Goal: Task Accomplishment & Management: Manage account settings

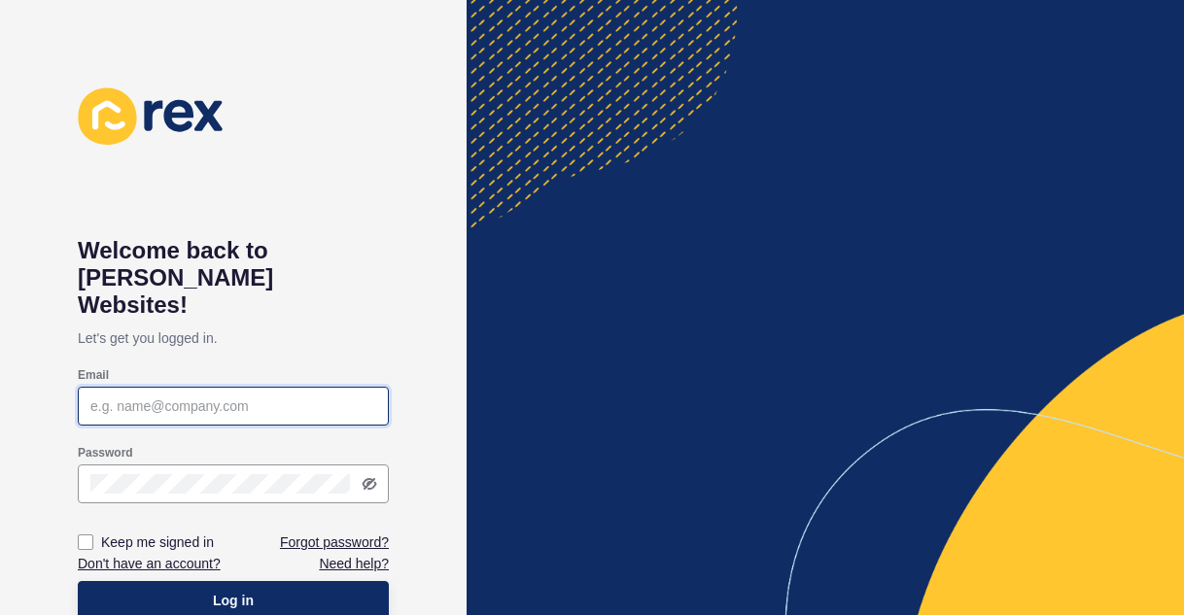
type input "[PERSON_NAME][EMAIL_ADDRESS][PERSON_NAME][DOMAIN_NAME]"
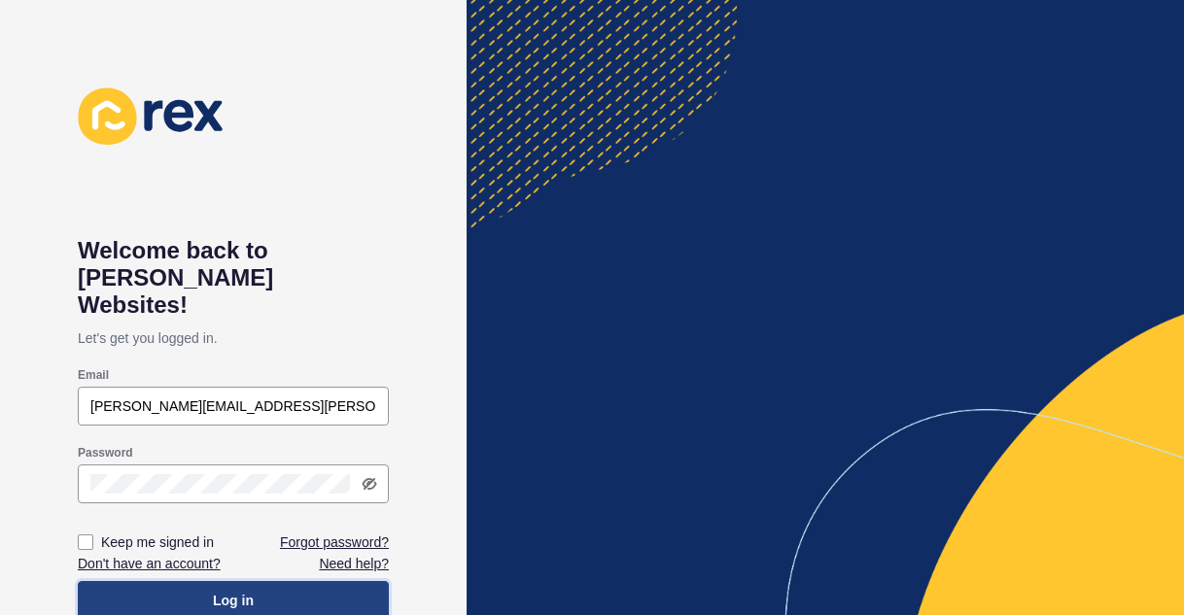
click at [325, 581] on button "Log in" at bounding box center [233, 600] width 311 height 39
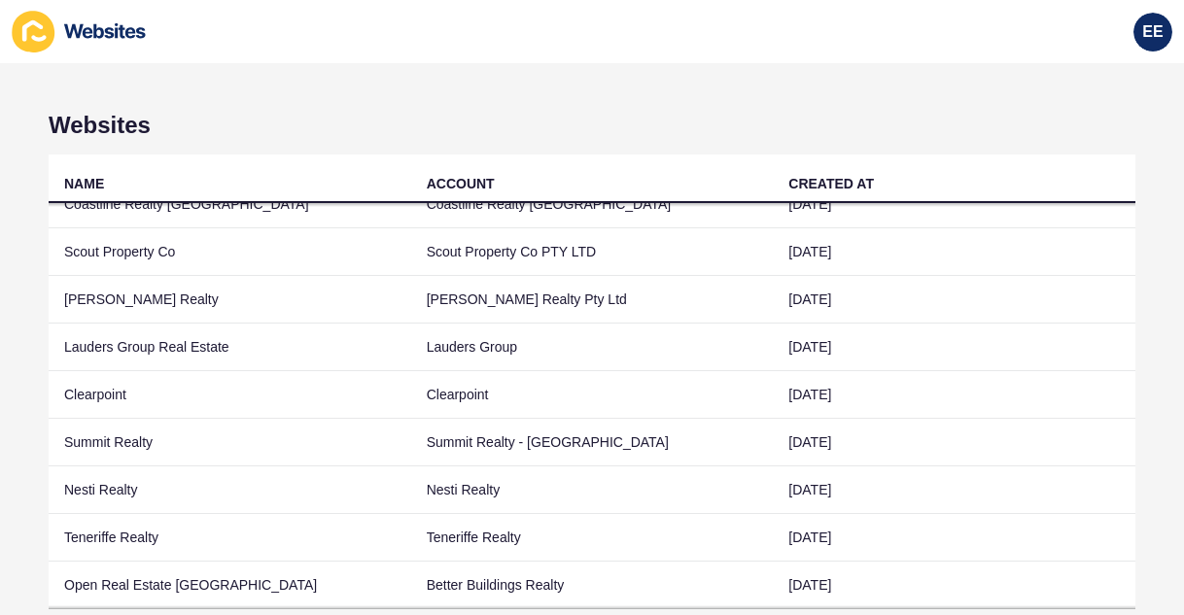
scroll to position [113, 0]
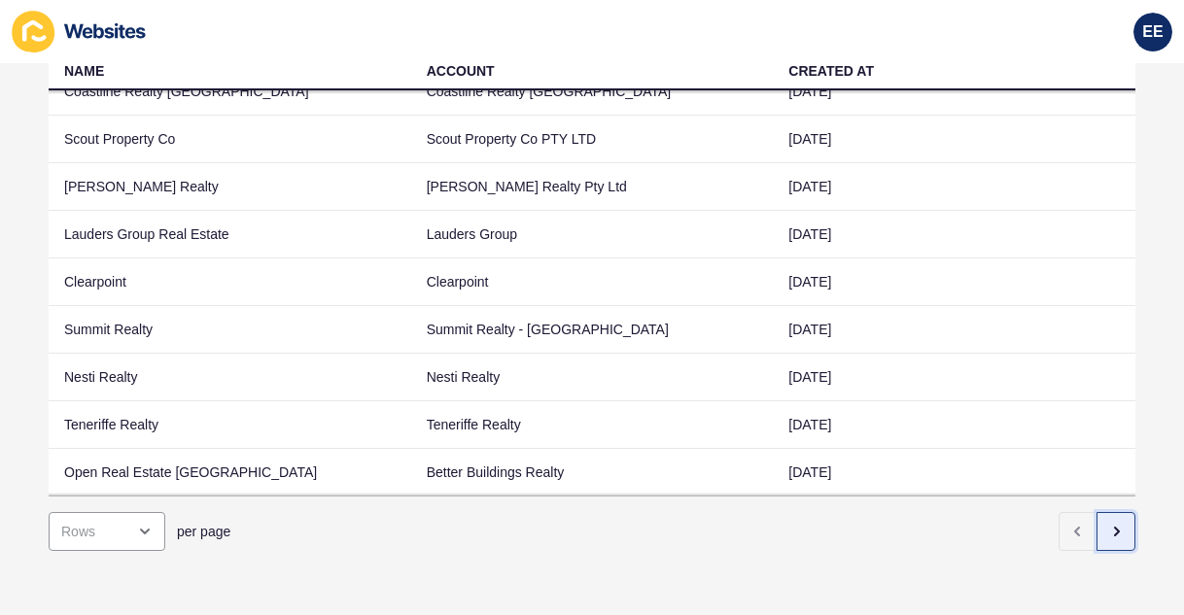
click at [1115, 528] on icon "button" at bounding box center [1117, 532] width 4 height 8
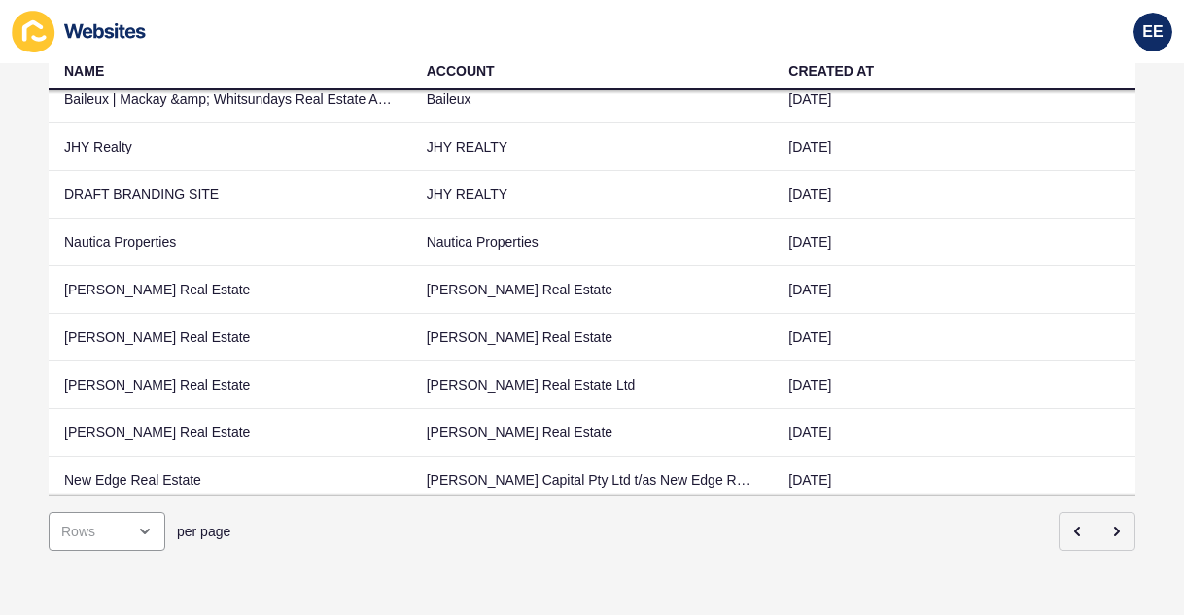
scroll to position [95, 0]
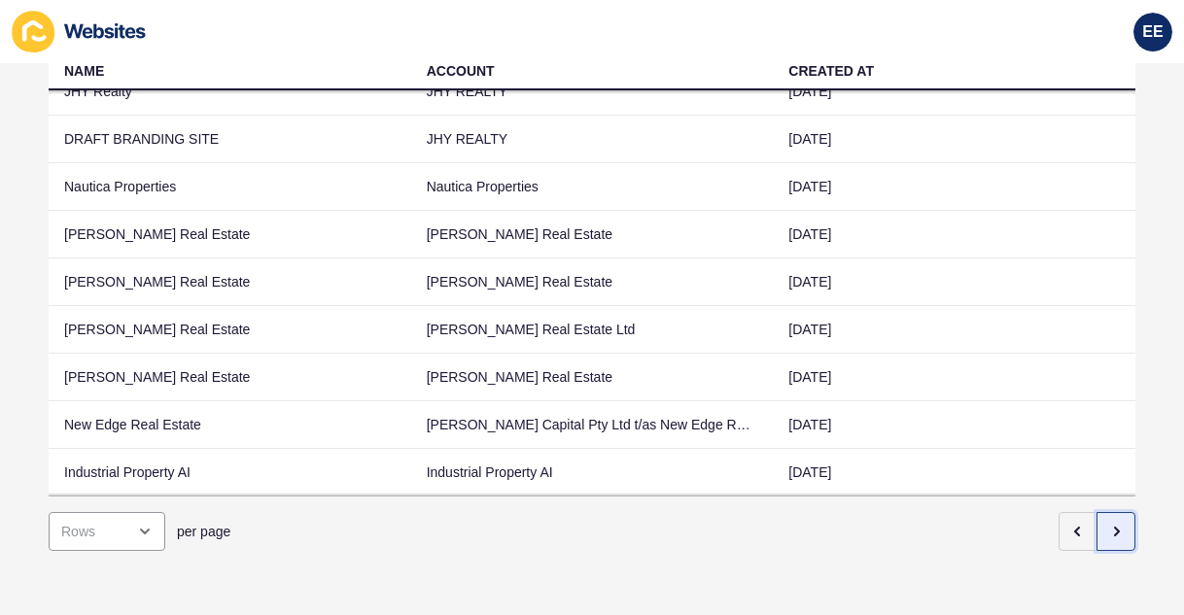
click at [1112, 519] on button "button" at bounding box center [1115, 531] width 39 height 39
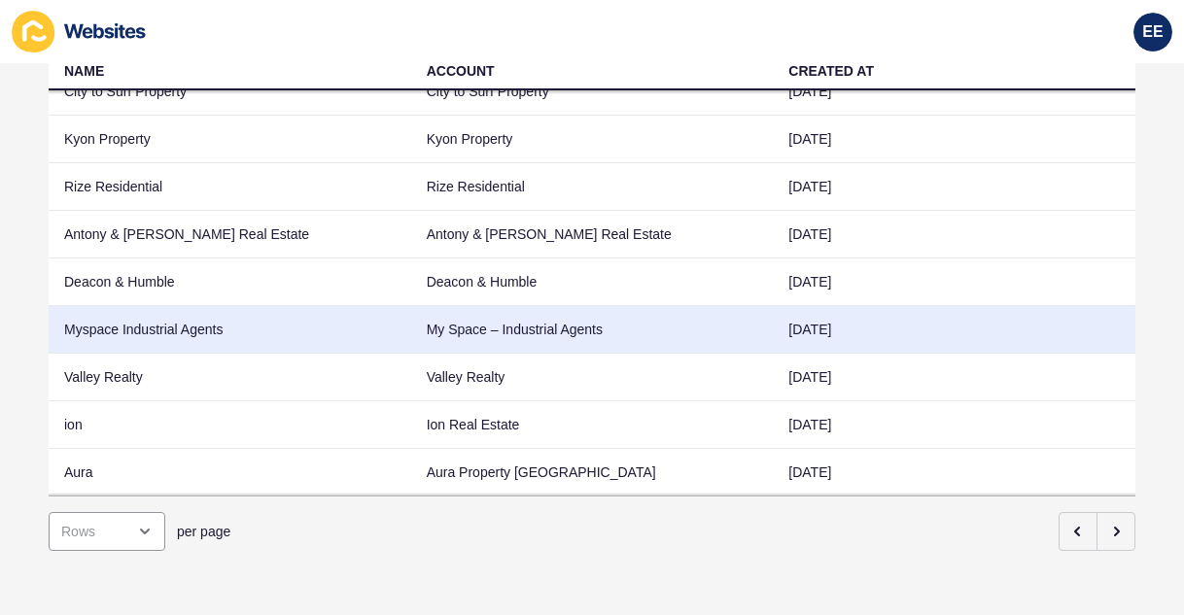
click at [626, 306] on td "My Space – Industrial Agents" at bounding box center [592, 330] width 363 height 48
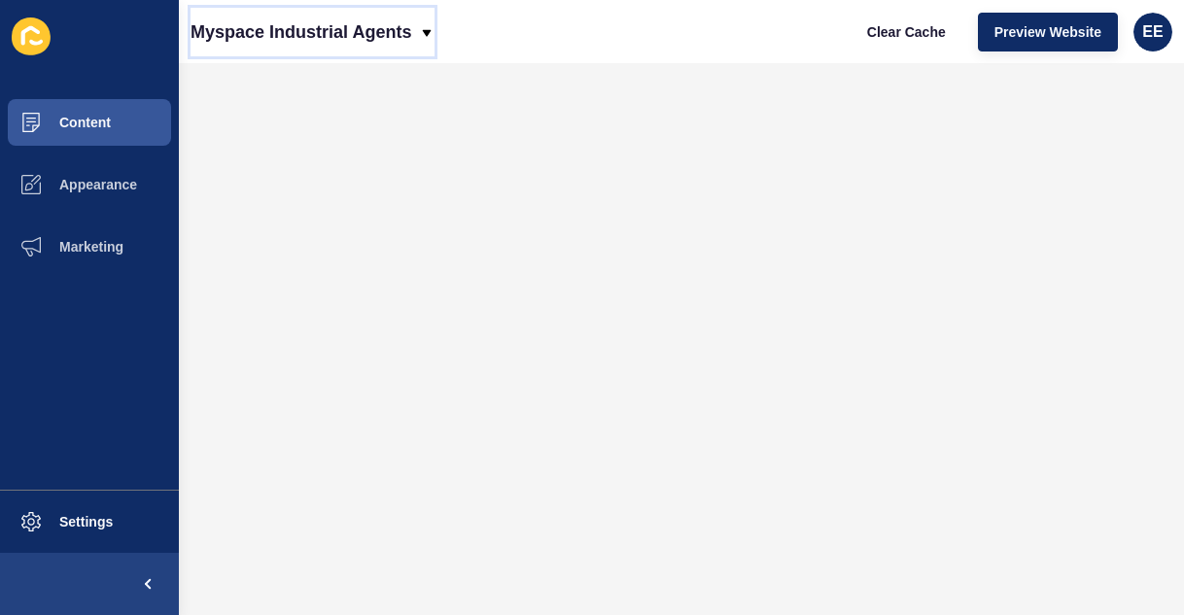
click at [369, 37] on p "Myspace Industrial Agents" at bounding box center [300, 32] width 221 height 49
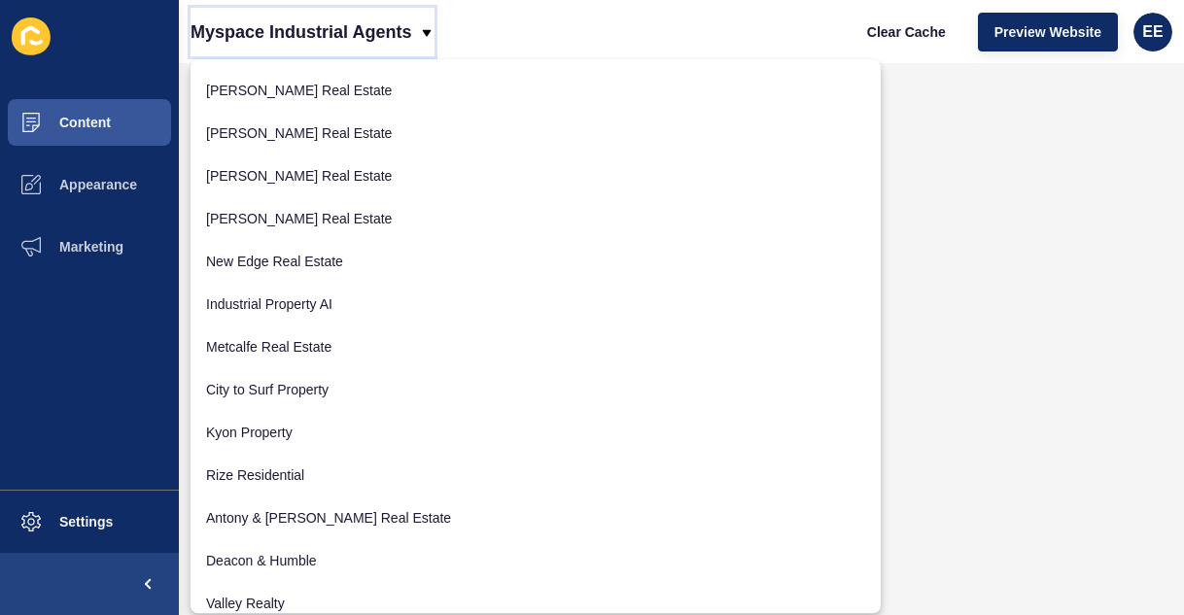
scroll to position [744, 0]
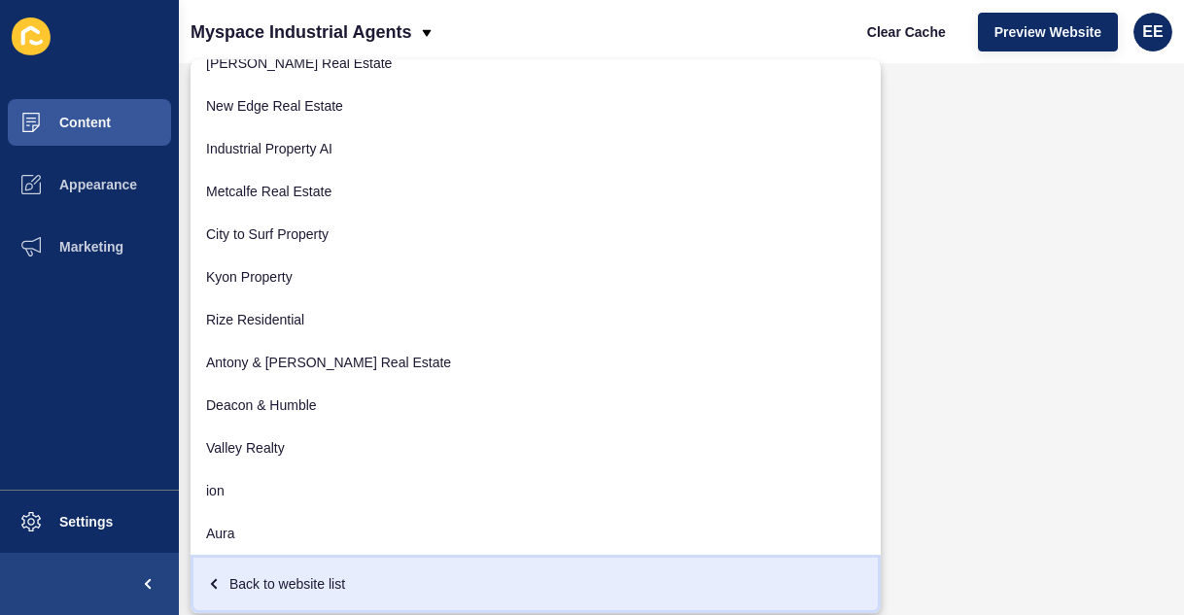
click at [303, 585] on div "Back to website list" at bounding box center [535, 584] width 659 height 35
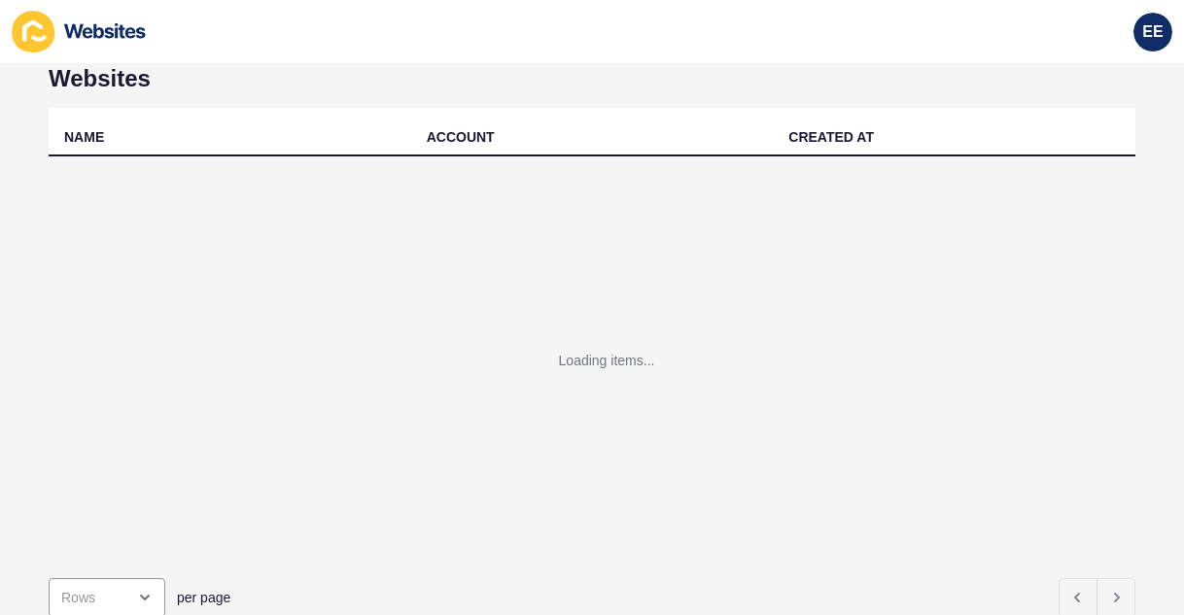
scroll to position [113, 0]
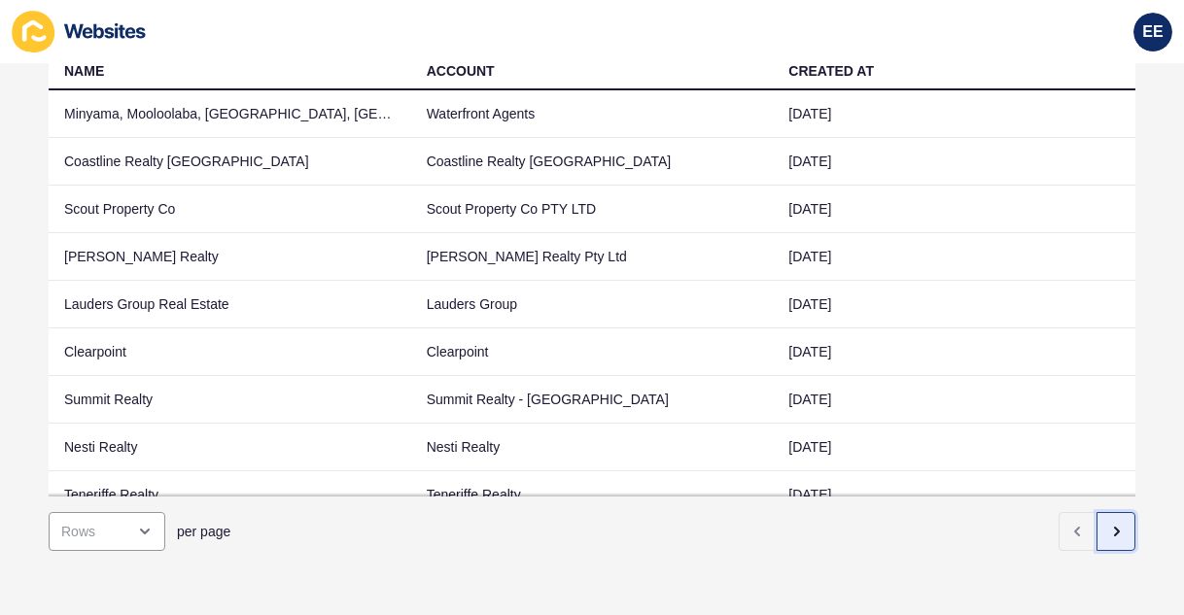
click at [1114, 521] on button "button" at bounding box center [1115, 531] width 39 height 39
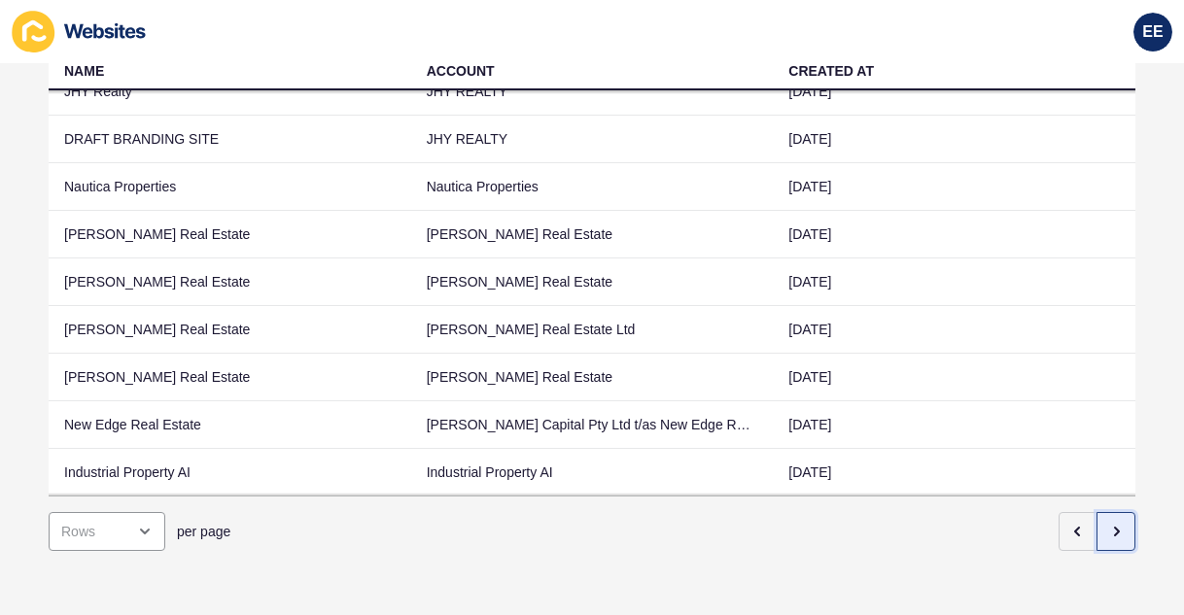
scroll to position [95, 0]
click at [1108, 524] on icon "button" at bounding box center [1116, 532] width 16 height 16
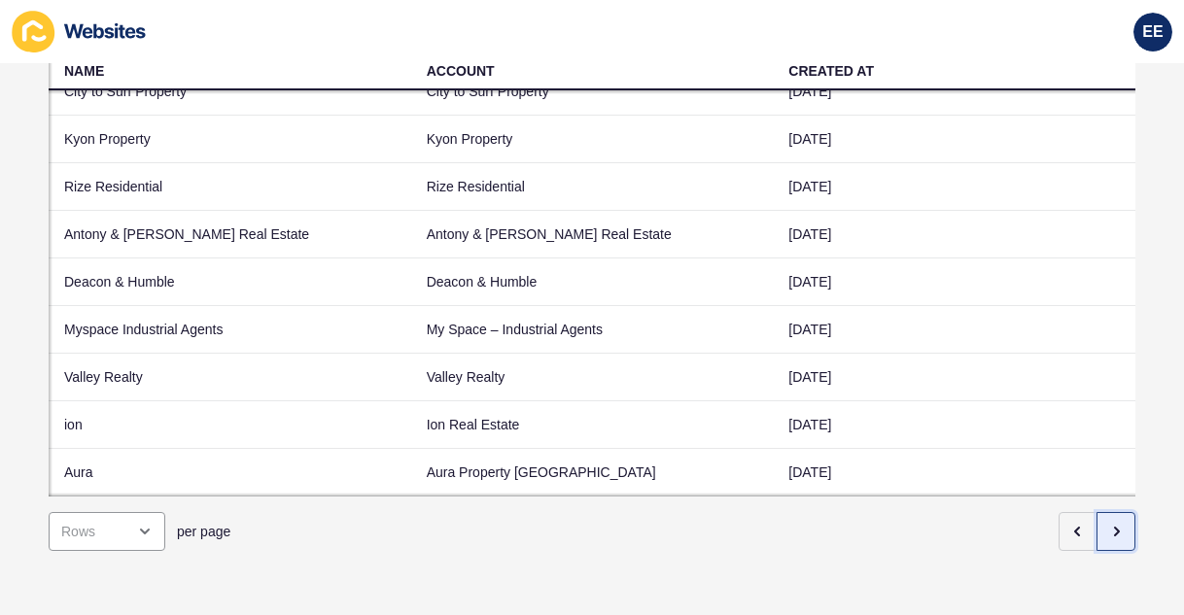
click at [1108, 524] on icon "button" at bounding box center [1116, 532] width 16 height 16
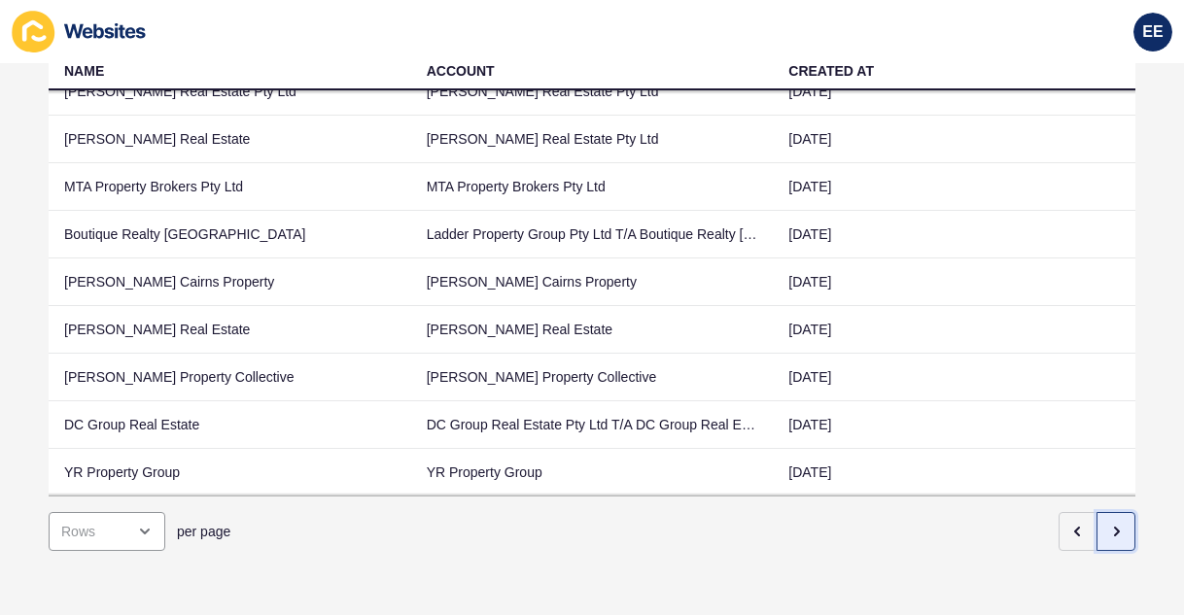
click at [1108, 524] on icon "button" at bounding box center [1116, 532] width 16 height 16
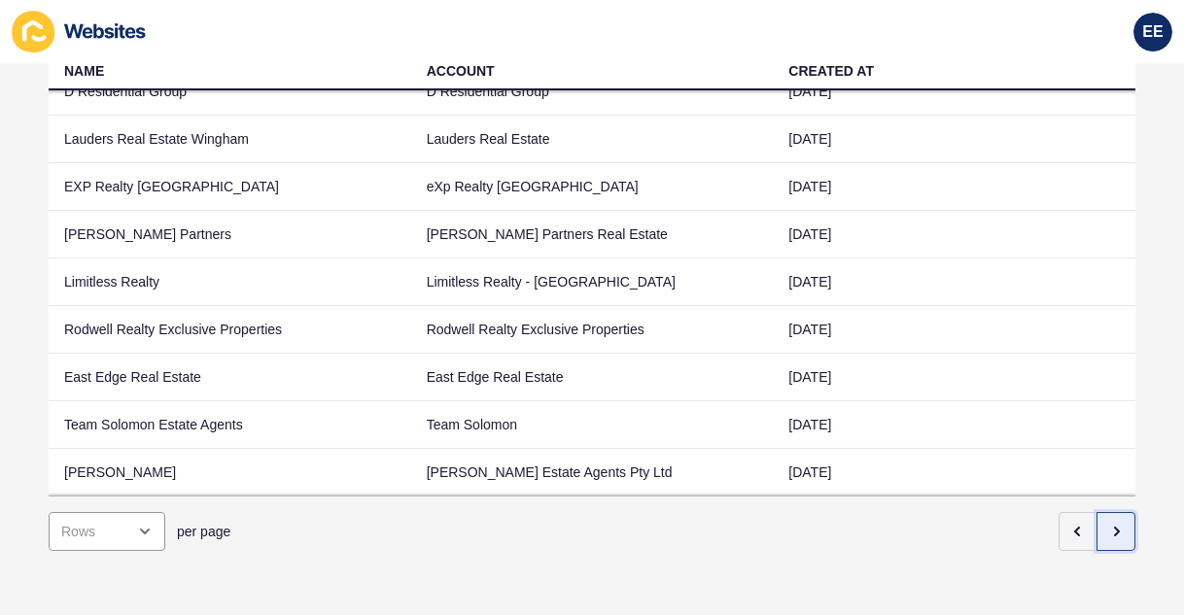
click at [1108, 524] on icon "button" at bounding box center [1116, 532] width 16 height 16
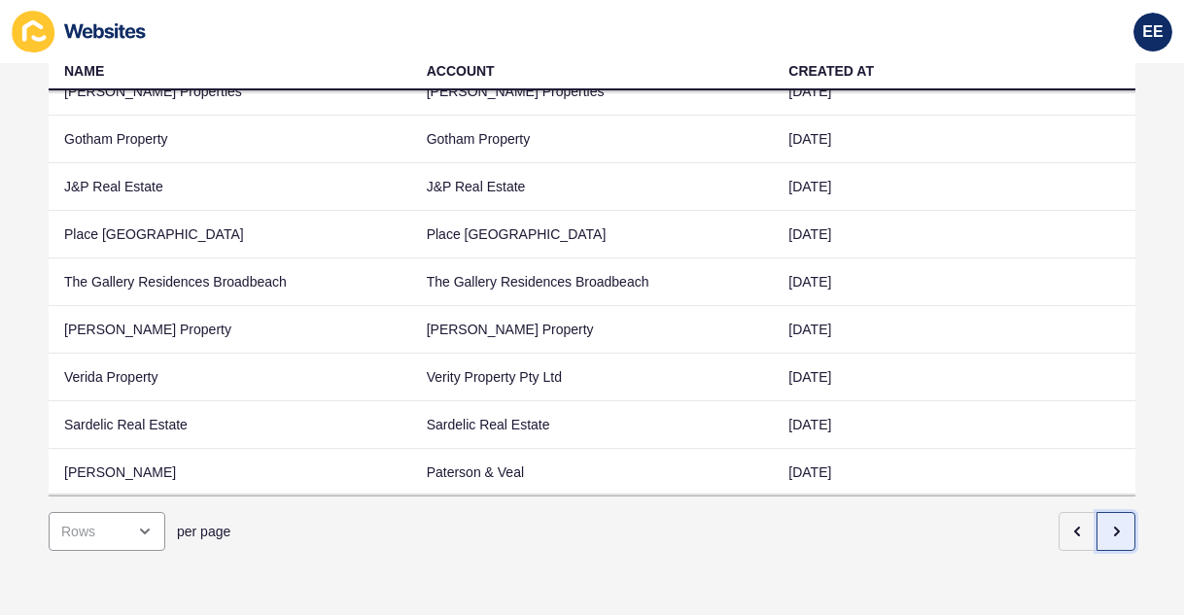
click at [1108, 524] on icon "button" at bounding box center [1116, 532] width 16 height 16
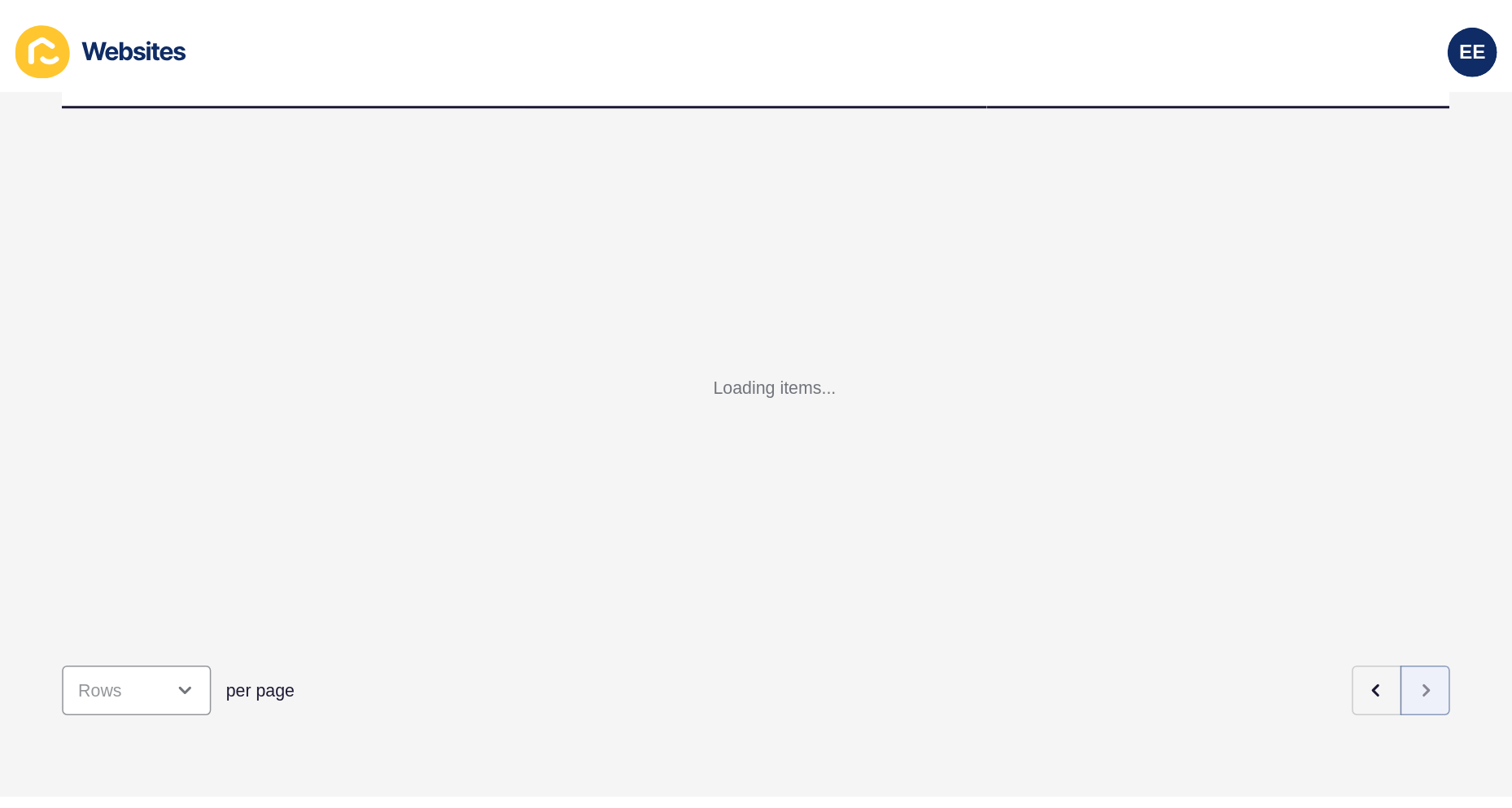
scroll to position [13, 0]
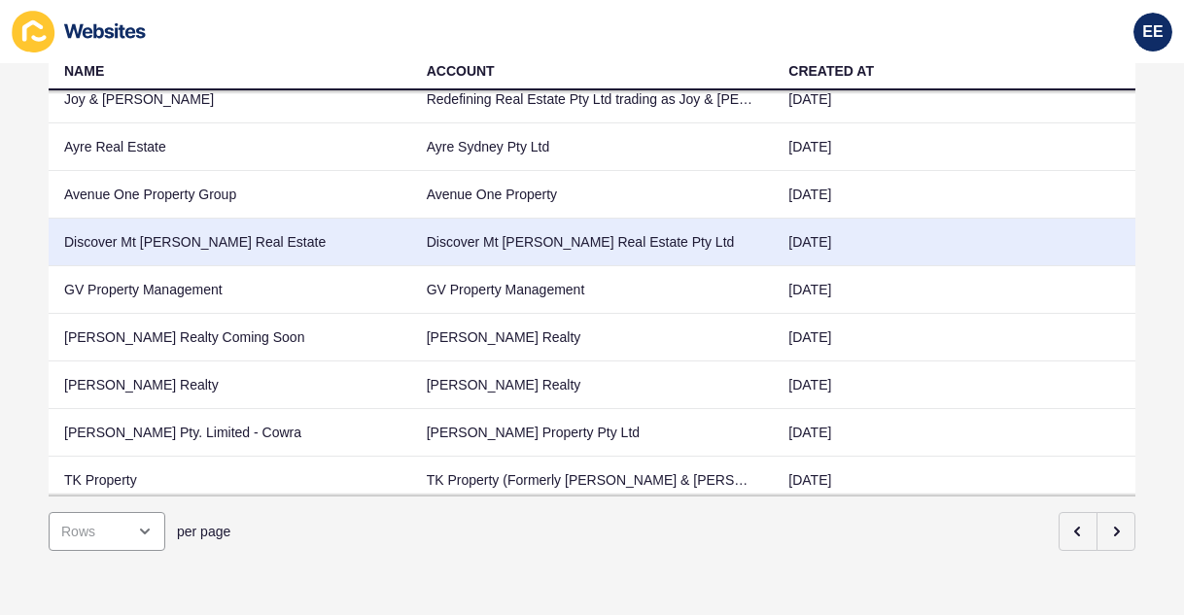
click at [210, 239] on td "Discover Mt [PERSON_NAME] Real Estate" at bounding box center [230, 243] width 363 height 48
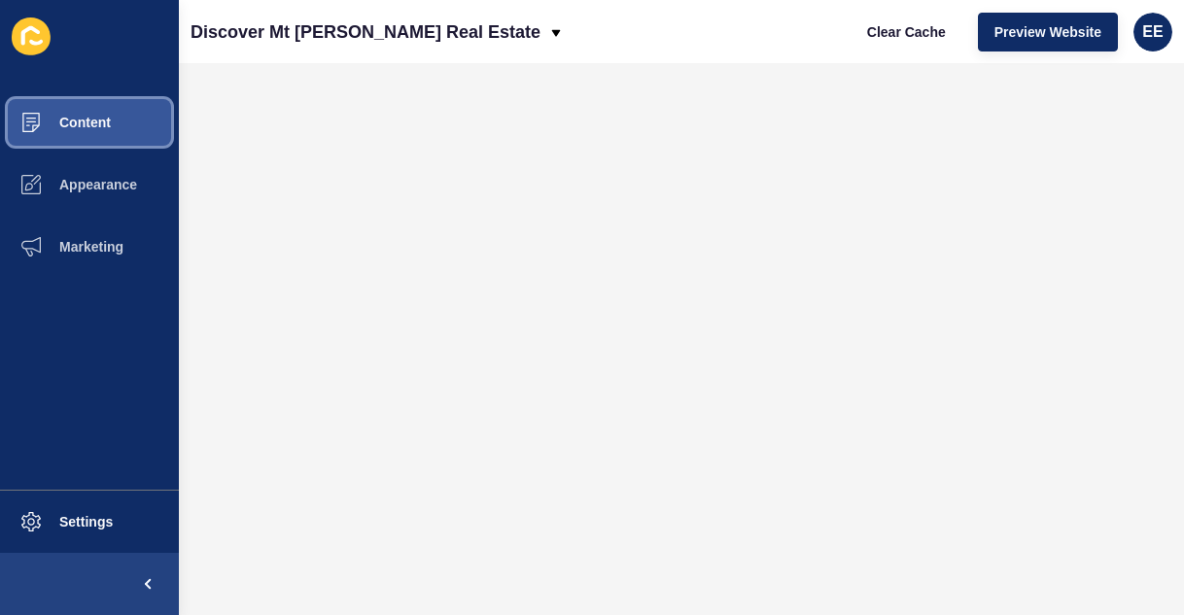
click at [54, 124] on span "Content" at bounding box center [54, 123] width 114 height 16
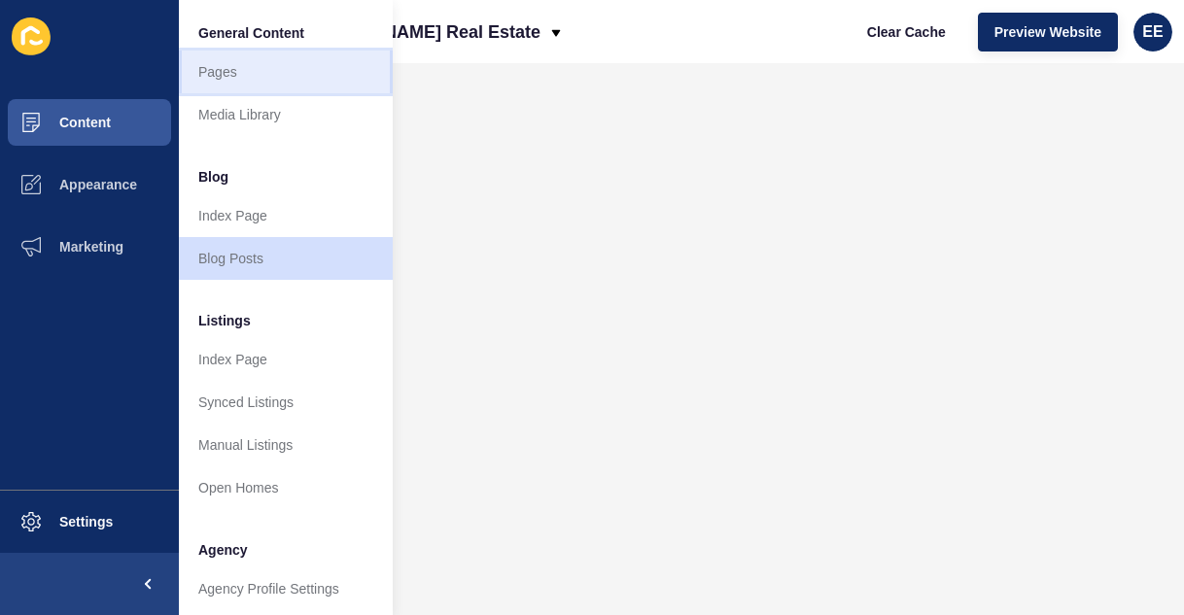
click at [233, 81] on link "Pages" at bounding box center [286, 72] width 214 height 43
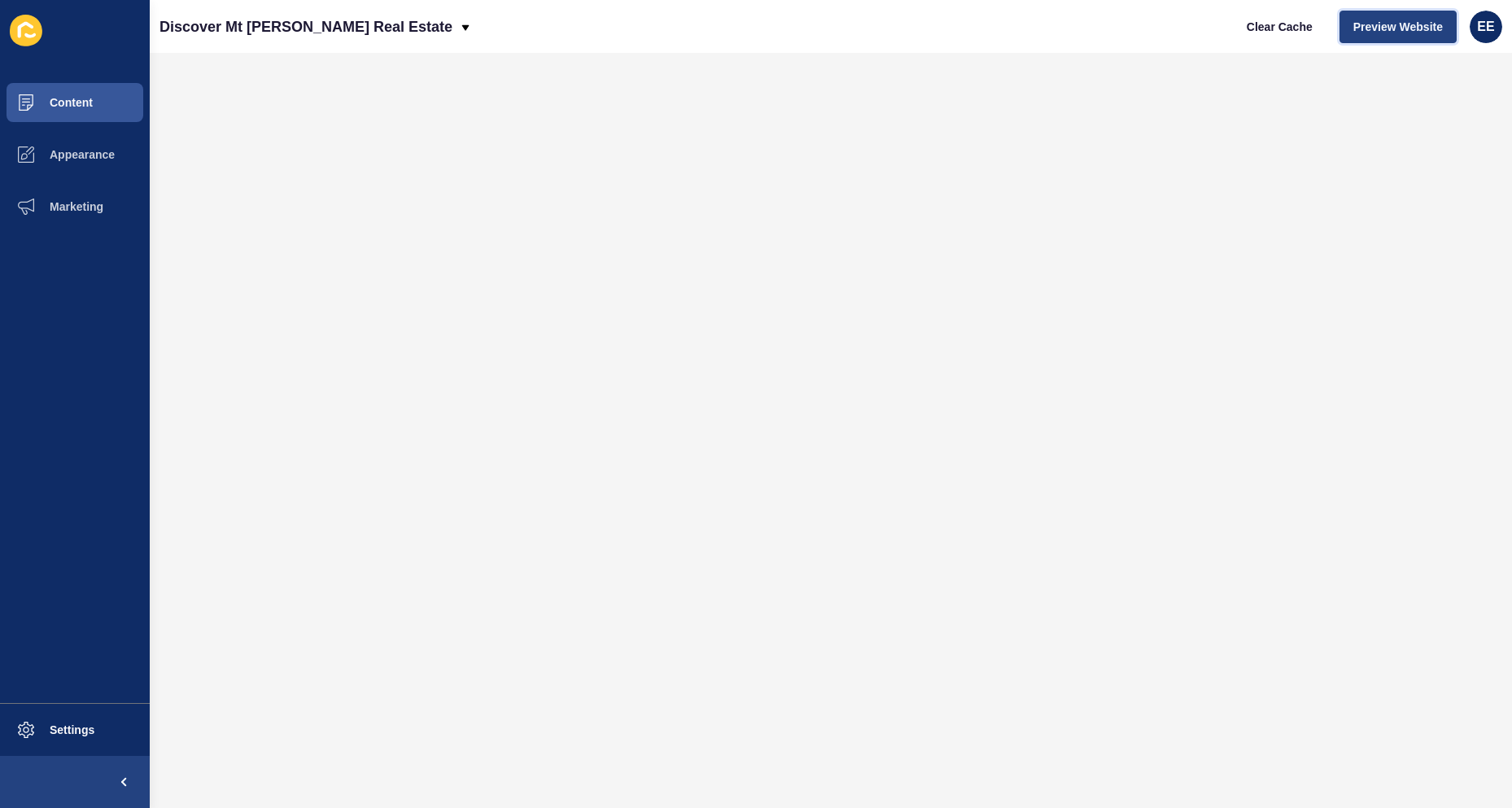
click at [990, 27] on span "Preview Website" at bounding box center [1397, 26] width 90 height 16
click at [86, 146] on button "Appearance" at bounding box center [75, 155] width 150 height 52
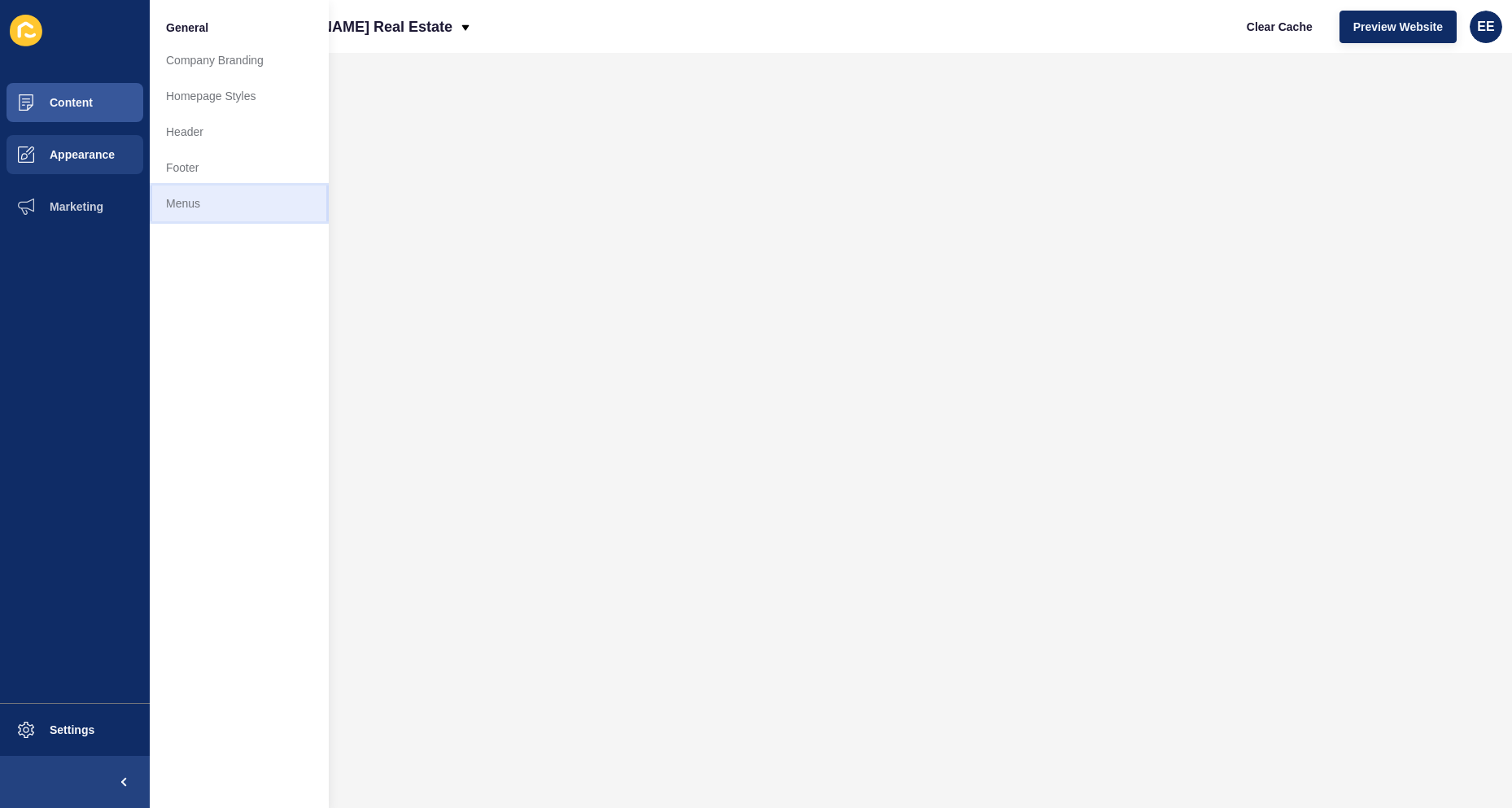
click at [198, 206] on link "Menus" at bounding box center [239, 203] width 179 height 36
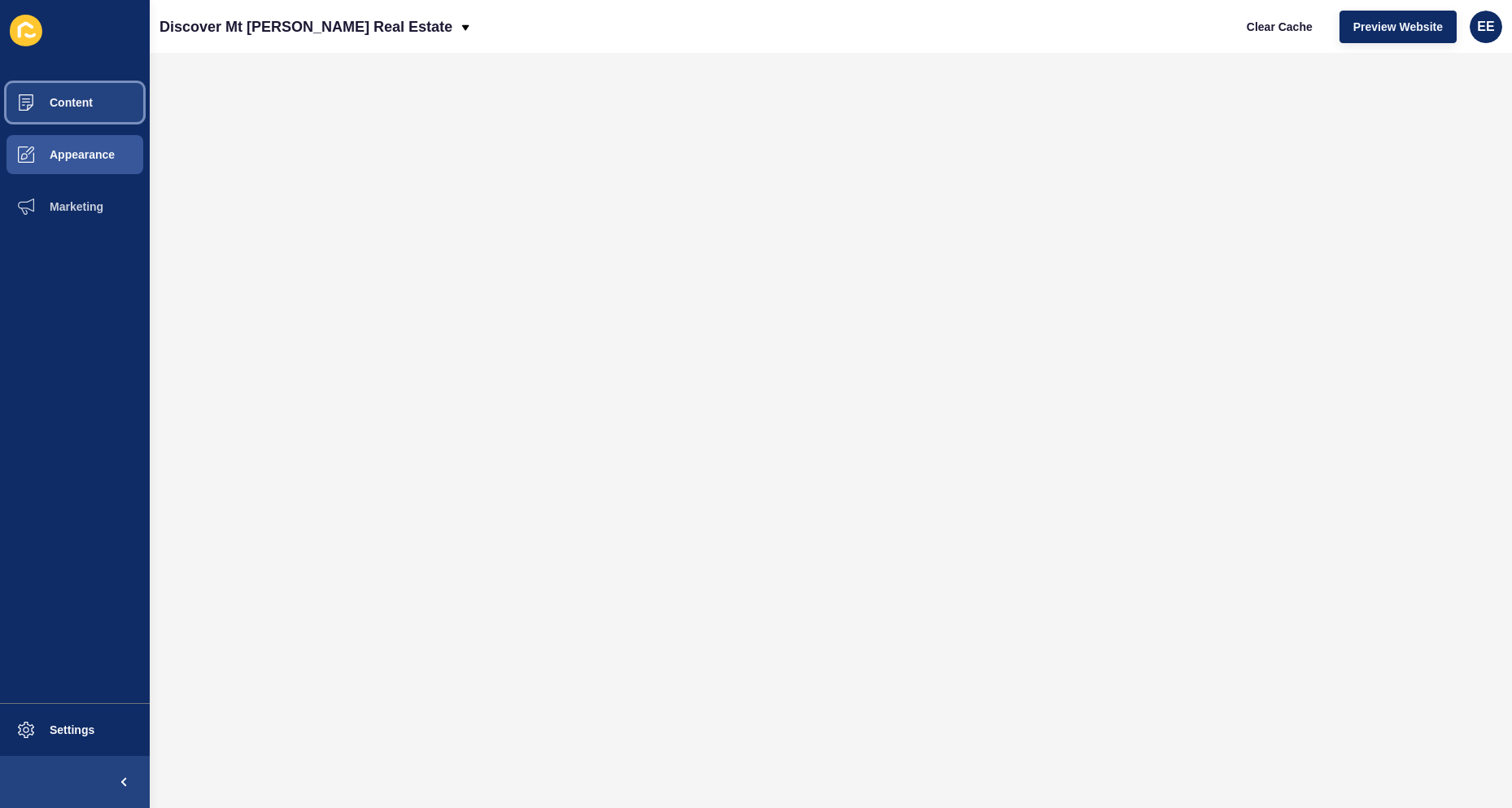
click at [49, 101] on span "Content" at bounding box center [45, 103] width 95 height 13
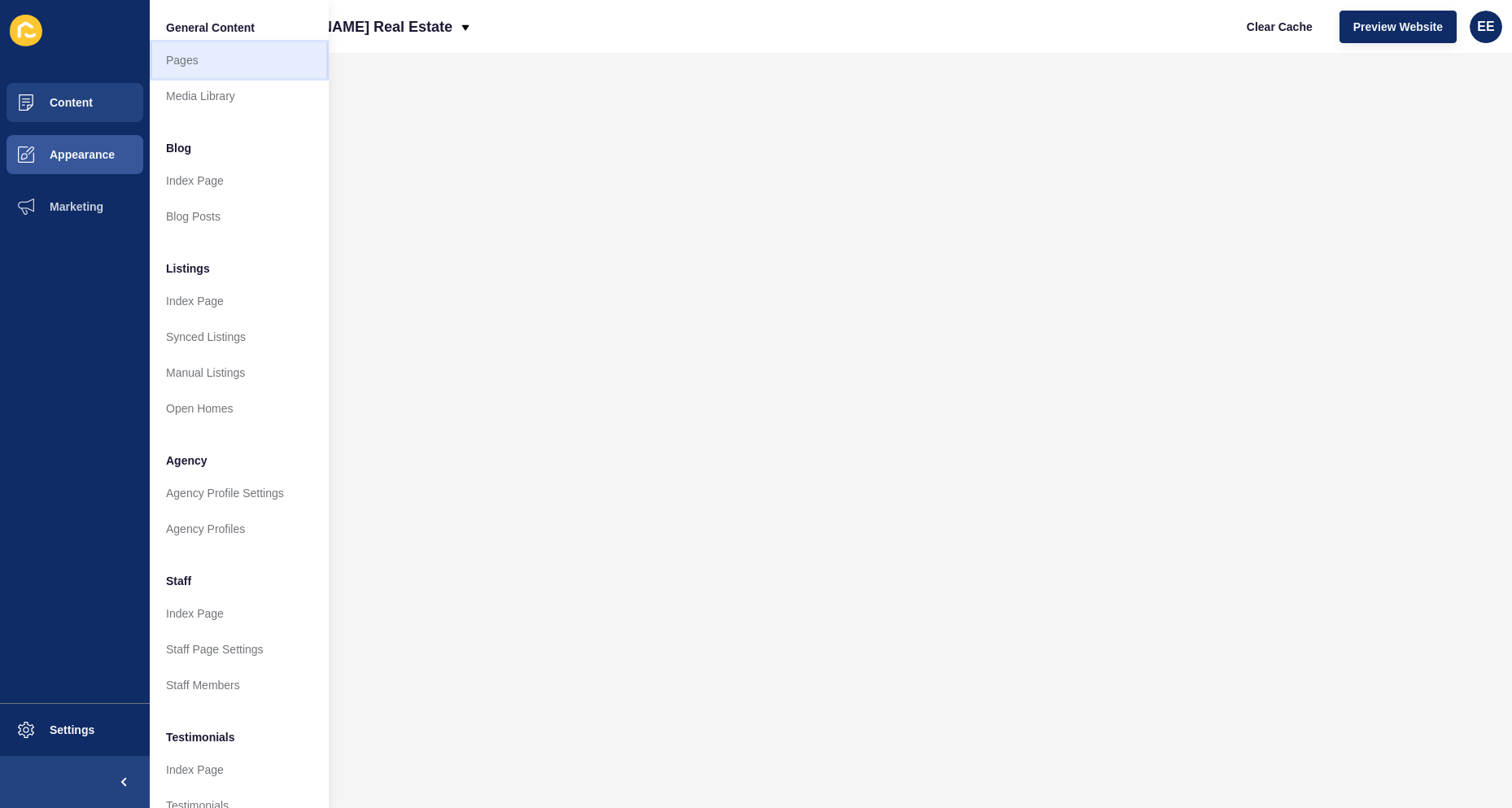
click at [179, 62] on link "Pages" at bounding box center [239, 60] width 179 height 36
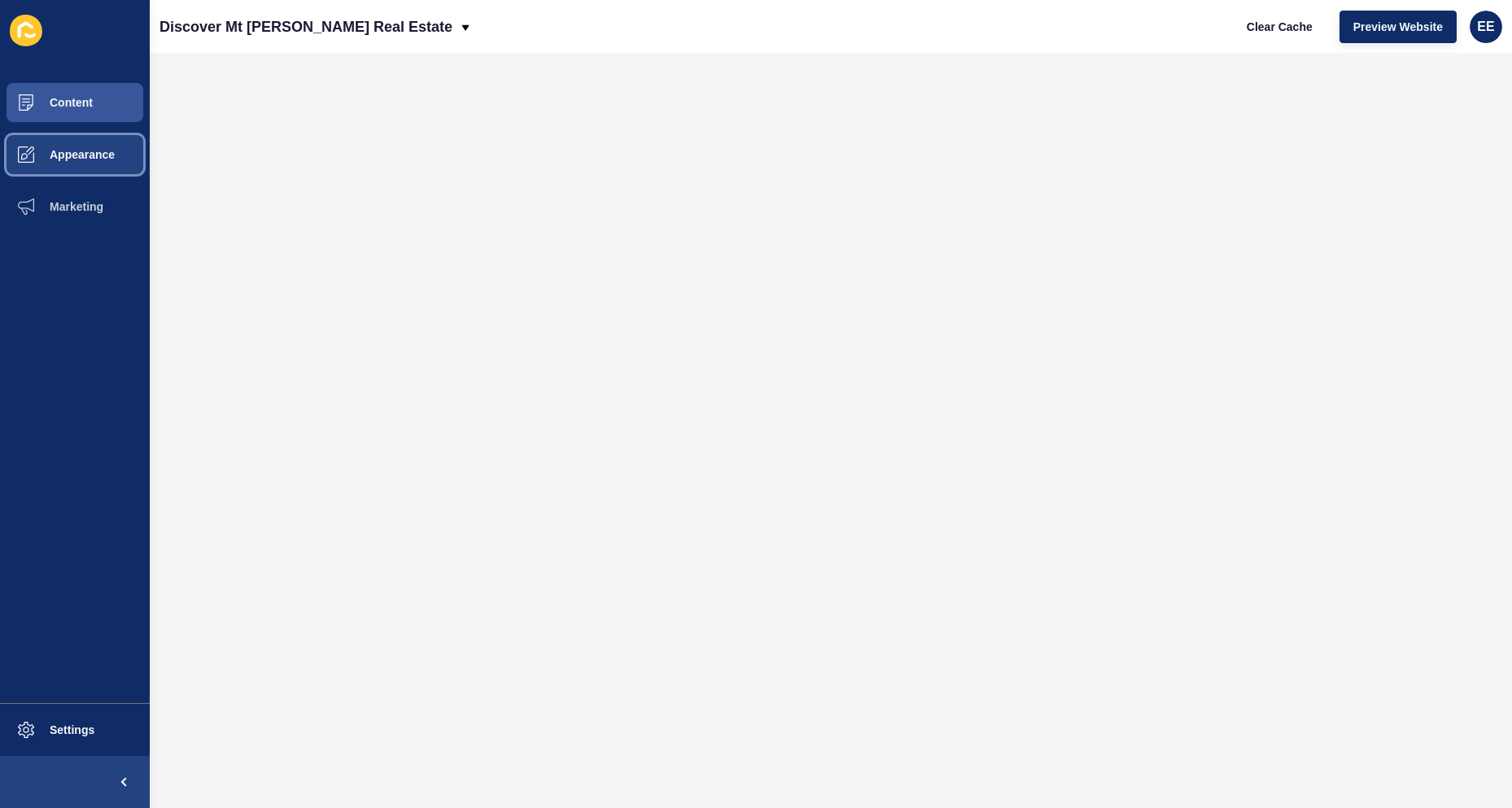
drag, startPoint x: 68, startPoint y: 158, endPoint x: 136, endPoint y: 166, distance: 68.5
click at [70, 162] on button "Appearance" at bounding box center [75, 155] width 150 height 52
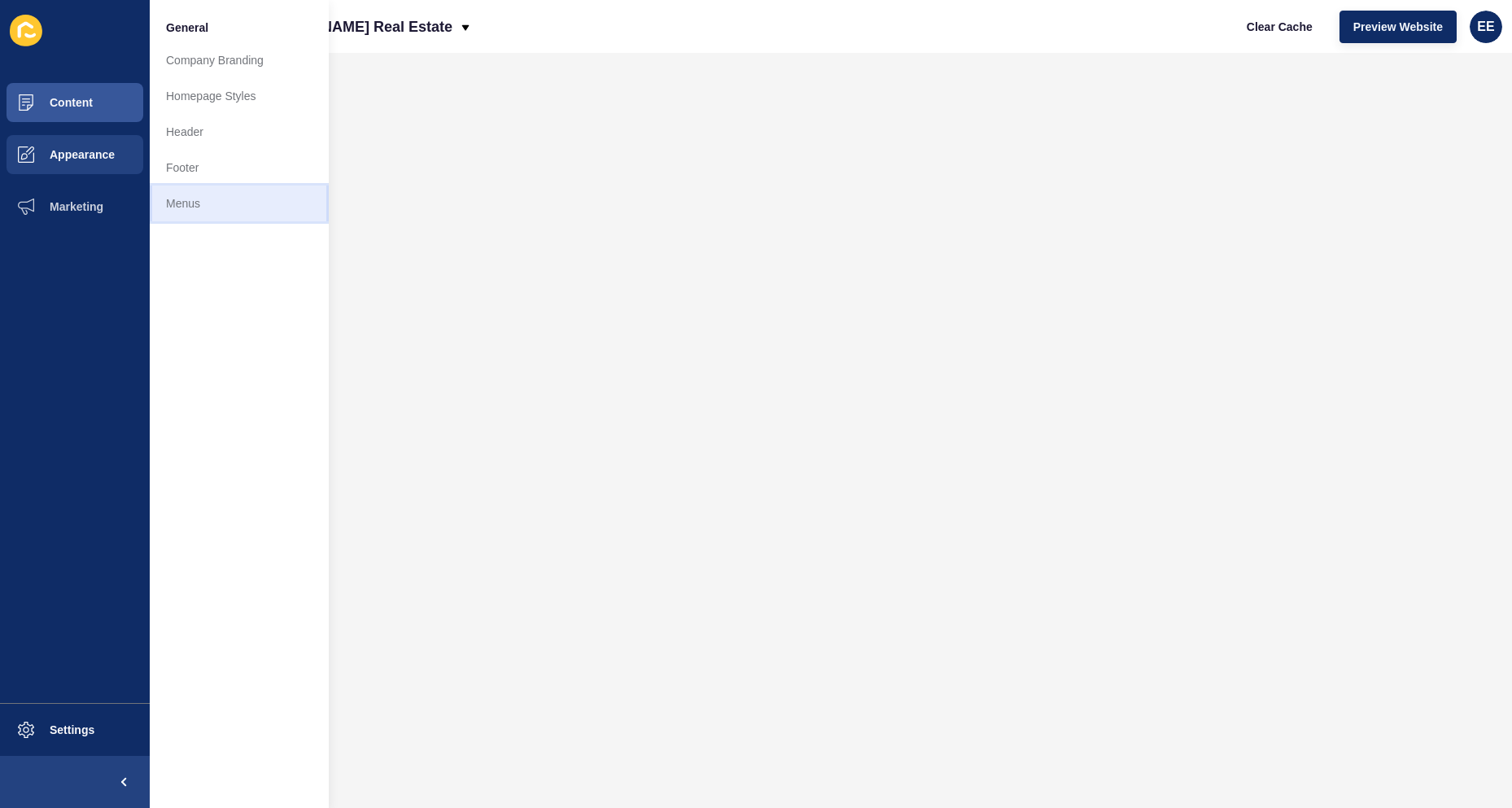
click at [202, 199] on link "Menus" at bounding box center [239, 203] width 179 height 36
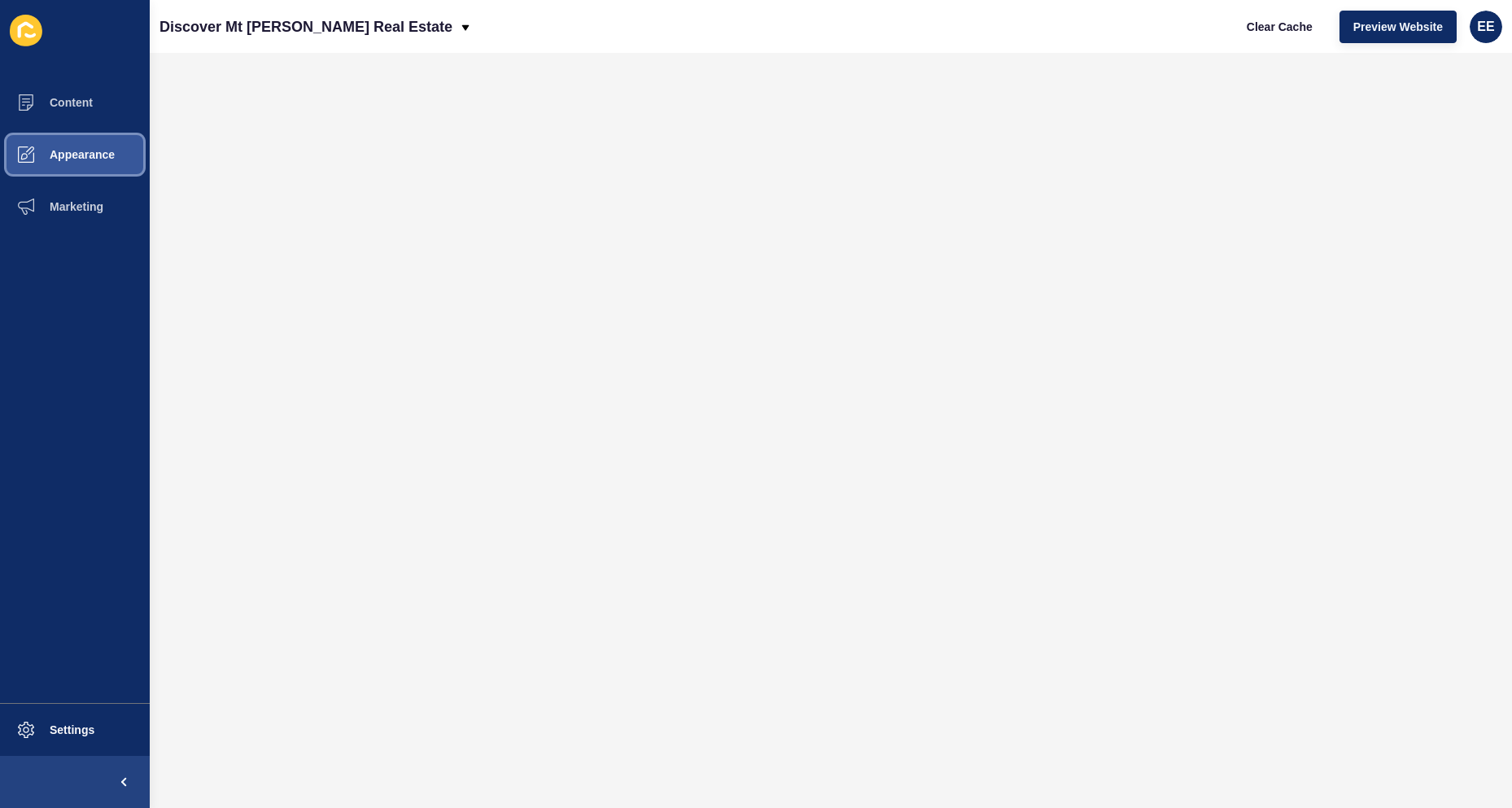
click at [72, 161] on span "Appearance" at bounding box center [56, 155] width 117 height 13
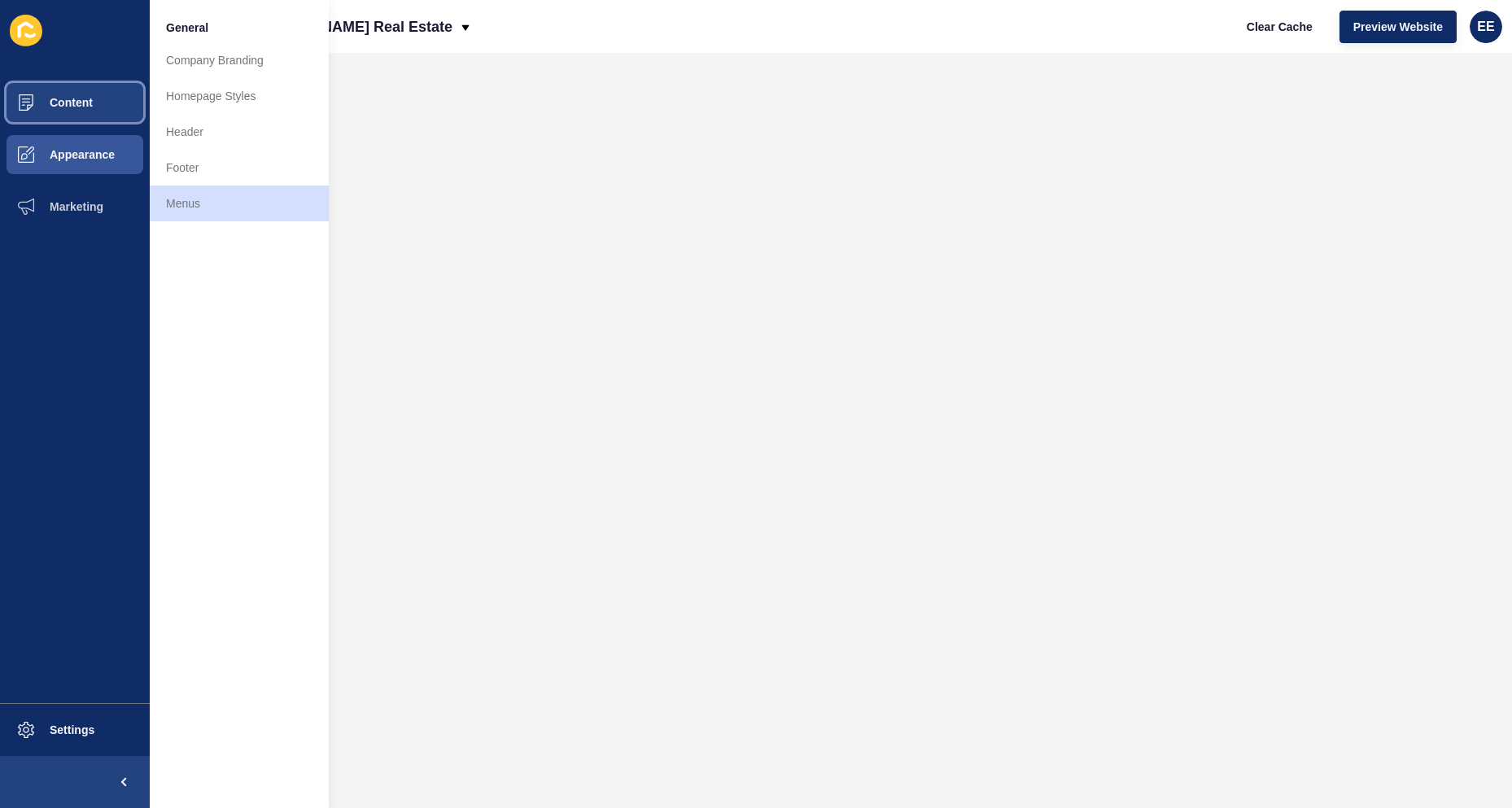
click at [77, 100] on span "Content" at bounding box center [45, 103] width 95 height 13
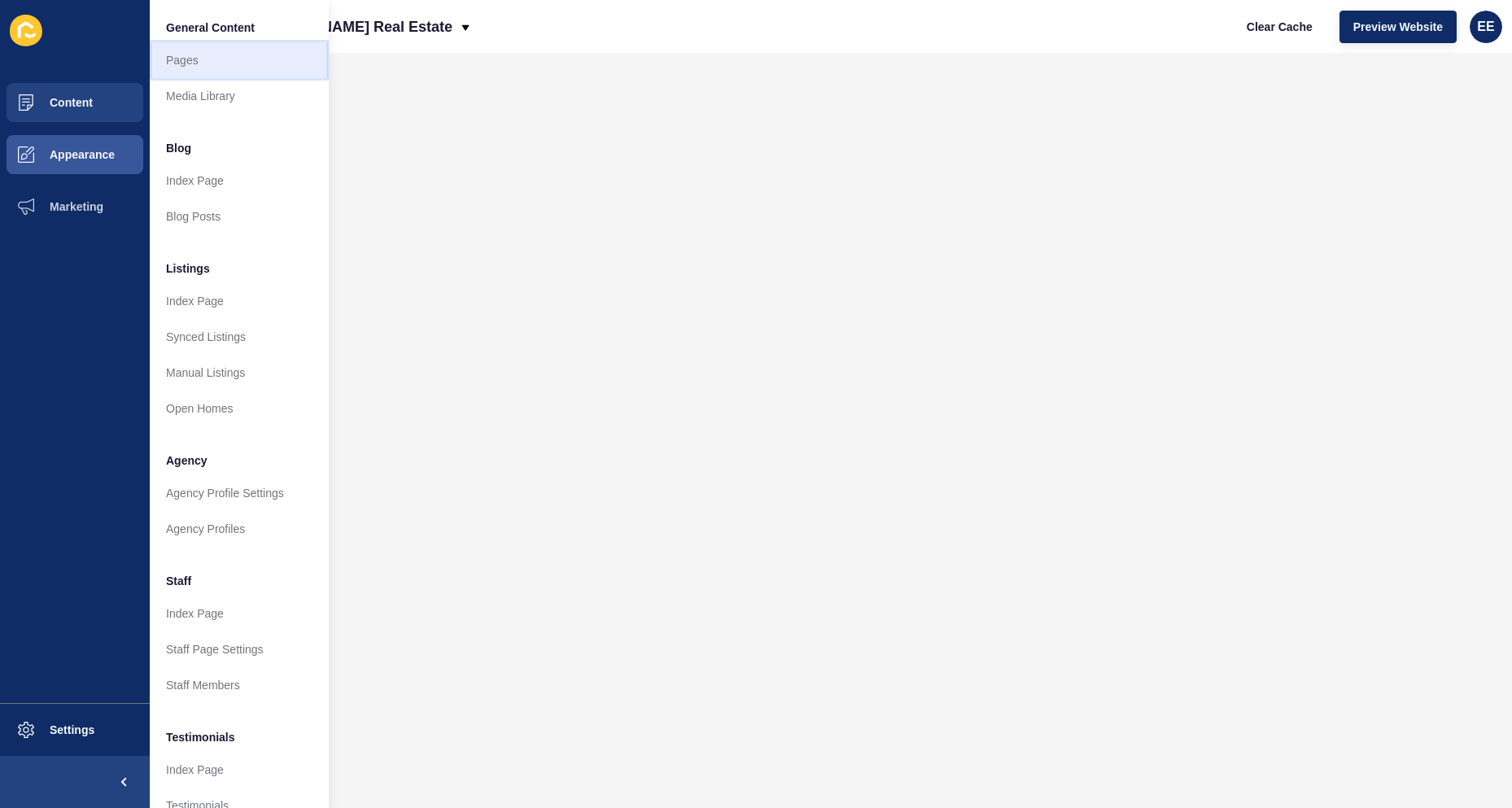
click at [194, 48] on link "Pages" at bounding box center [239, 60] width 179 height 36
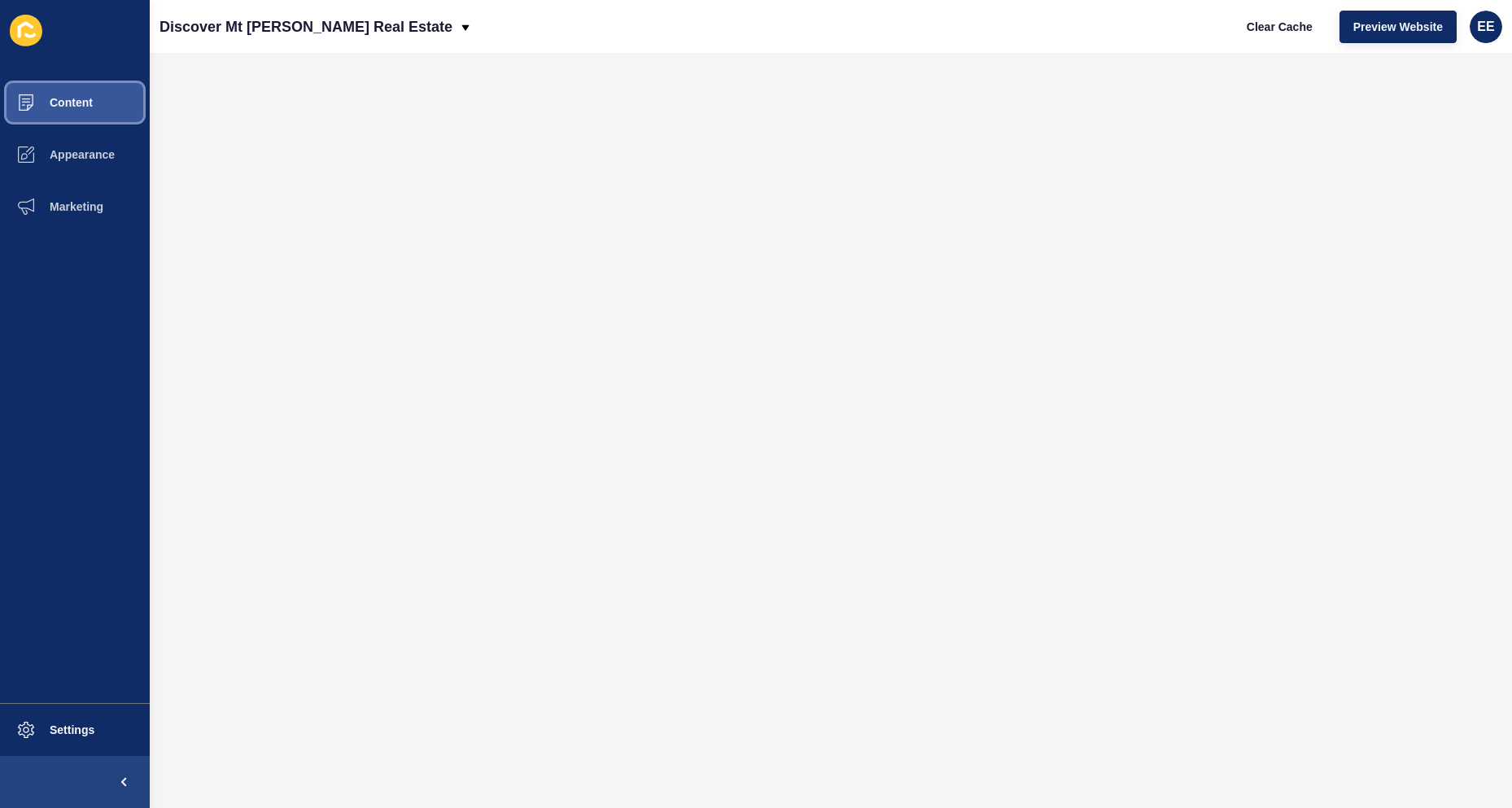
click at [73, 98] on span "Content" at bounding box center [45, 103] width 95 height 13
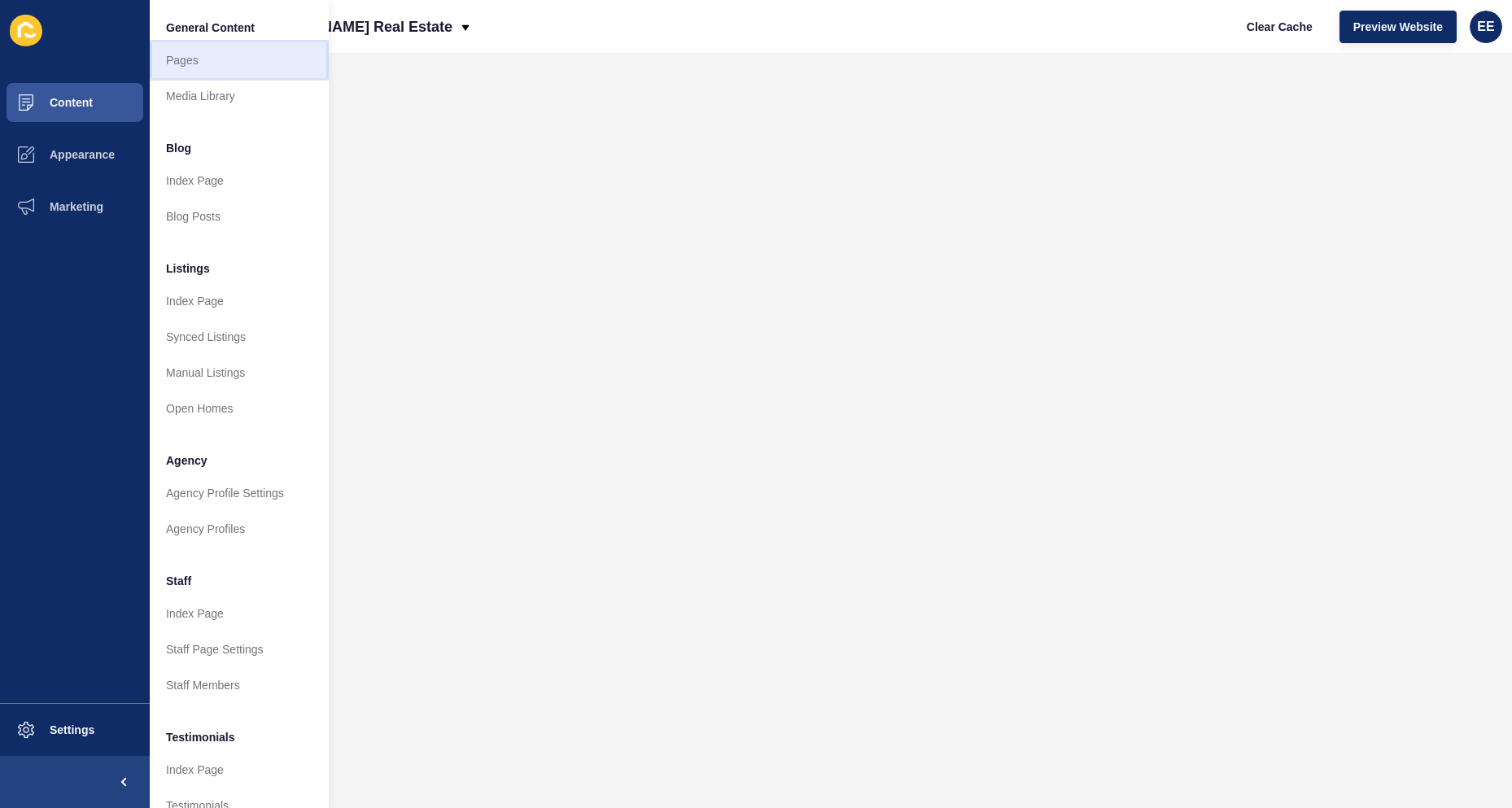
click at [188, 57] on link "Pages" at bounding box center [239, 60] width 179 height 36
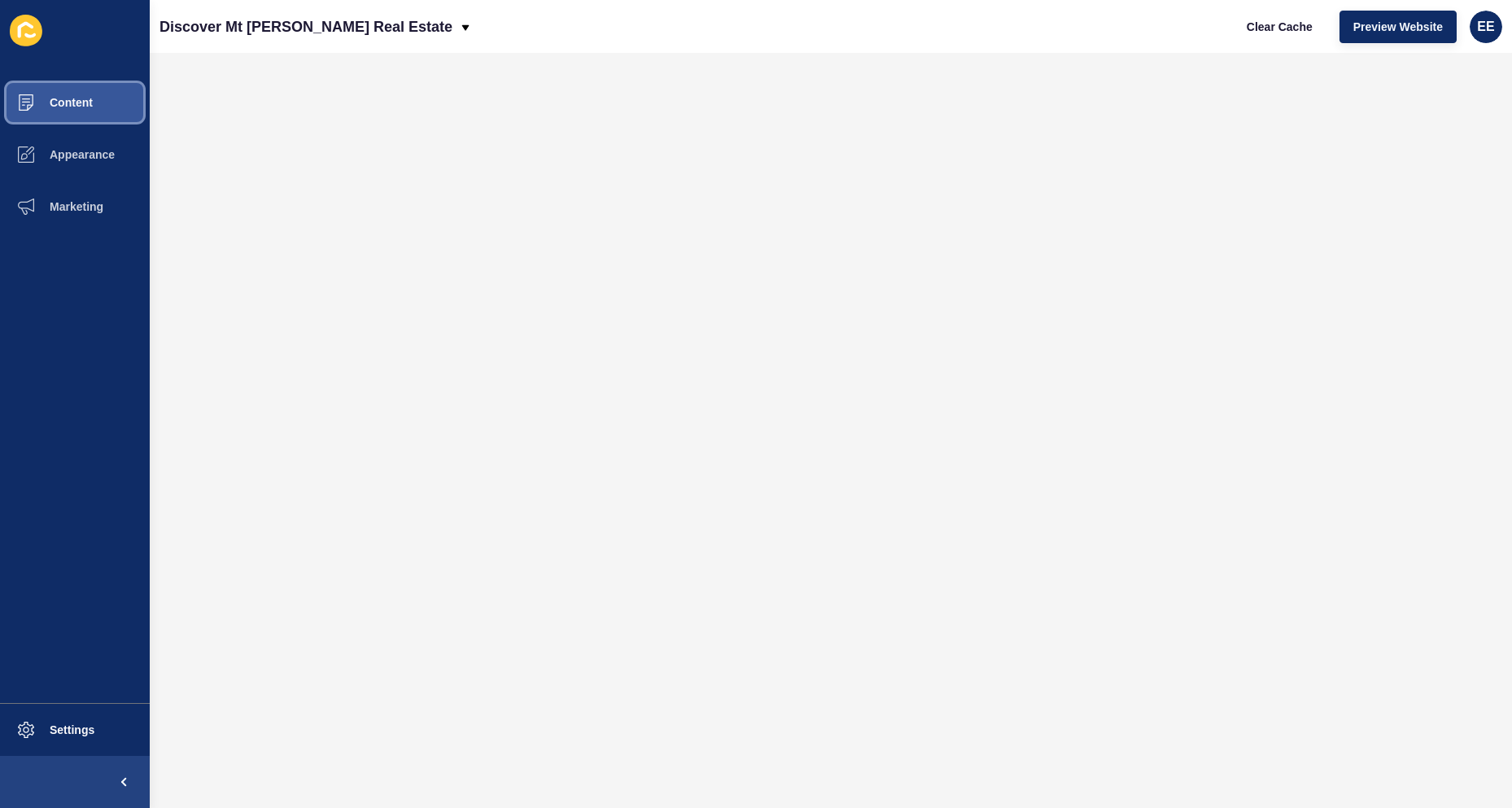
click at [90, 103] on span "Content" at bounding box center [45, 103] width 95 height 13
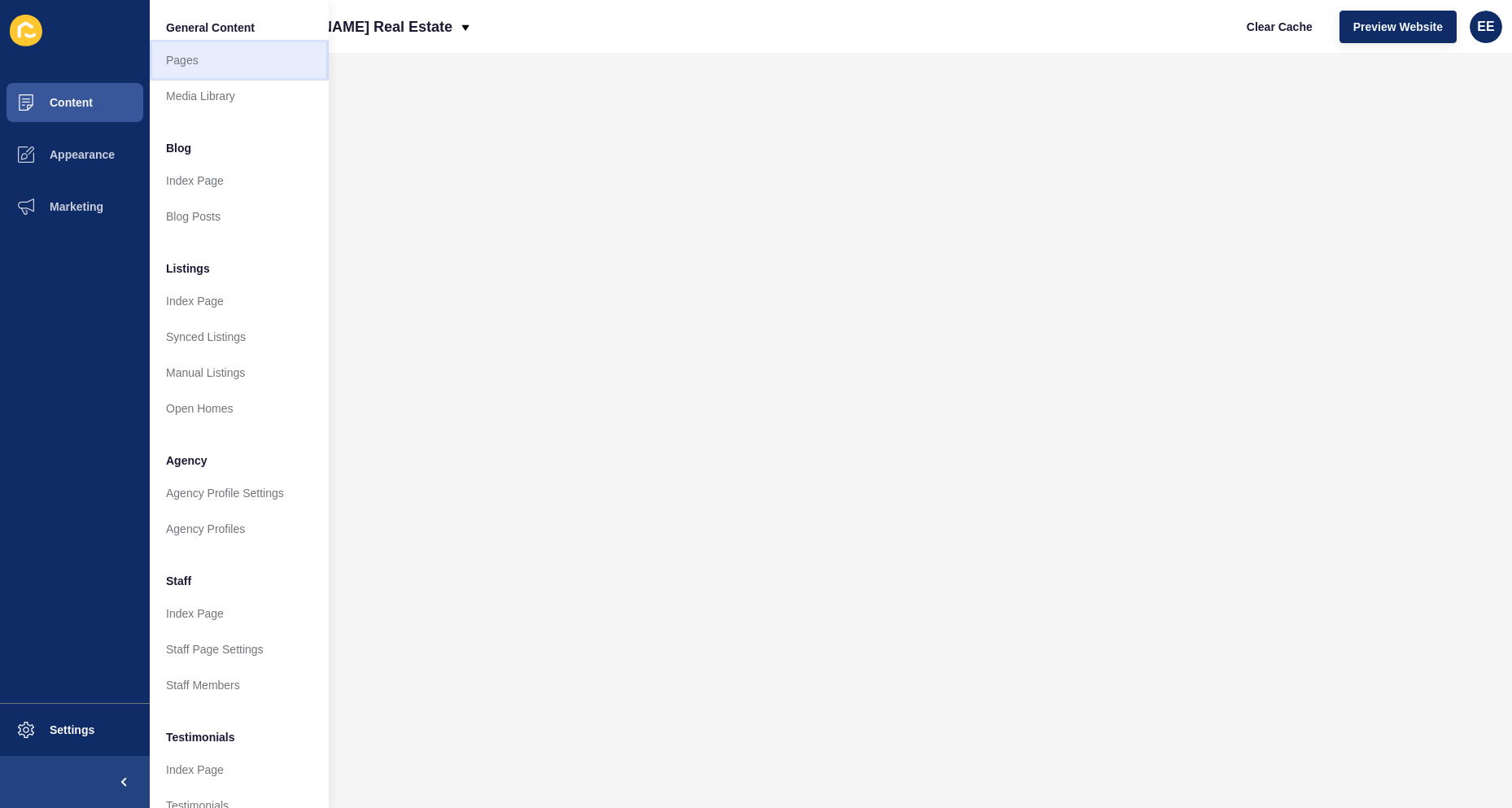
click at [213, 61] on link "Pages" at bounding box center [239, 60] width 179 height 36
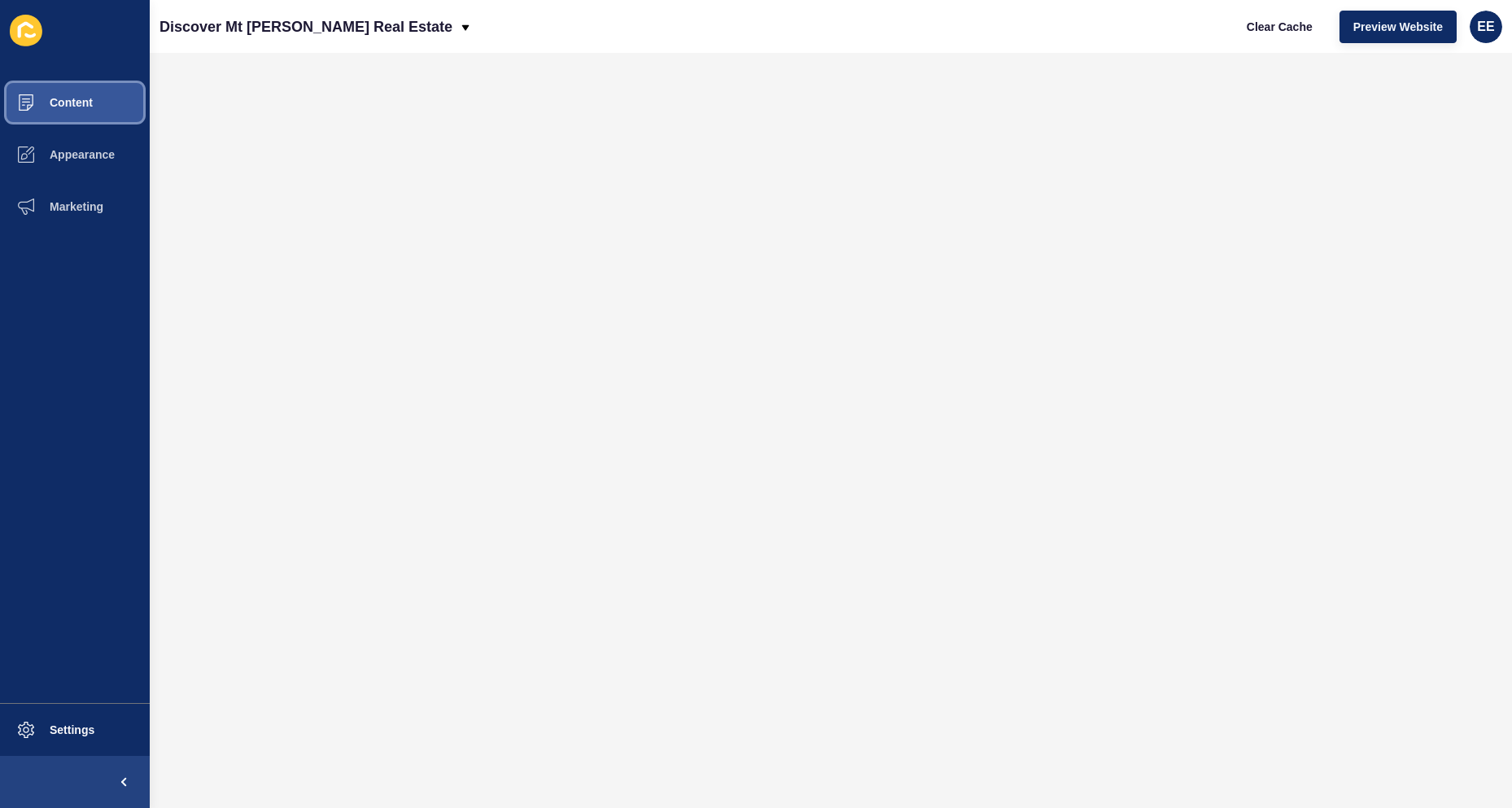
click at [81, 99] on span "Content" at bounding box center [45, 103] width 95 height 13
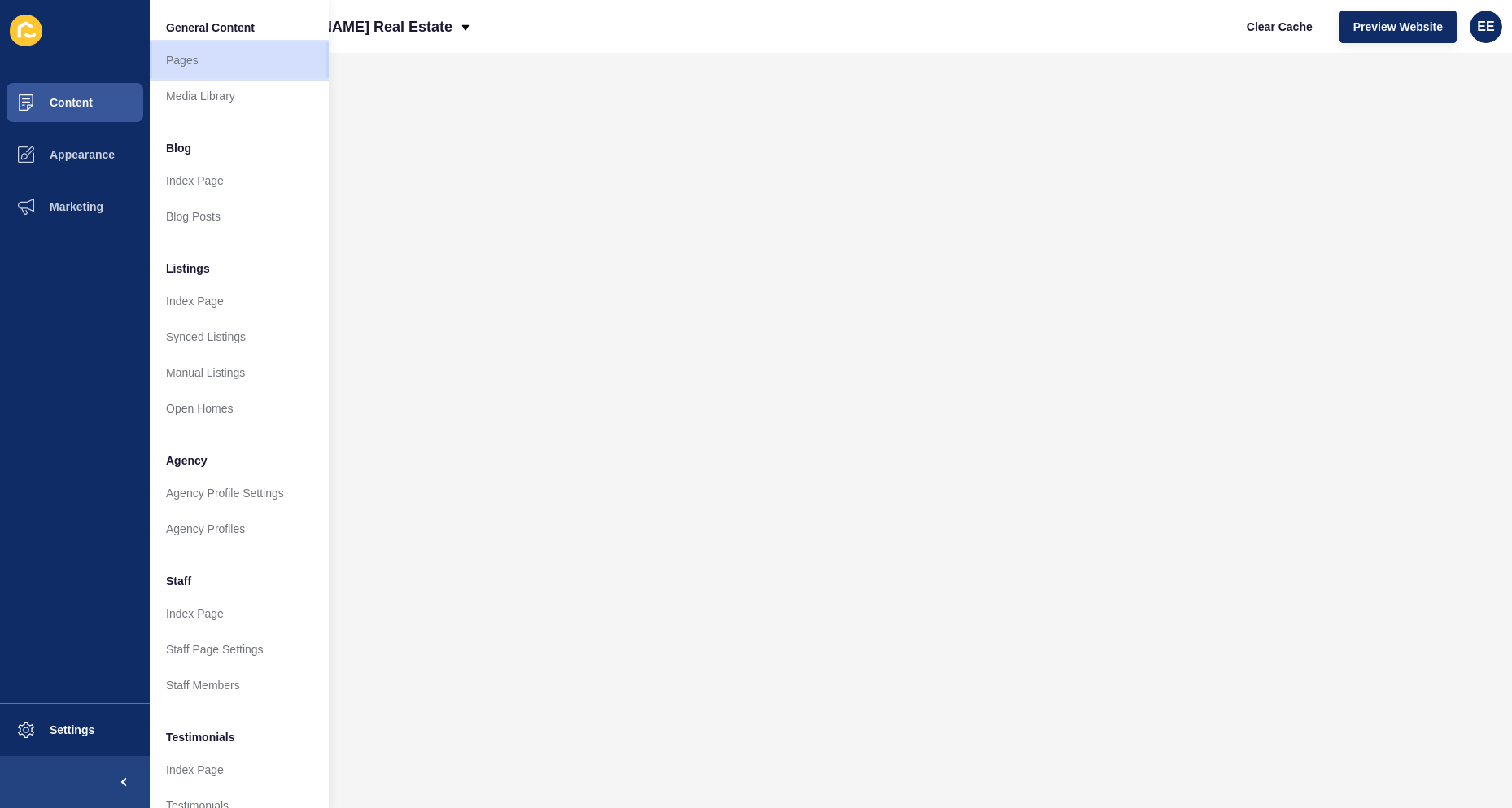
click at [219, 63] on link "Pages" at bounding box center [239, 60] width 179 height 36
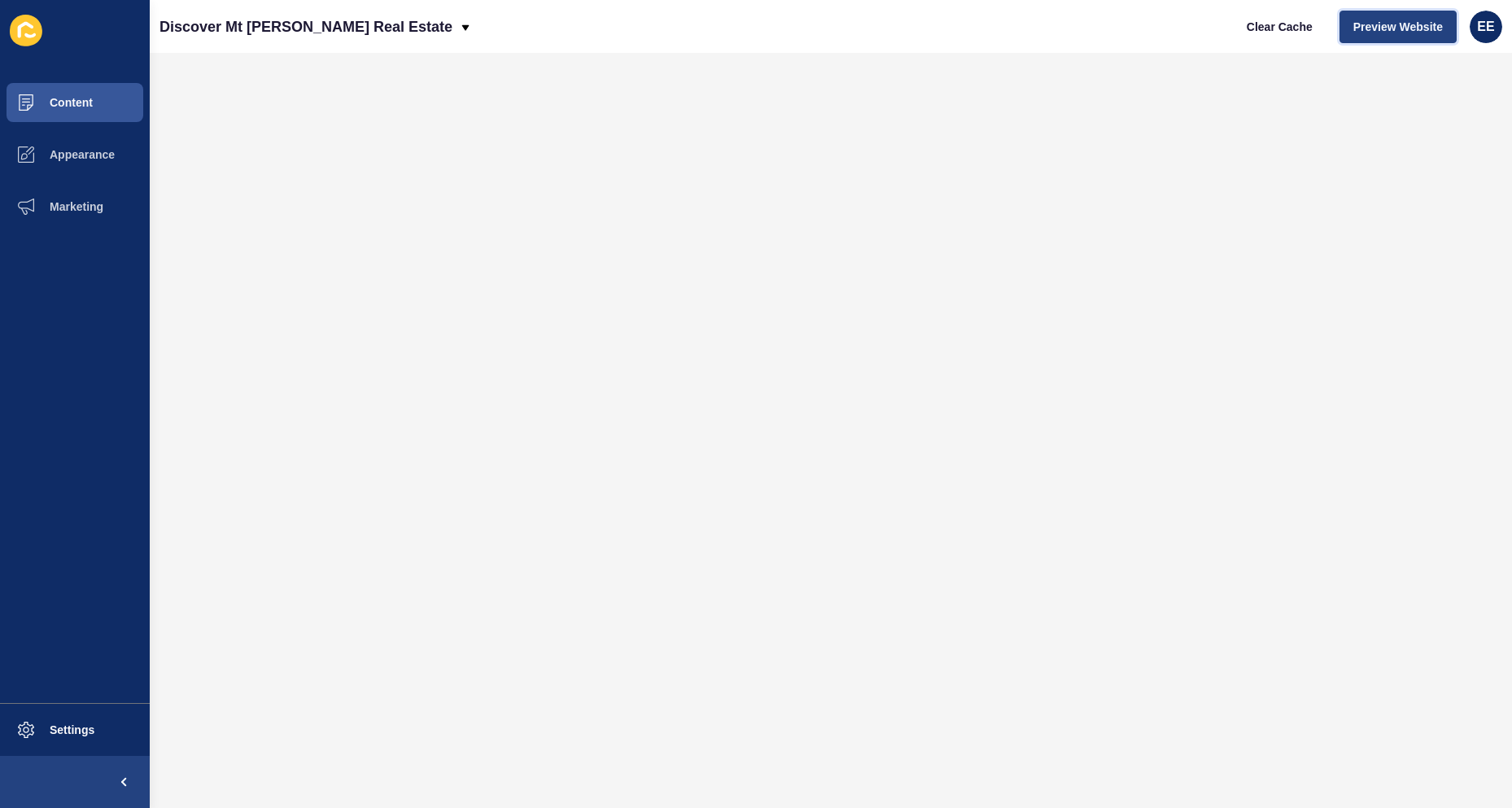
click at [990, 19] on span "Preview Website" at bounding box center [1397, 26] width 90 height 16
click at [104, 112] on button "Content" at bounding box center [75, 102] width 150 height 52
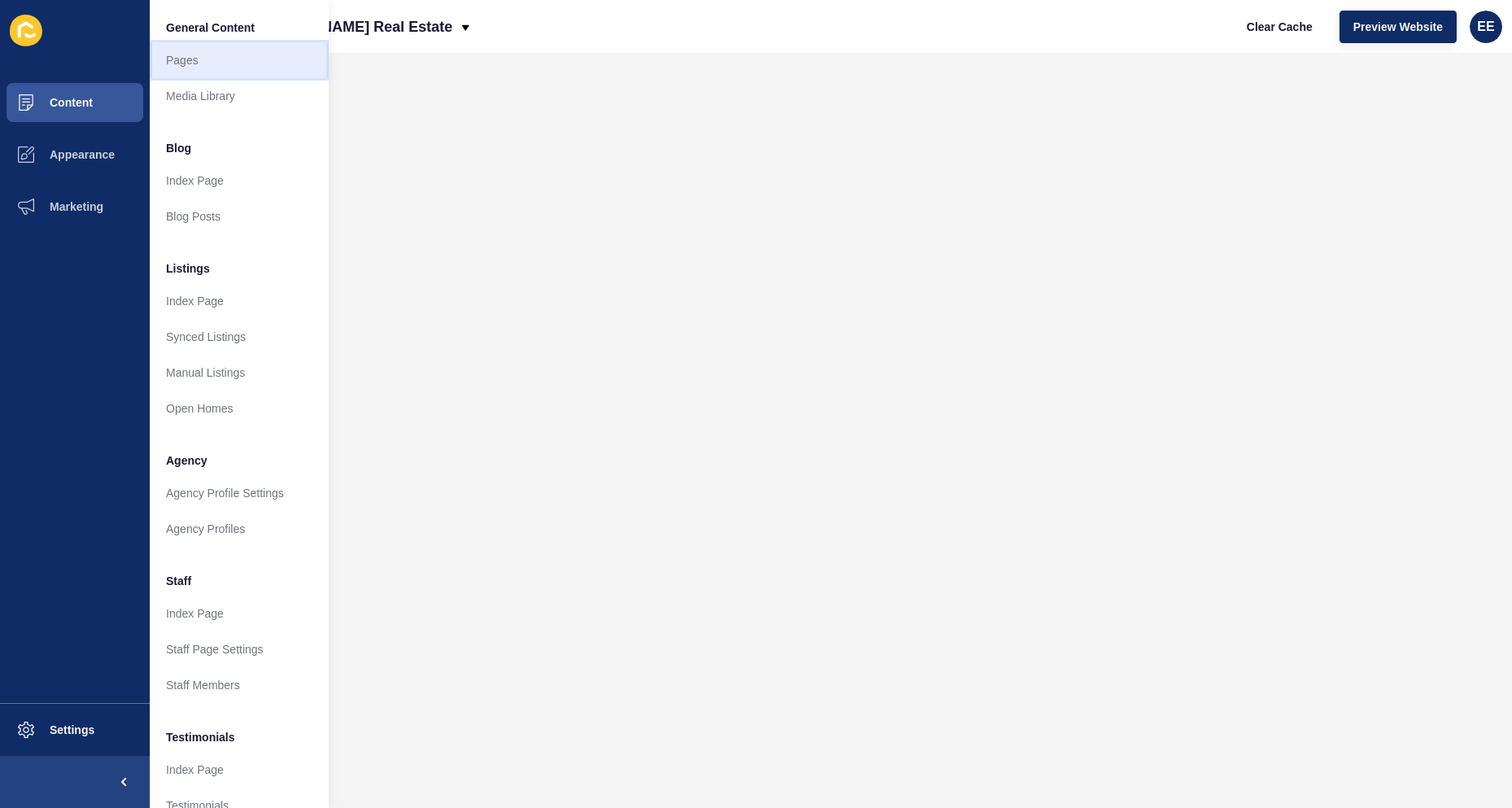
drag, startPoint x: 199, startPoint y: 64, endPoint x: 572, endPoint y: 43, distance: 373.6
click at [200, 64] on link "Pages" at bounding box center [239, 60] width 179 height 36
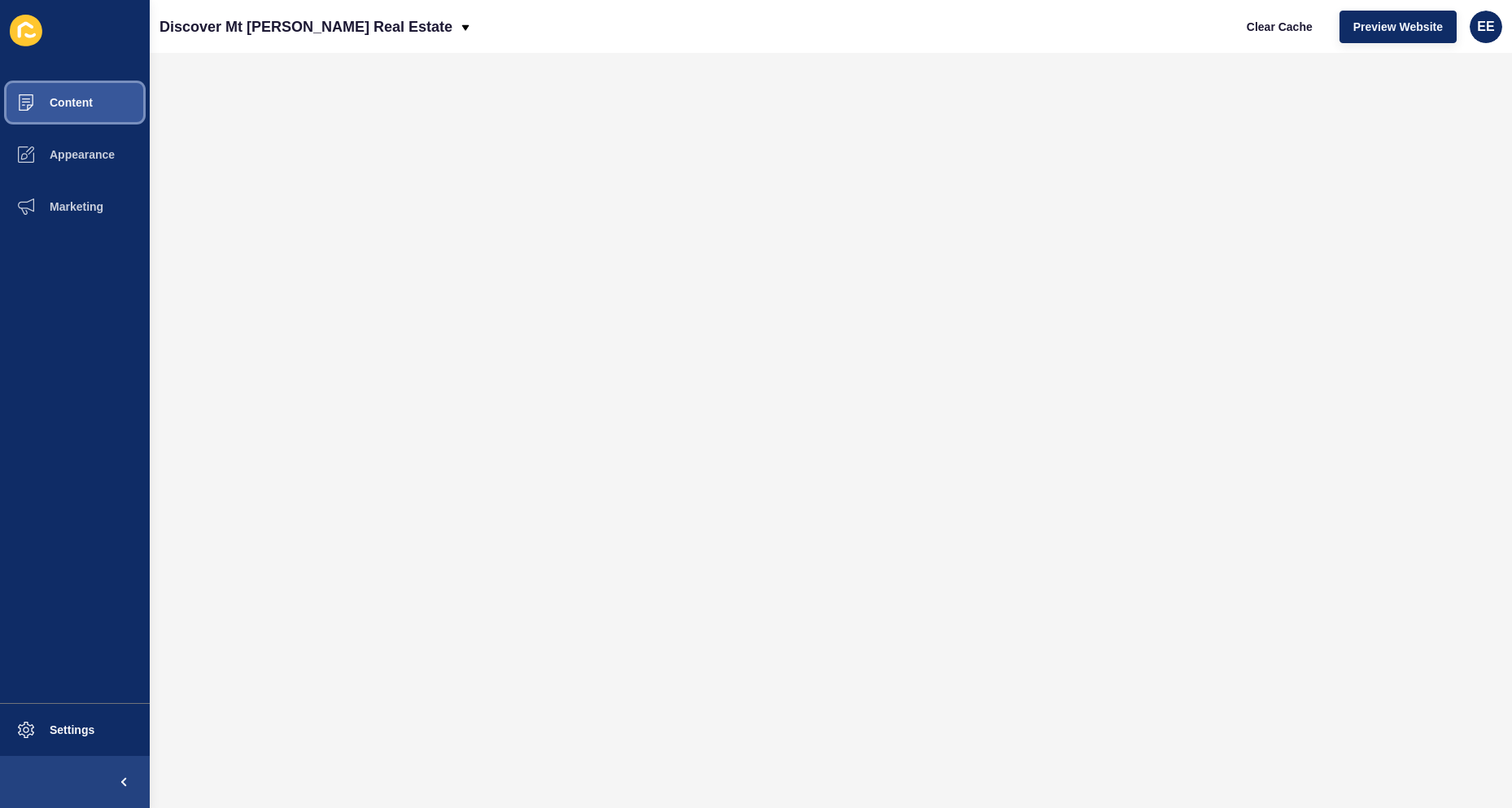
click at [45, 100] on span "Content" at bounding box center [45, 103] width 95 height 13
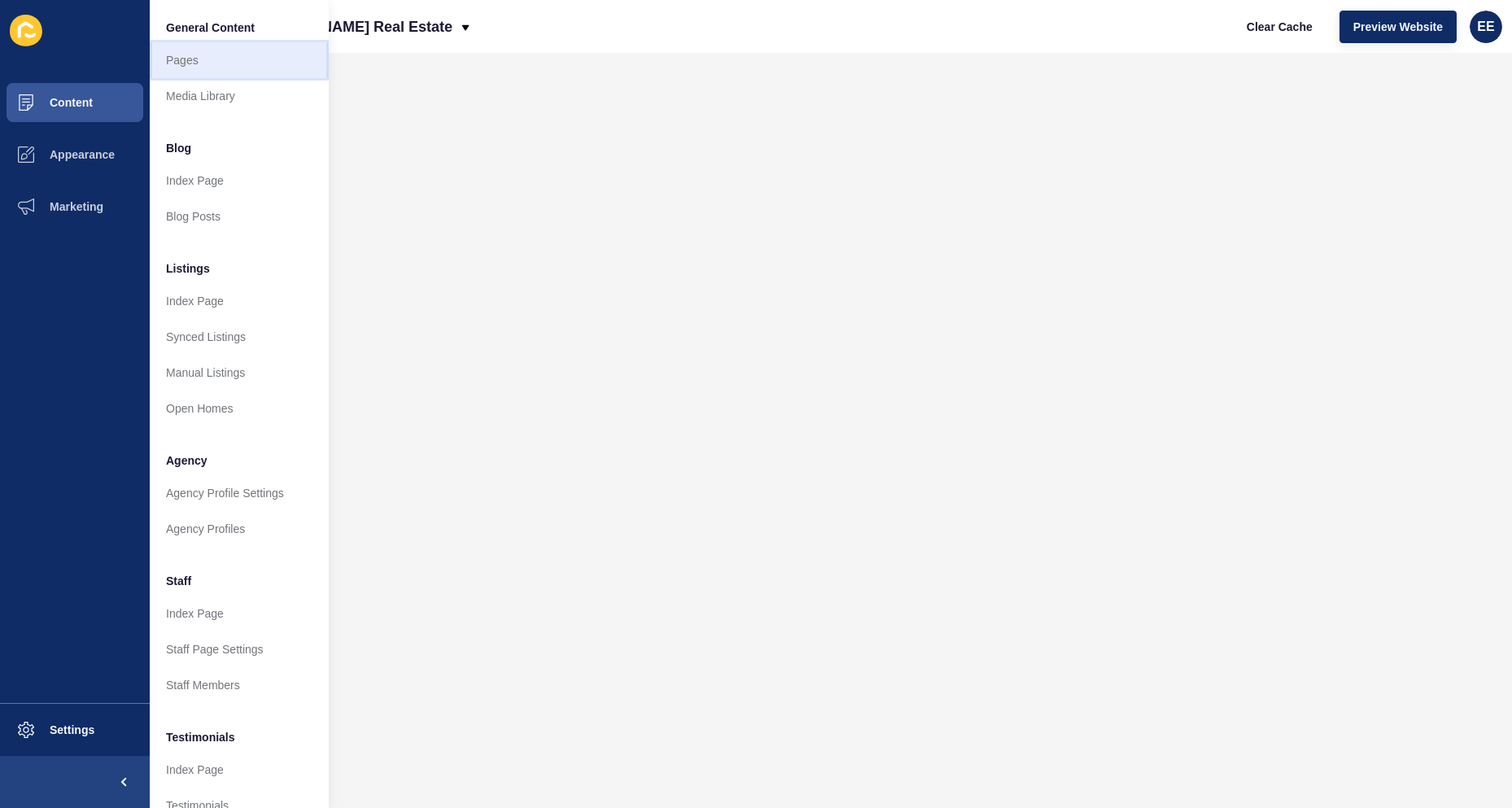
click at [212, 59] on link "Pages" at bounding box center [239, 60] width 179 height 36
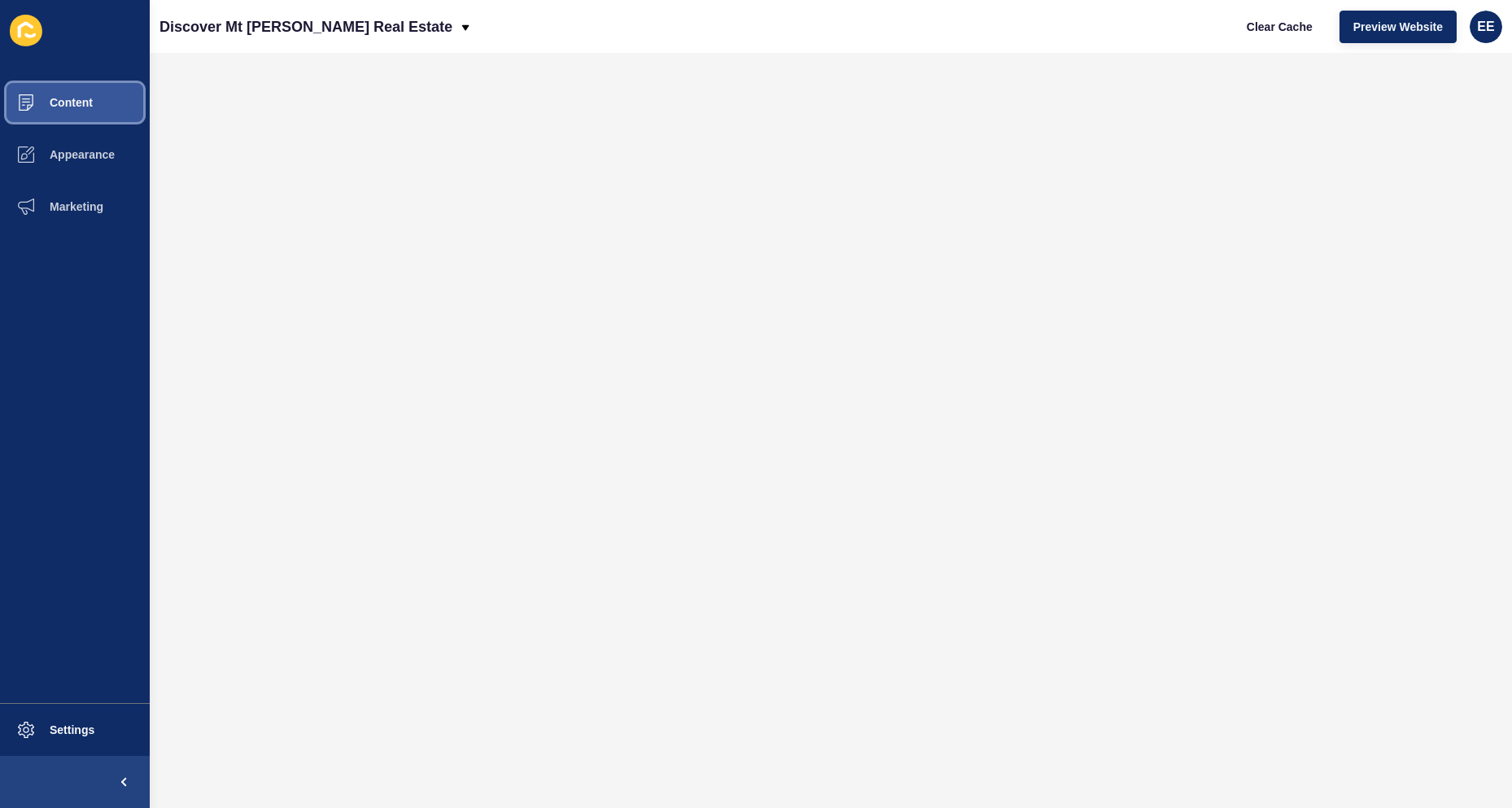
click at [39, 98] on span "Content" at bounding box center [45, 103] width 95 height 13
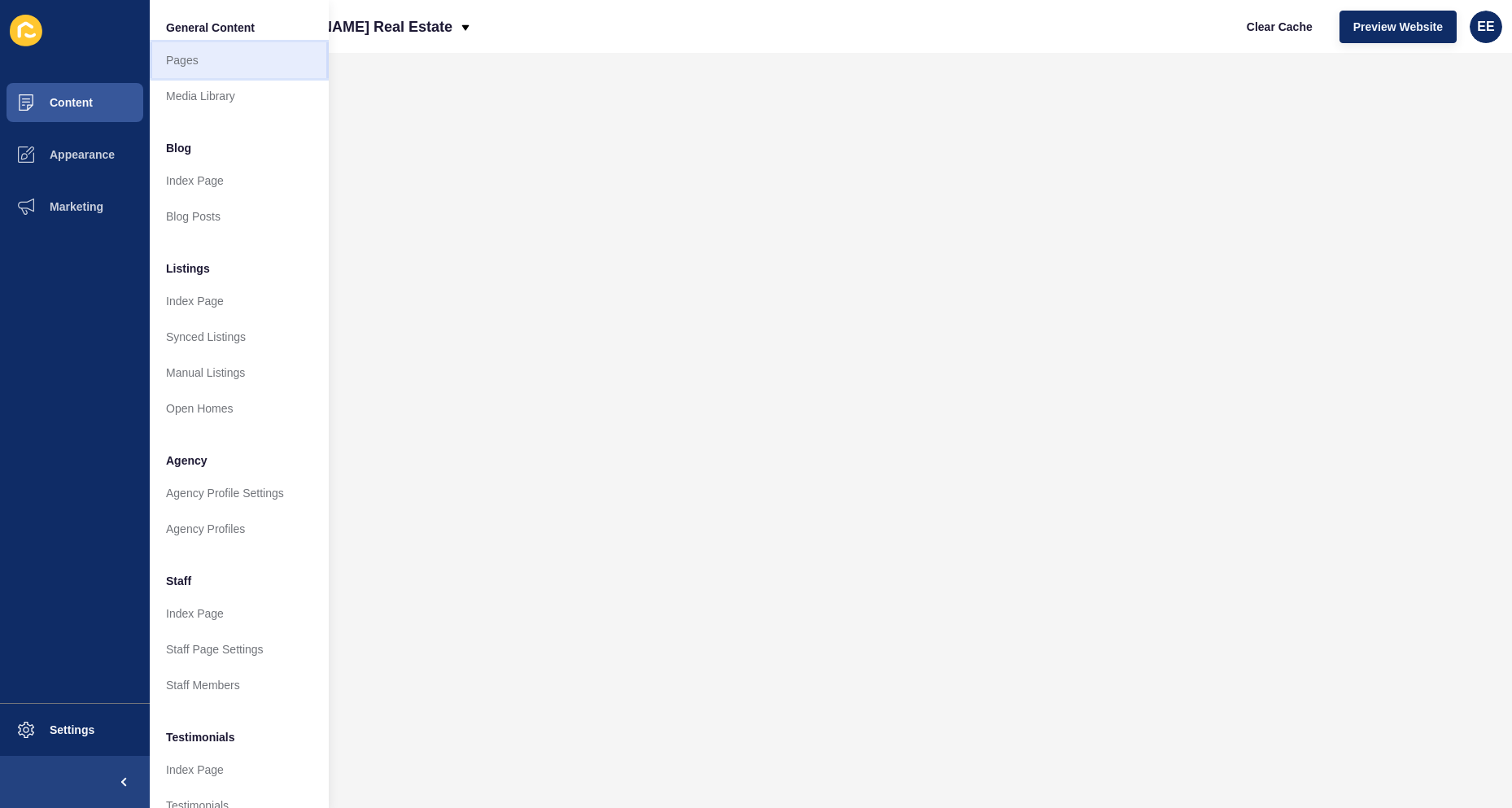
click at [210, 62] on link "Pages" at bounding box center [239, 60] width 179 height 36
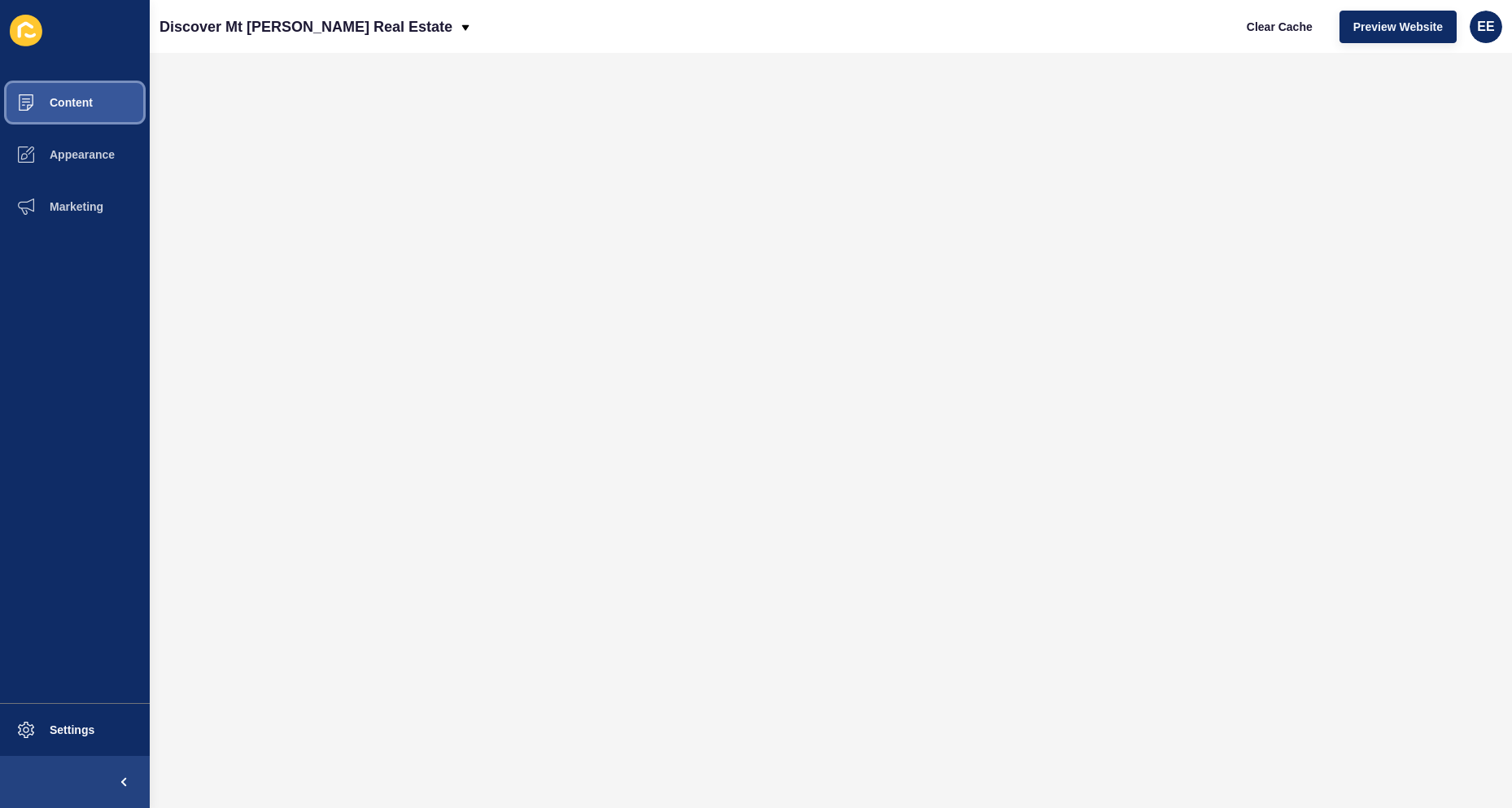
click at [60, 97] on span "Content" at bounding box center [45, 103] width 95 height 13
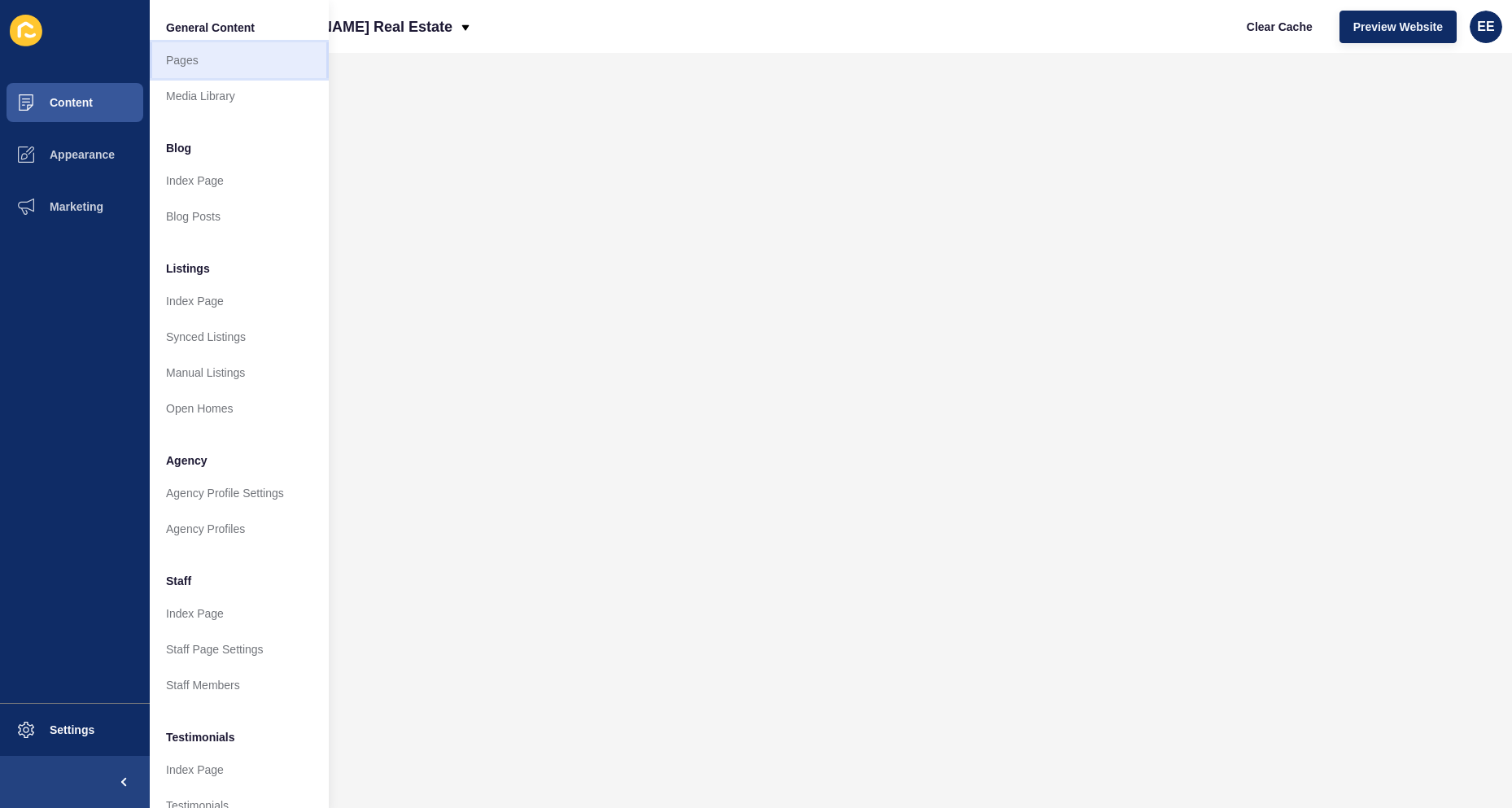
click at [200, 63] on link "Pages" at bounding box center [239, 60] width 179 height 36
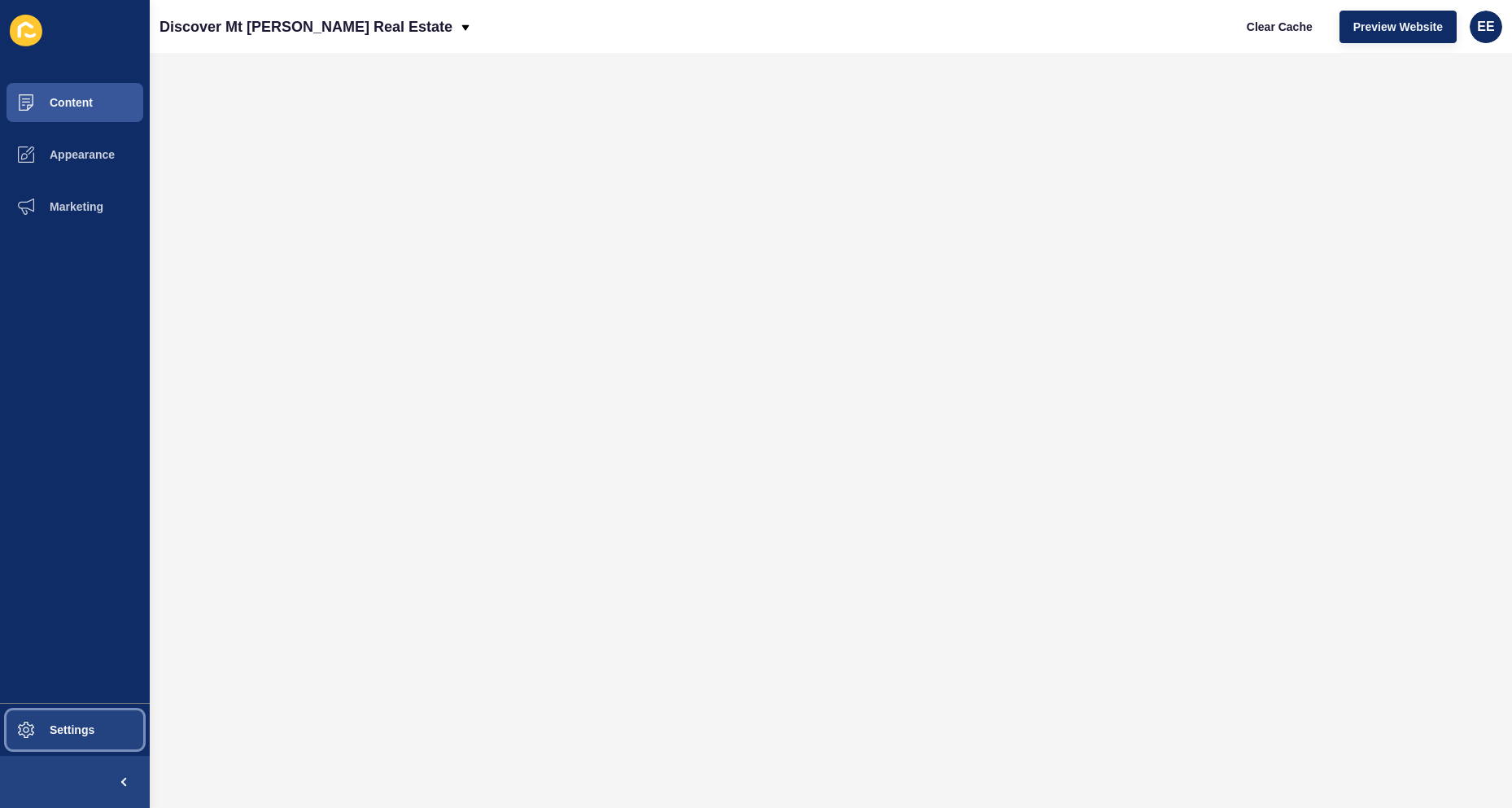
drag, startPoint x: 68, startPoint y: 724, endPoint x: 107, endPoint y: 715, distance: 40.0
click at [69, 514] on span "Settings" at bounding box center [46, 730] width 97 height 13
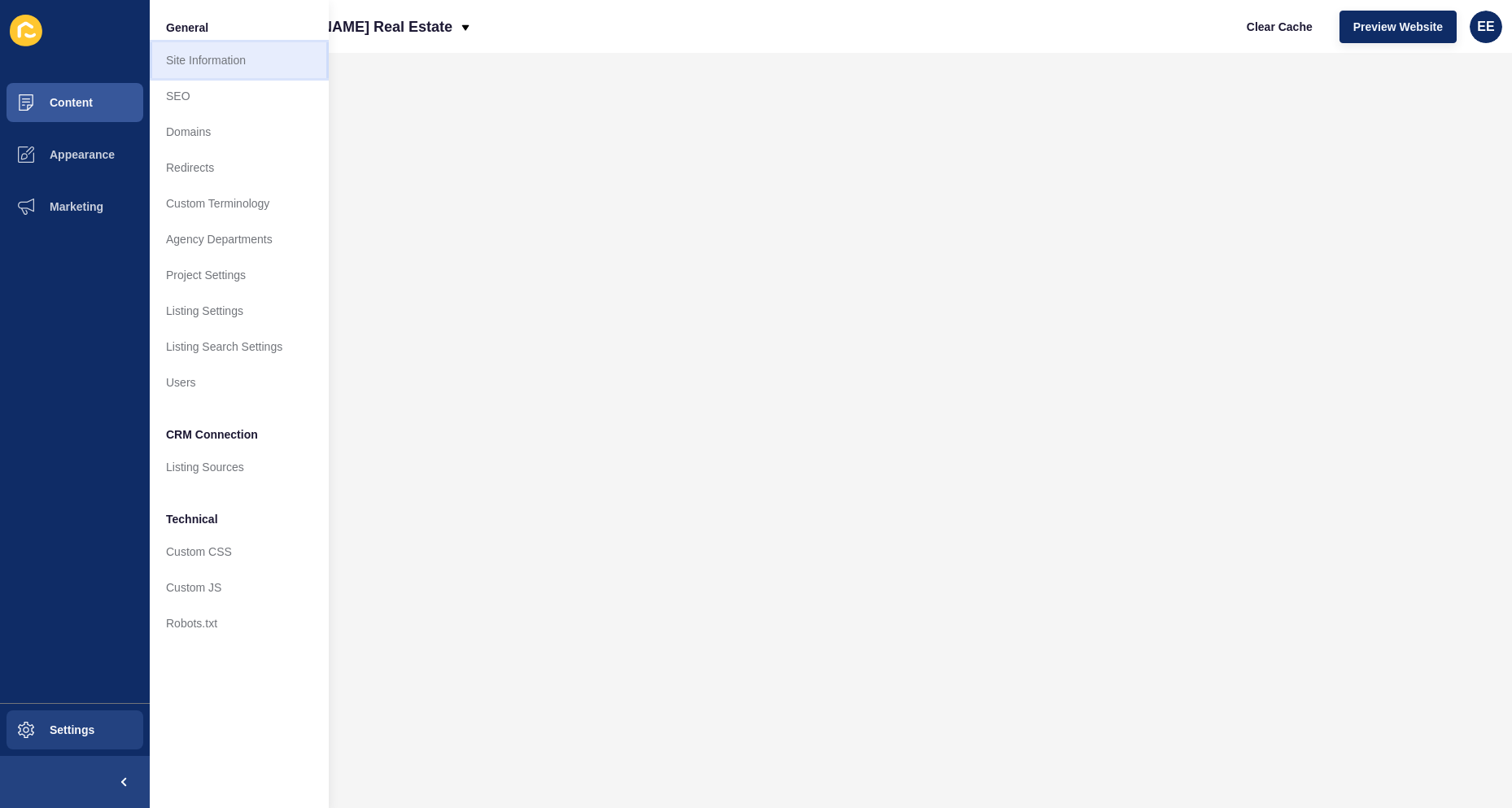
click at [227, 56] on link "Site Information" at bounding box center [239, 60] width 179 height 36
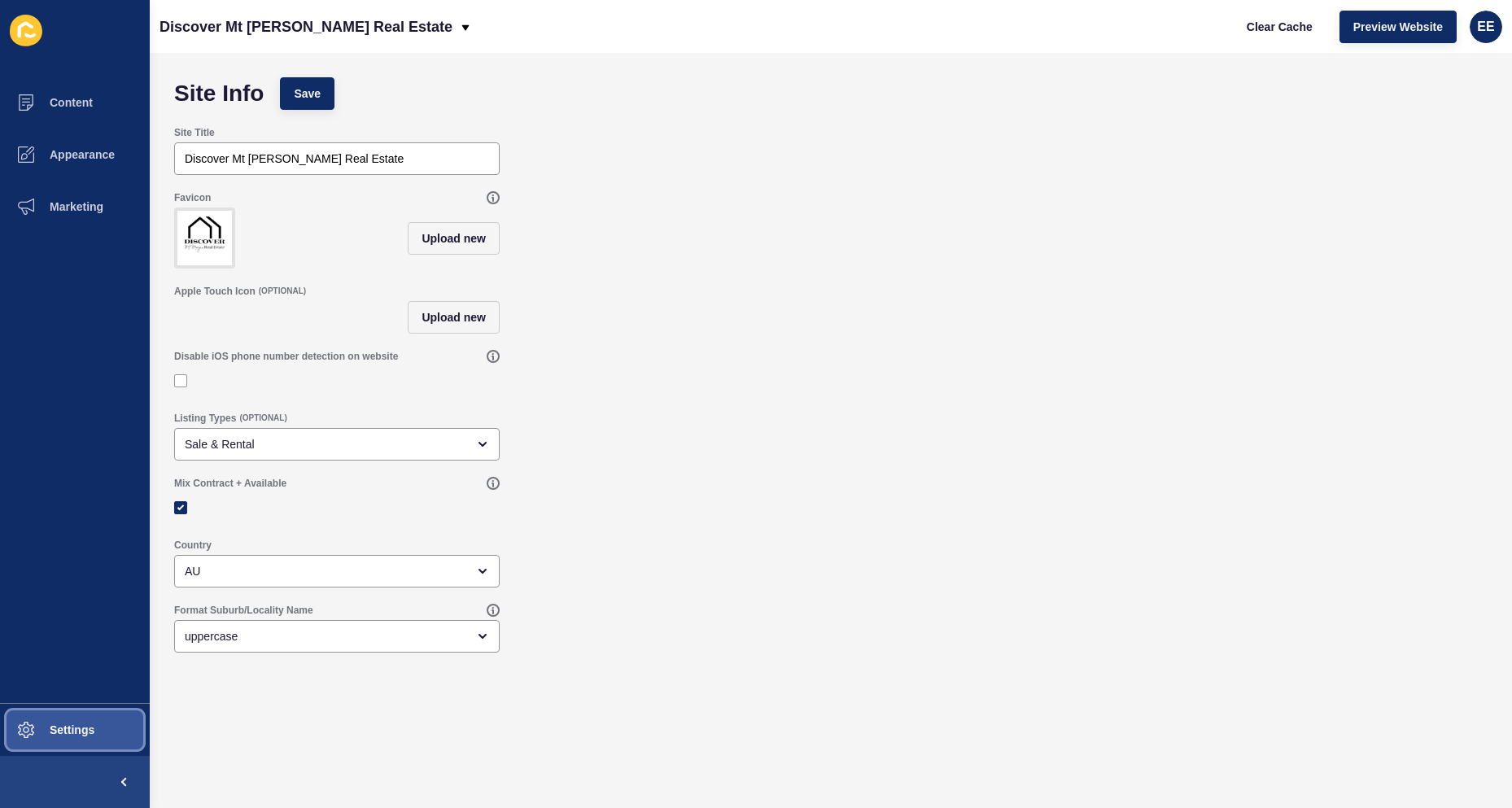
click at [64, 514] on button "Settings" at bounding box center [75, 730] width 150 height 52
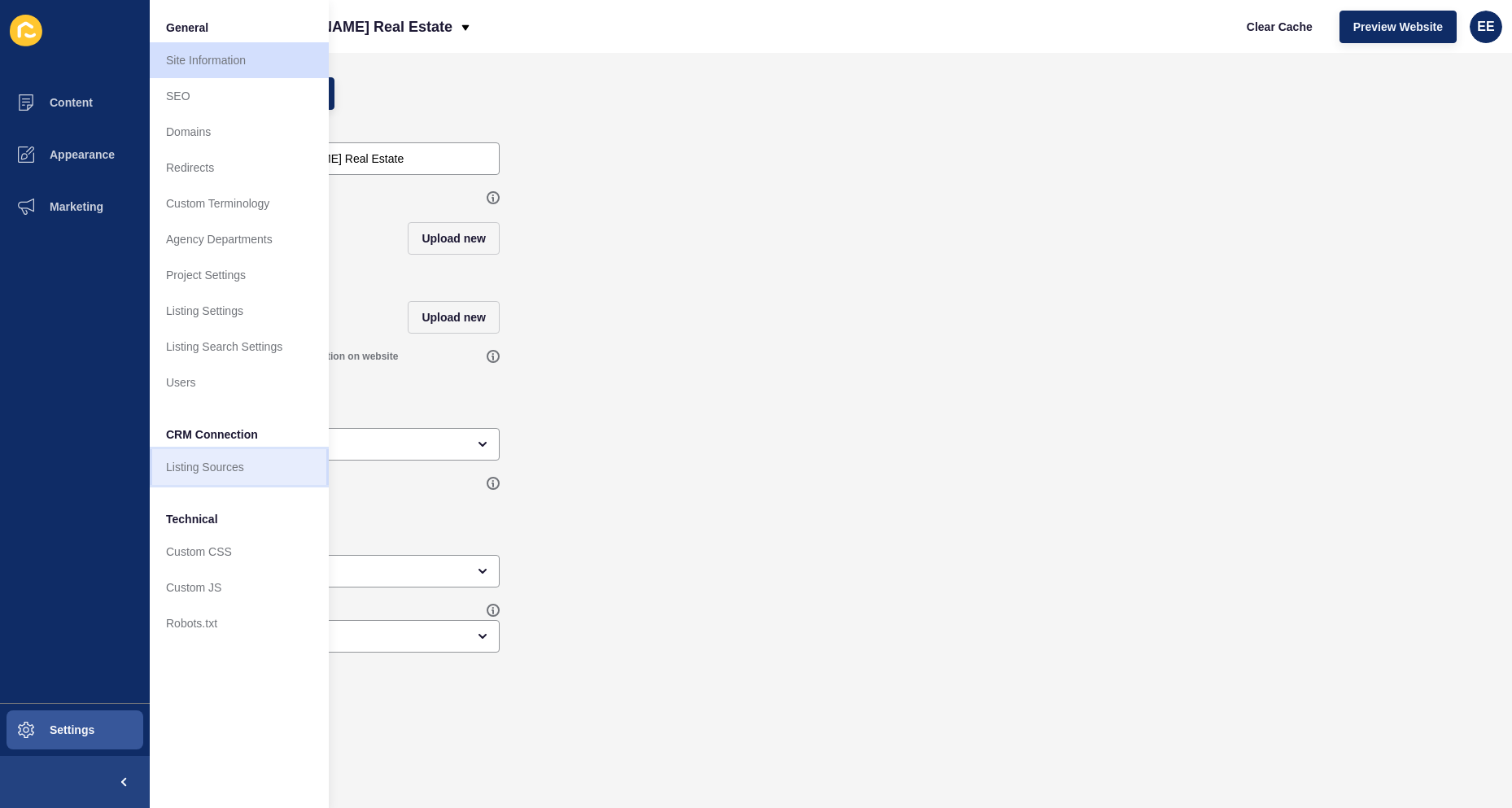
click at [198, 464] on link "Listing Sources" at bounding box center [239, 466] width 179 height 36
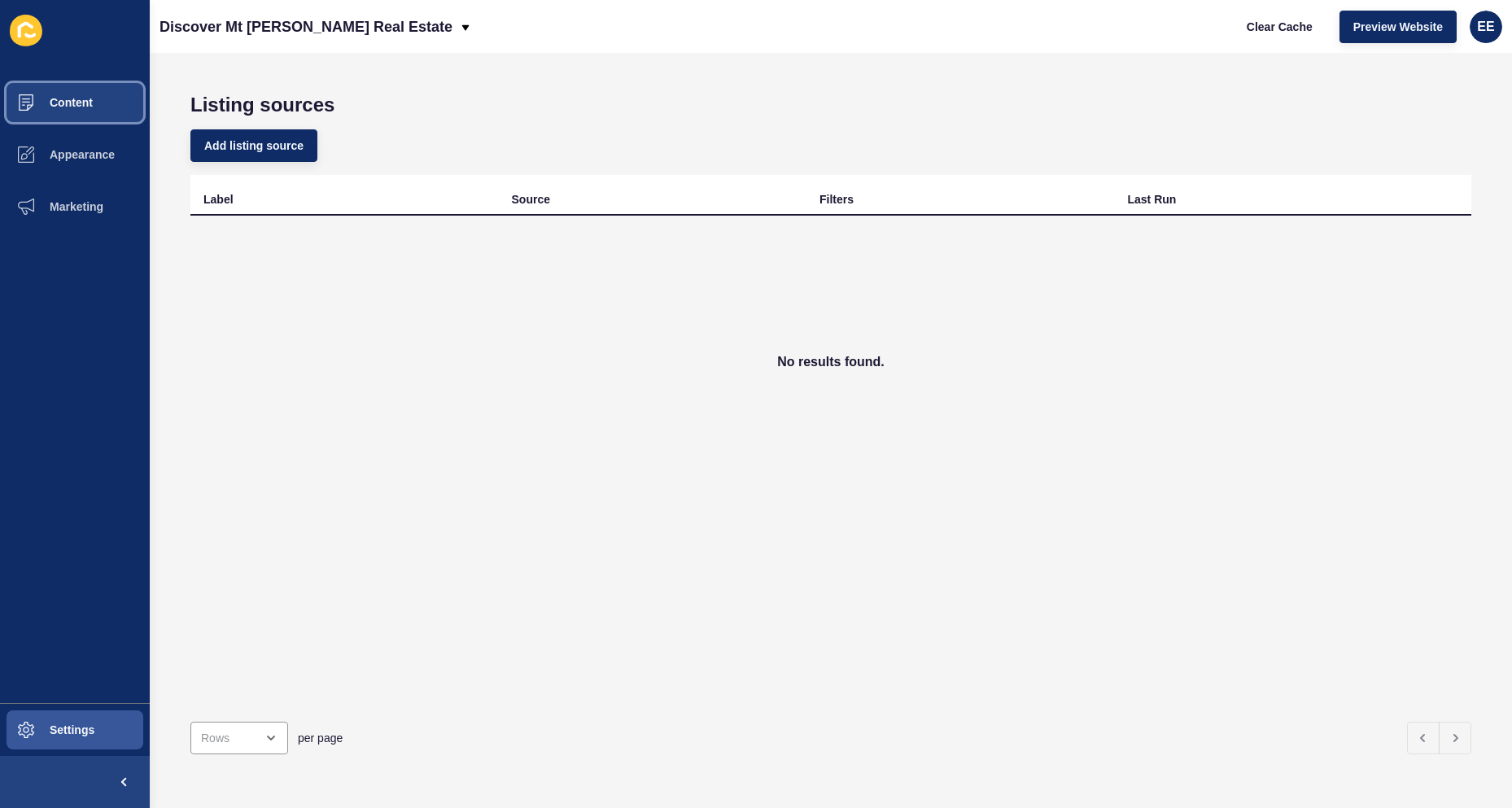
drag, startPoint x: 69, startPoint y: 102, endPoint x: 149, endPoint y: 101, distance: 80.0
click at [72, 101] on span "Content" at bounding box center [45, 103] width 95 height 13
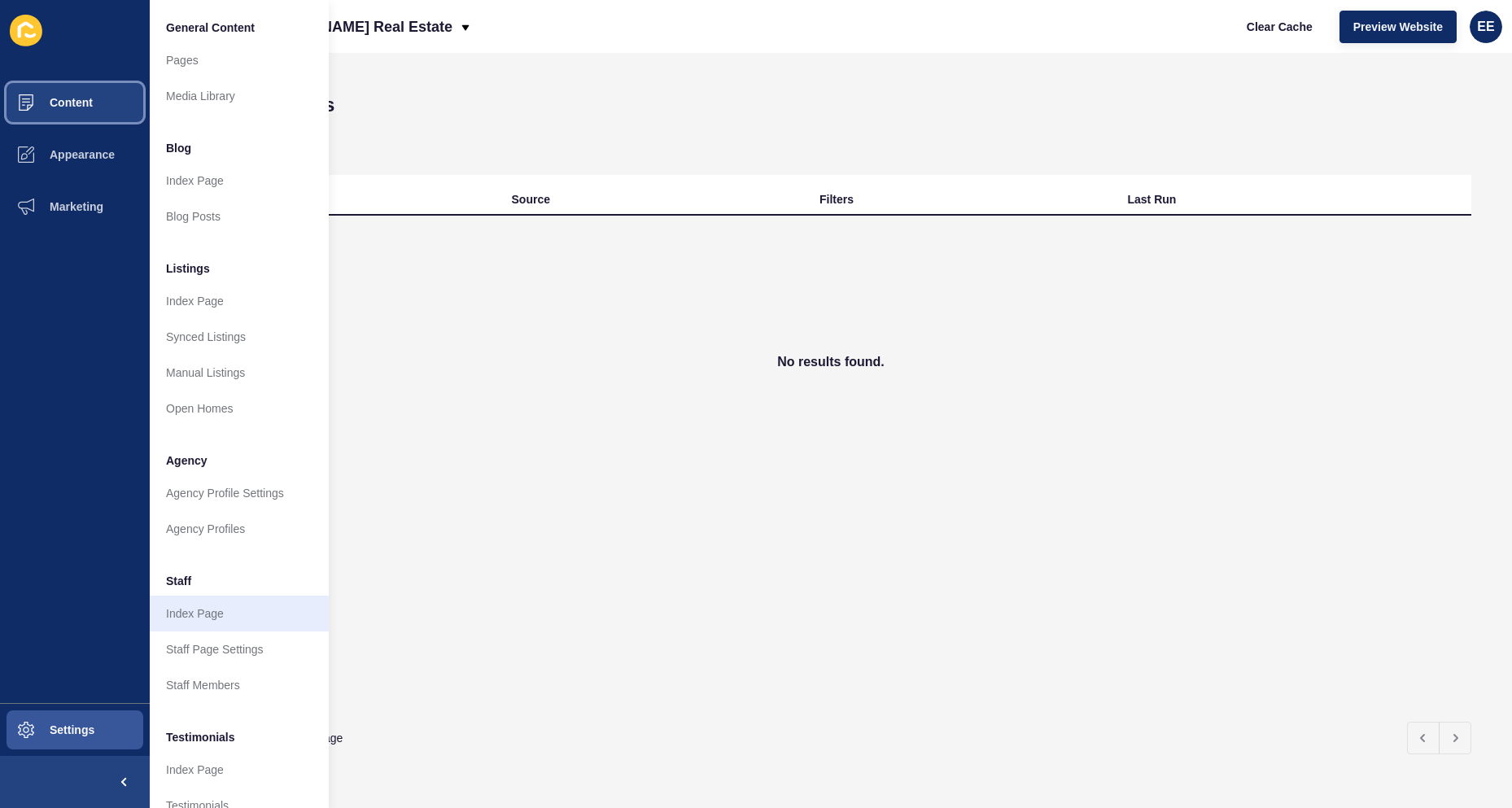
scroll to position [158, 0]
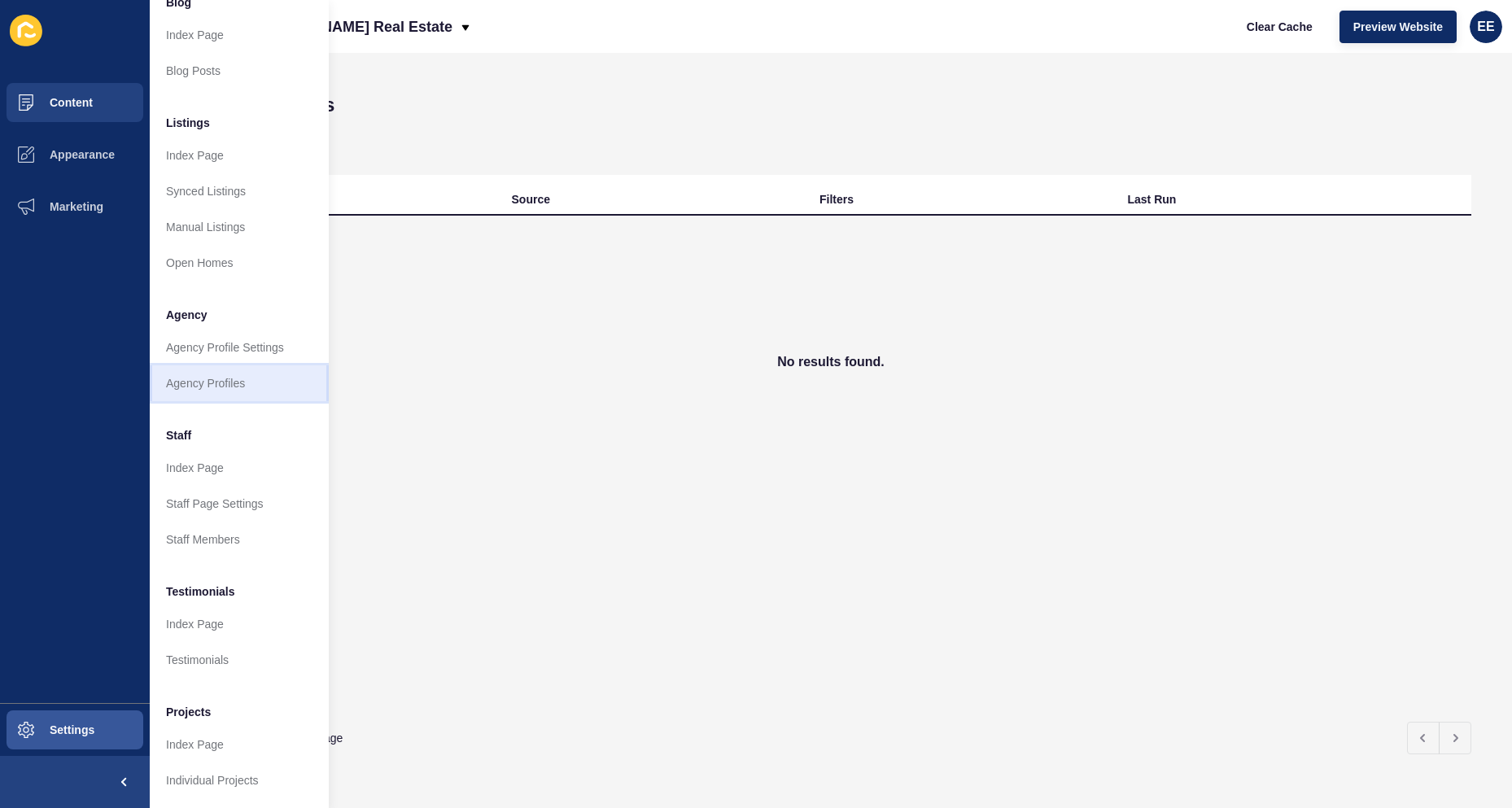
click at [187, 366] on link "Agency Profiles" at bounding box center [239, 383] width 179 height 36
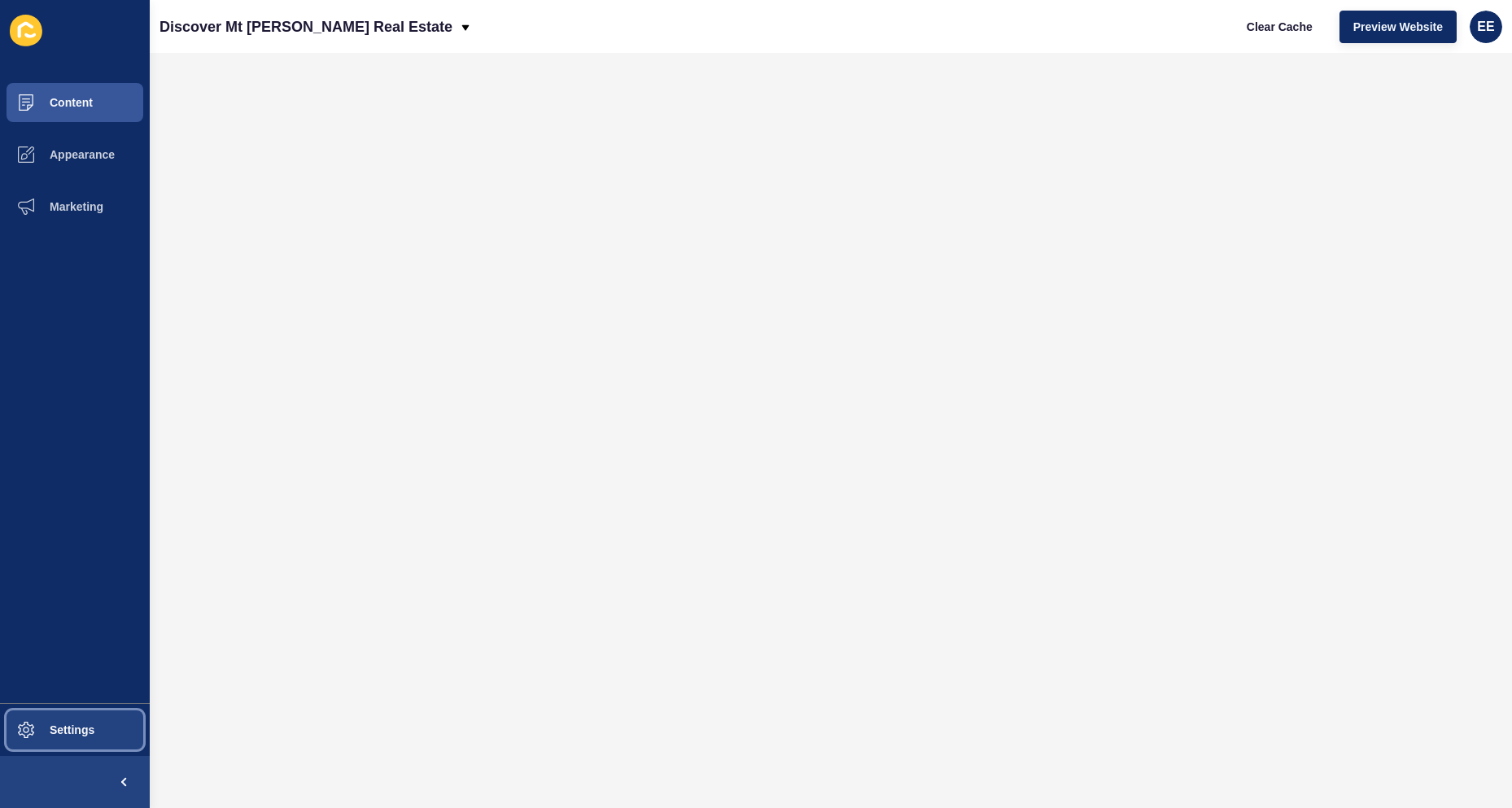
click at [83, 514] on span "Settings" at bounding box center [46, 730] width 97 height 13
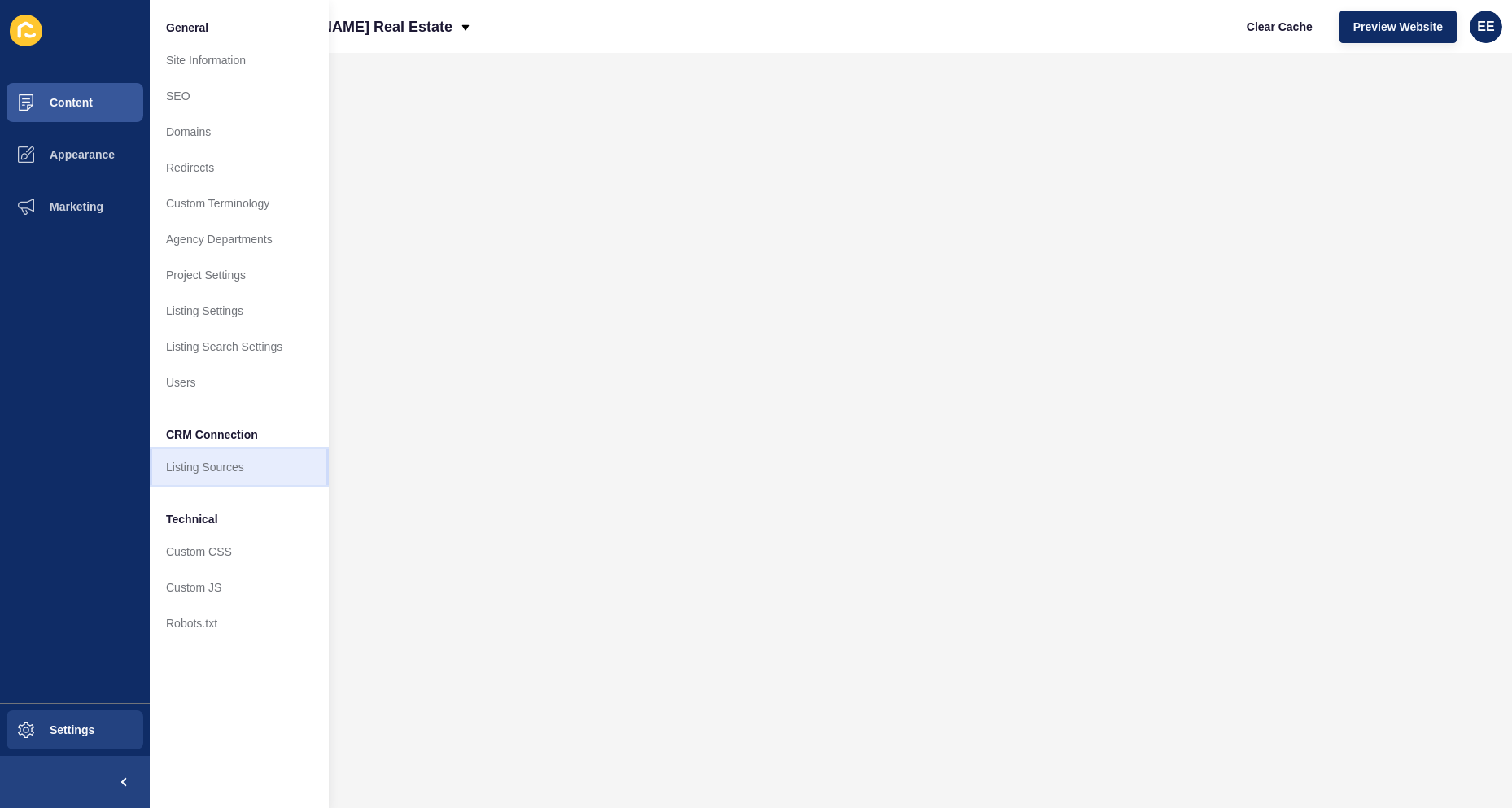
click at [205, 467] on link "Listing Sources" at bounding box center [239, 466] width 179 height 36
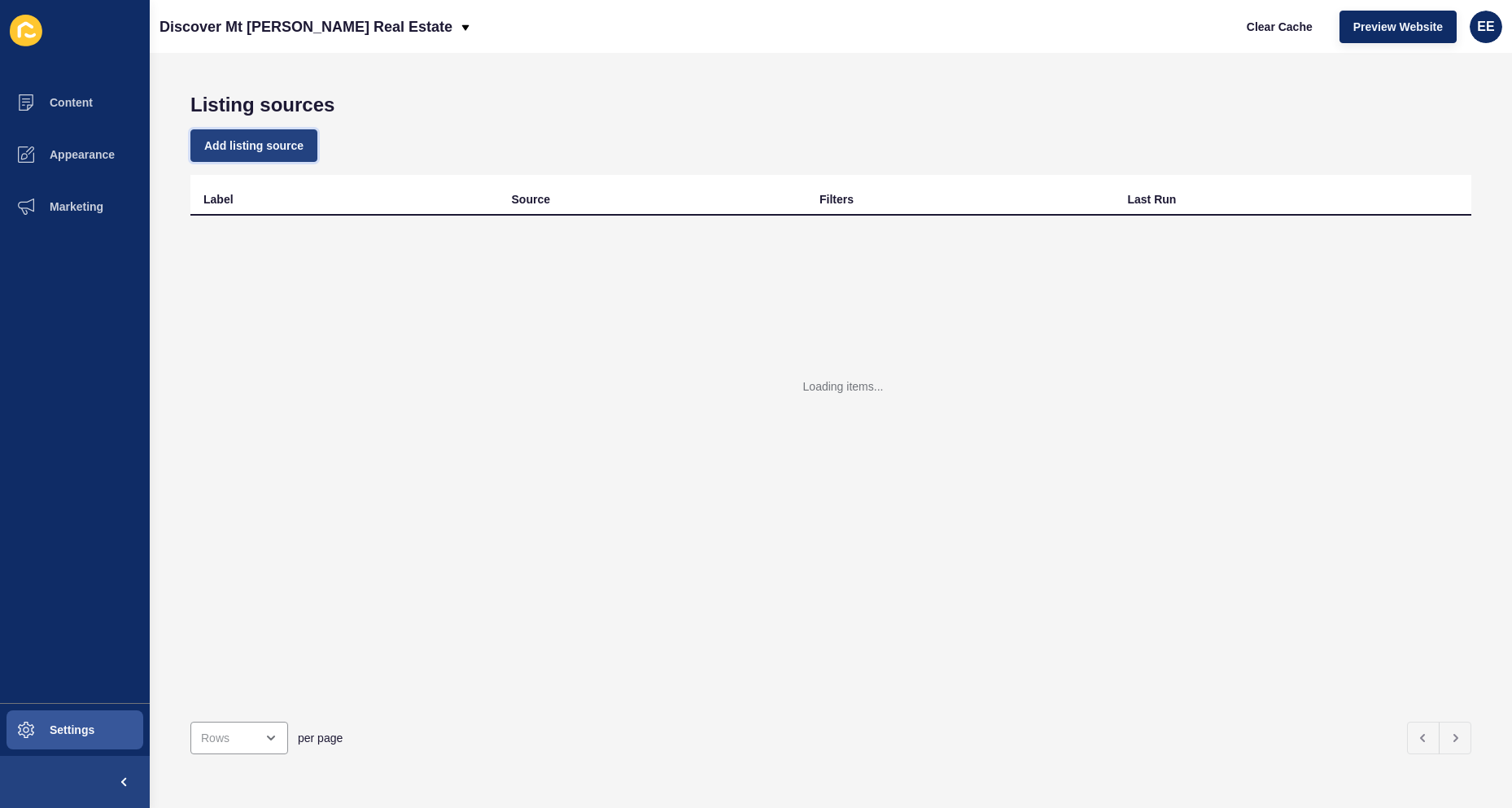
click at [224, 156] on button "Add listing source" at bounding box center [254, 146] width 127 height 33
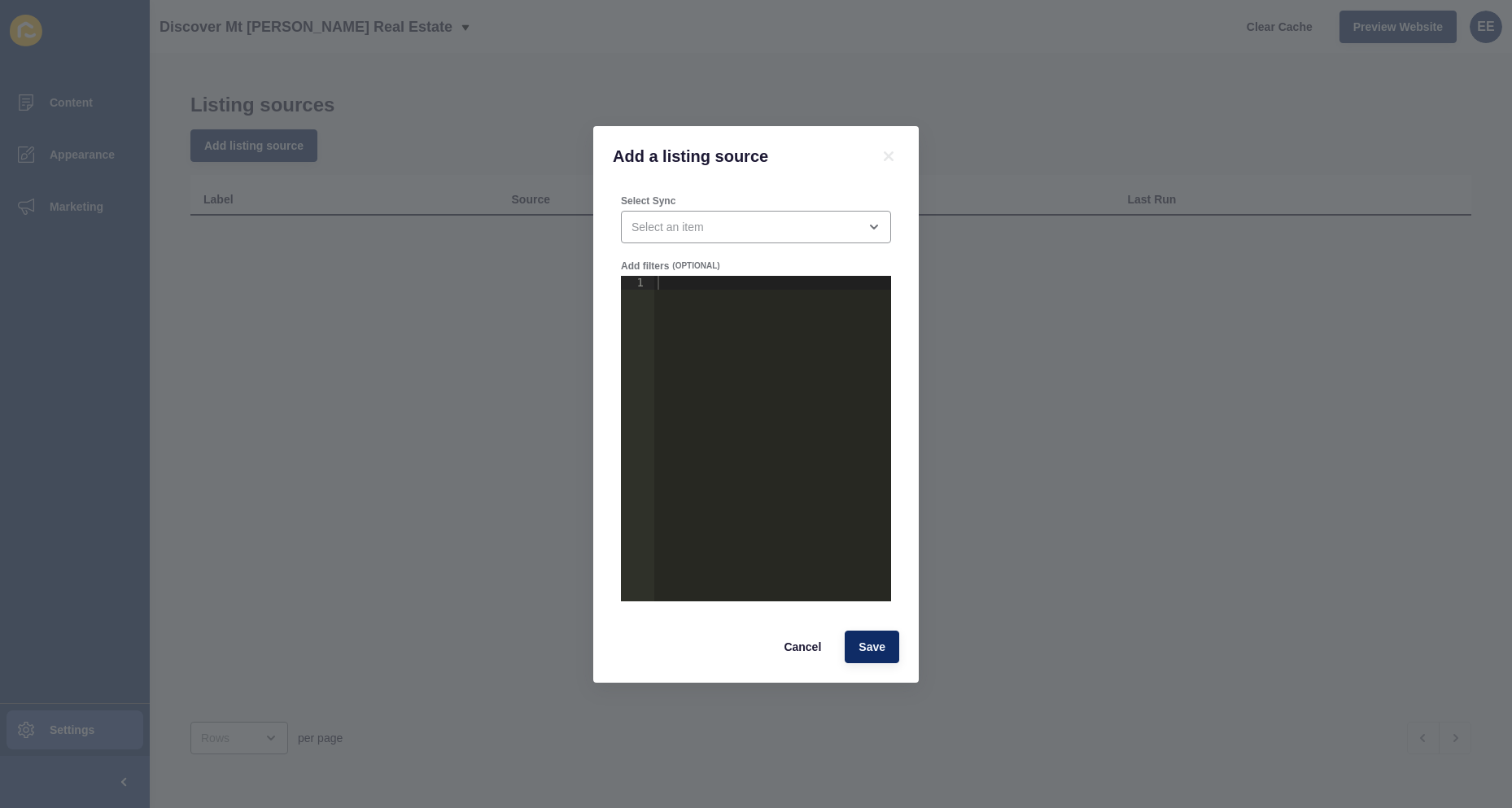
click at [751, 285] on div at bounding box center [772, 452] width 237 height 353
paste textarea "}"
drag, startPoint x: 732, startPoint y: 327, endPoint x: 679, endPoint y: 322, distance: 53.2
click at [730, 327] on div "{ "agency_mapping" : { "_" : "agency-slug-goes-here" } }" at bounding box center [772, 452] width 237 height 353
drag, startPoint x: 698, startPoint y: 311, endPoint x: 718, endPoint y: 311, distance: 20.0
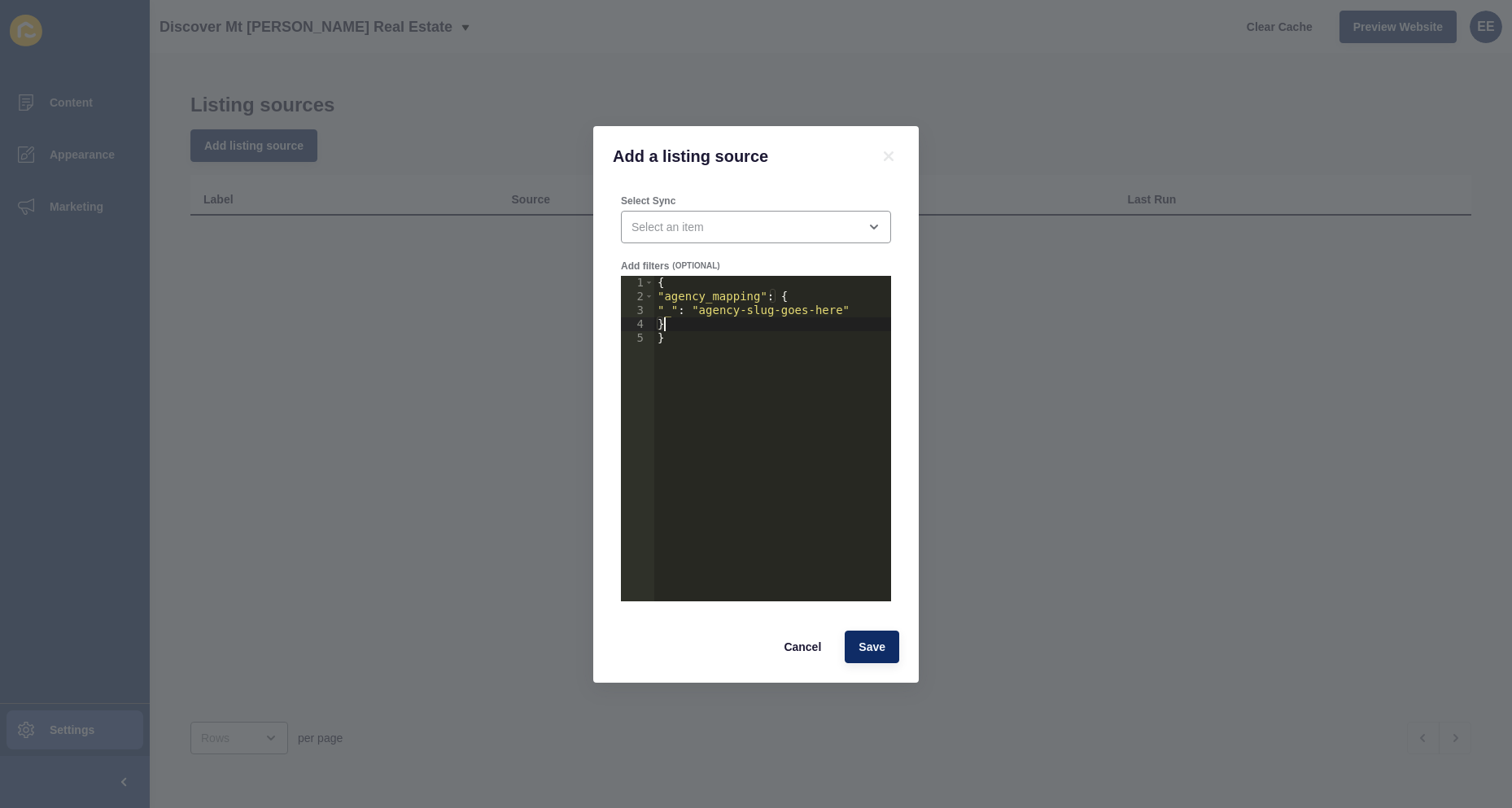
click at [699, 311] on div "{ "agency_mapping" : { "_" : "agency-slug-goes-here" } }" at bounding box center [772, 452] width 237 height 353
click at [719, 311] on div "{ "agency_mapping" : { "_" : "agency-slug-goes-here" } }" at bounding box center [772, 452] width 237 height 353
click at [723, 311] on div "{ "agency_mapping" : { "_" : "agency-slug-goes-here" } }" at bounding box center [772, 438] width 237 height 326
drag, startPoint x: 696, startPoint y: 310, endPoint x: 792, endPoint y: 309, distance: 96.0
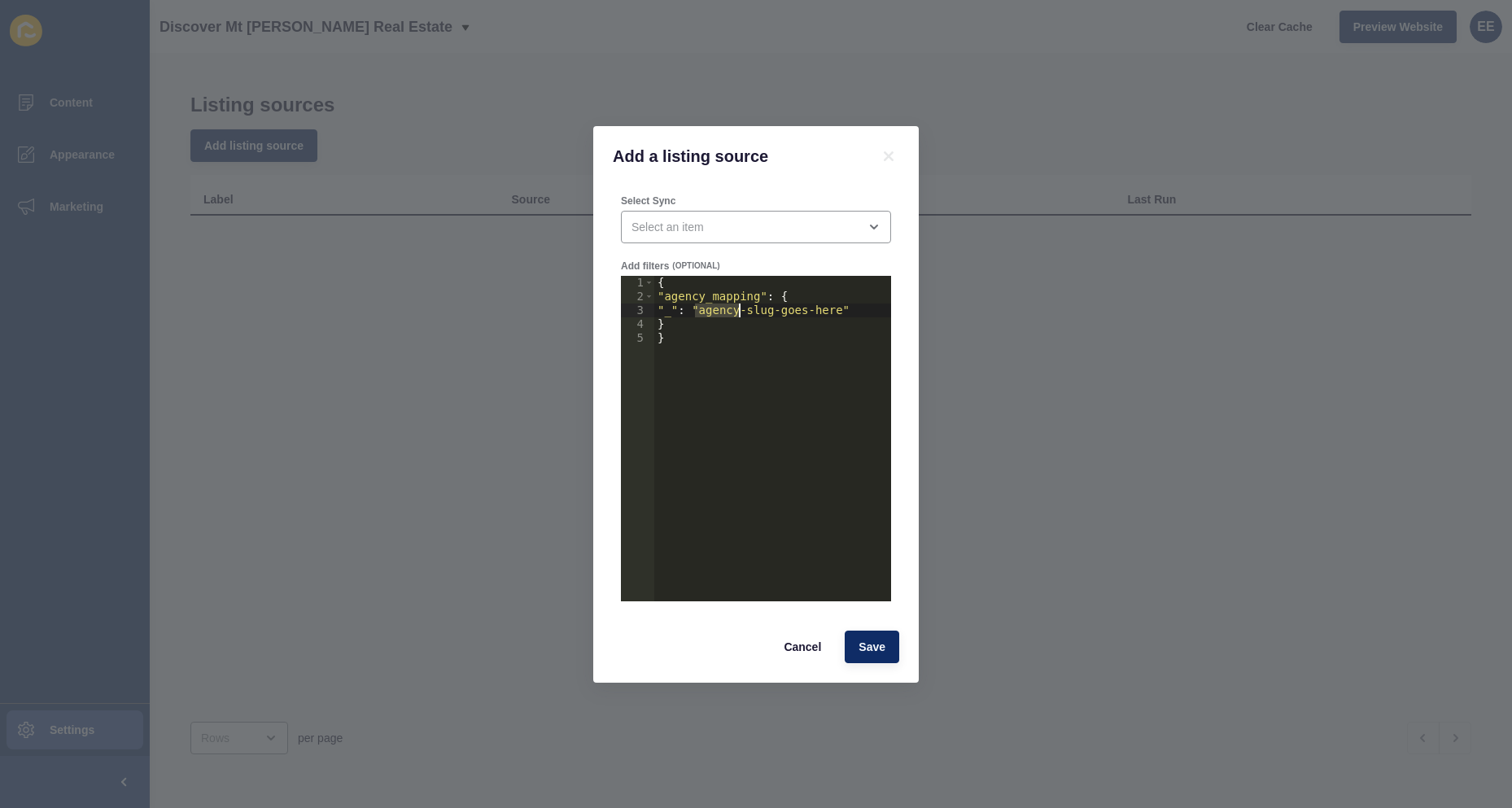
click at [764, 309] on div "{ "agency_mapping" : { "_" : "agency-slug-goes-here" } }" at bounding box center [772, 452] width 237 height 353
drag, startPoint x: 792, startPoint y: 309, endPoint x: 814, endPoint y: 309, distance: 22.0
click at [814, 309] on div "{ "agency_mapping" : { "_" : "agency-slug-goes-here" } }" at bounding box center [772, 452] width 237 height 353
drag, startPoint x: 821, startPoint y: 401, endPoint x: 821, endPoint y: 380, distance: 21.0
click at [821, 391] on div "{ "agency_mapping" : { "_" : "agency-slug-goes-here" } }" at bounding box center [772, 452] width 237 height 353
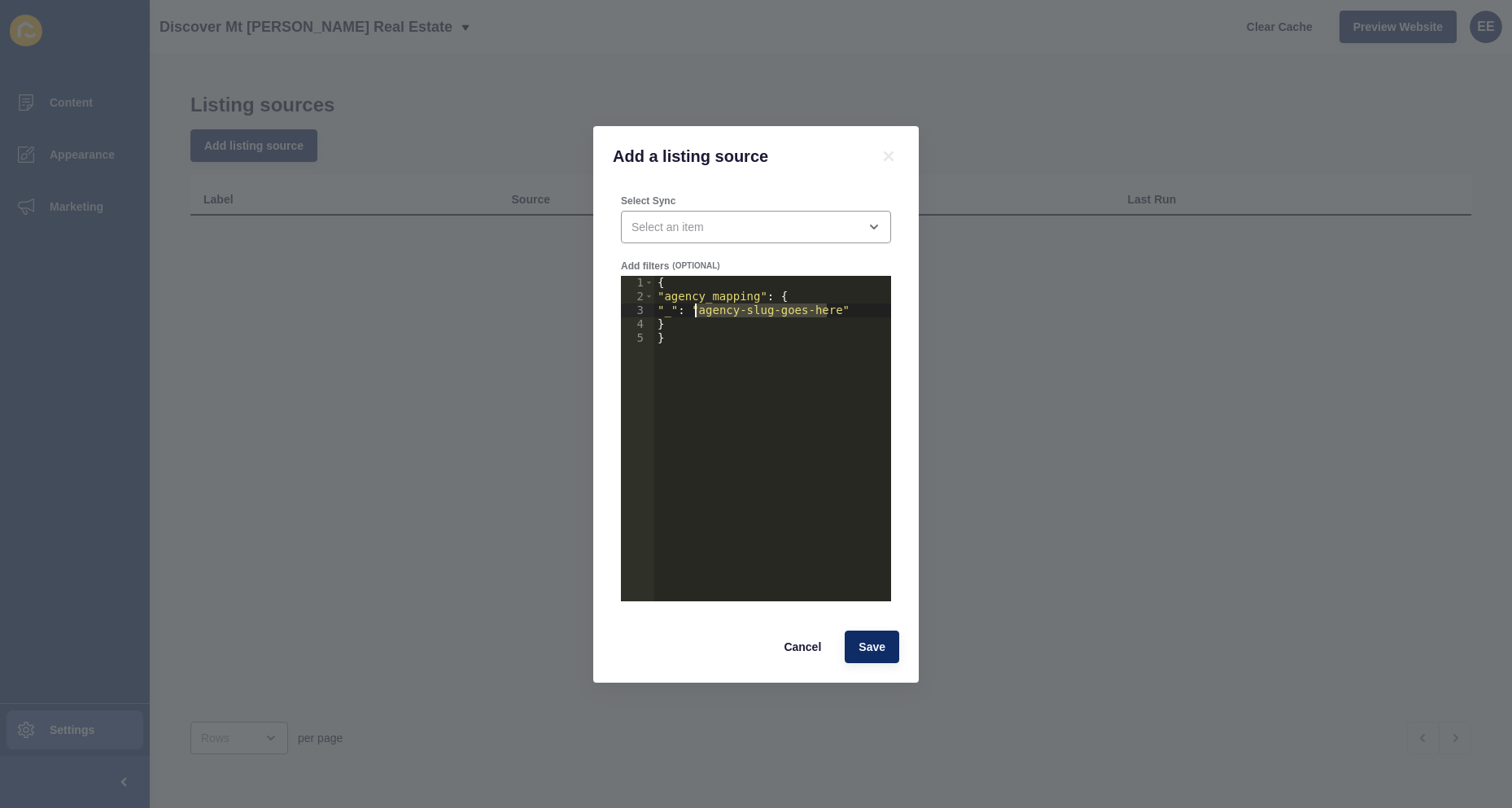
drag, startPoint x: 826, startPoint y: 312, endPoint x: 696, endPoint y: 311, distance: 130.0
click at [696, 311] on div "{ "agency_mapping" : { "_" : "agency-slug-goes-here" } }" at bounding box center [772, 452] width 237 height 353
paste textarea "/agency/discover-mt-[PERSON_NAME]-real-estate/"
type textarea ""_": "/agency/discover-mt-[PERSON_NAME]-real-estate""
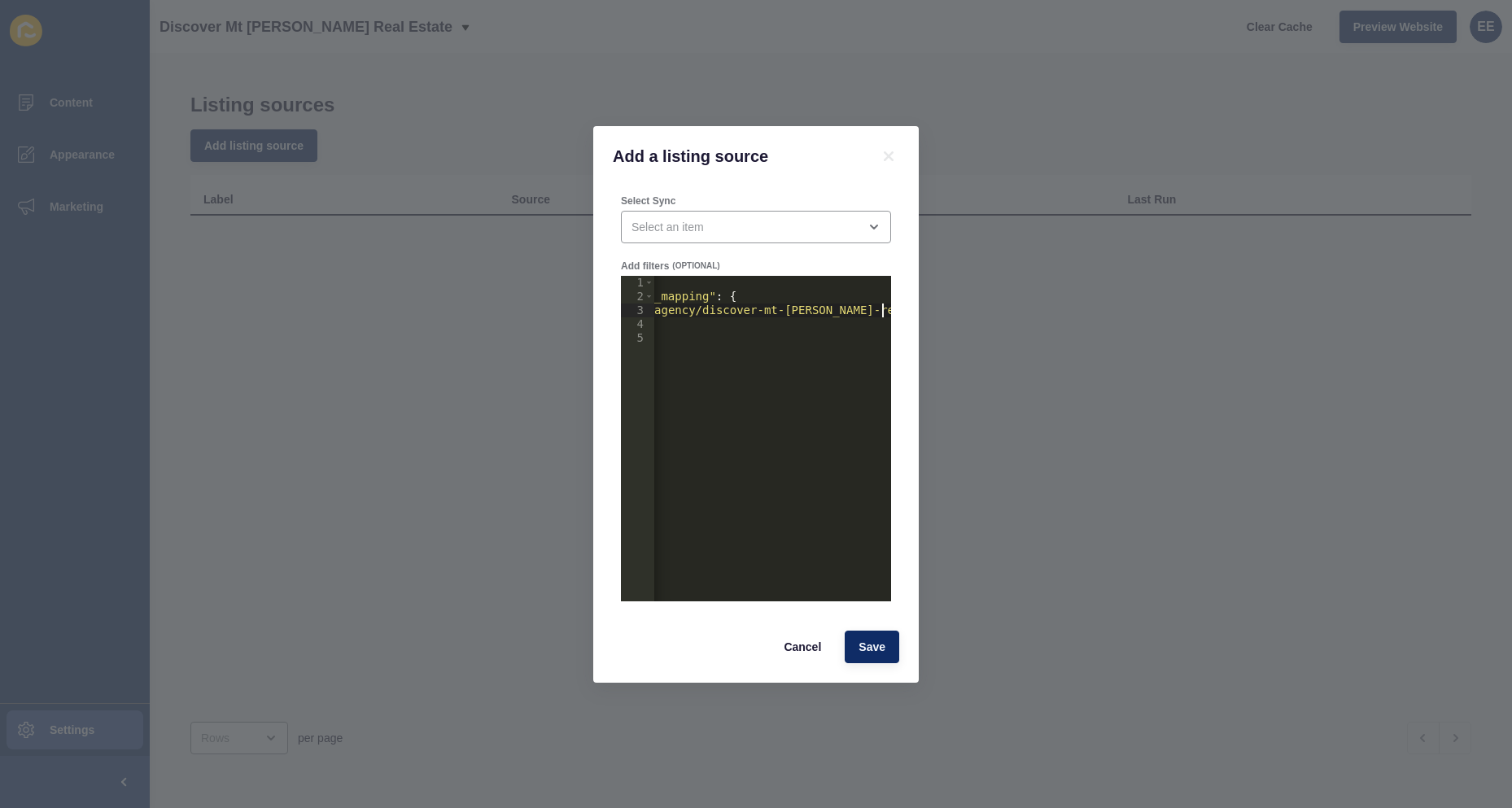
scroll to position [0, 51]
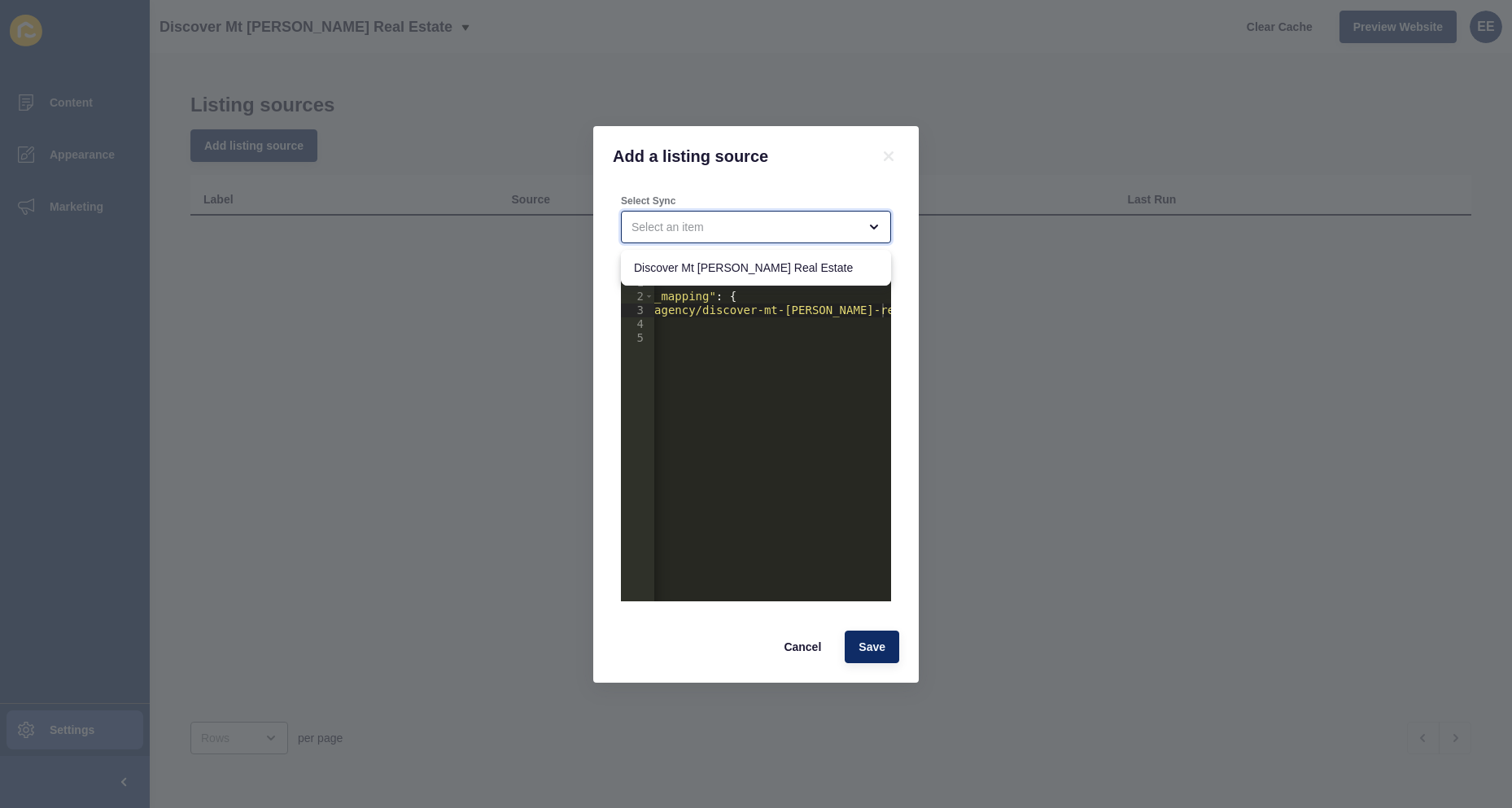
drag, startPoint x: 725, startPoint y: 230, endPoint x: 725, endPoint y: 241, distance: 11.0
click at [725, 232] on div "close menu" at bounding box center [744, 226] width 226 height 16
drag, startPoint x: 766, startPoint y: 218, endPoint x: 873, endPoint y: 216, distance: 107.0
click at [770, 219] on div "close menu" at bounding box center [744, 226] width 226 height 16
click at [871, 224] on icon "open menu" at bounding box center [874, 227] width 13 height 13
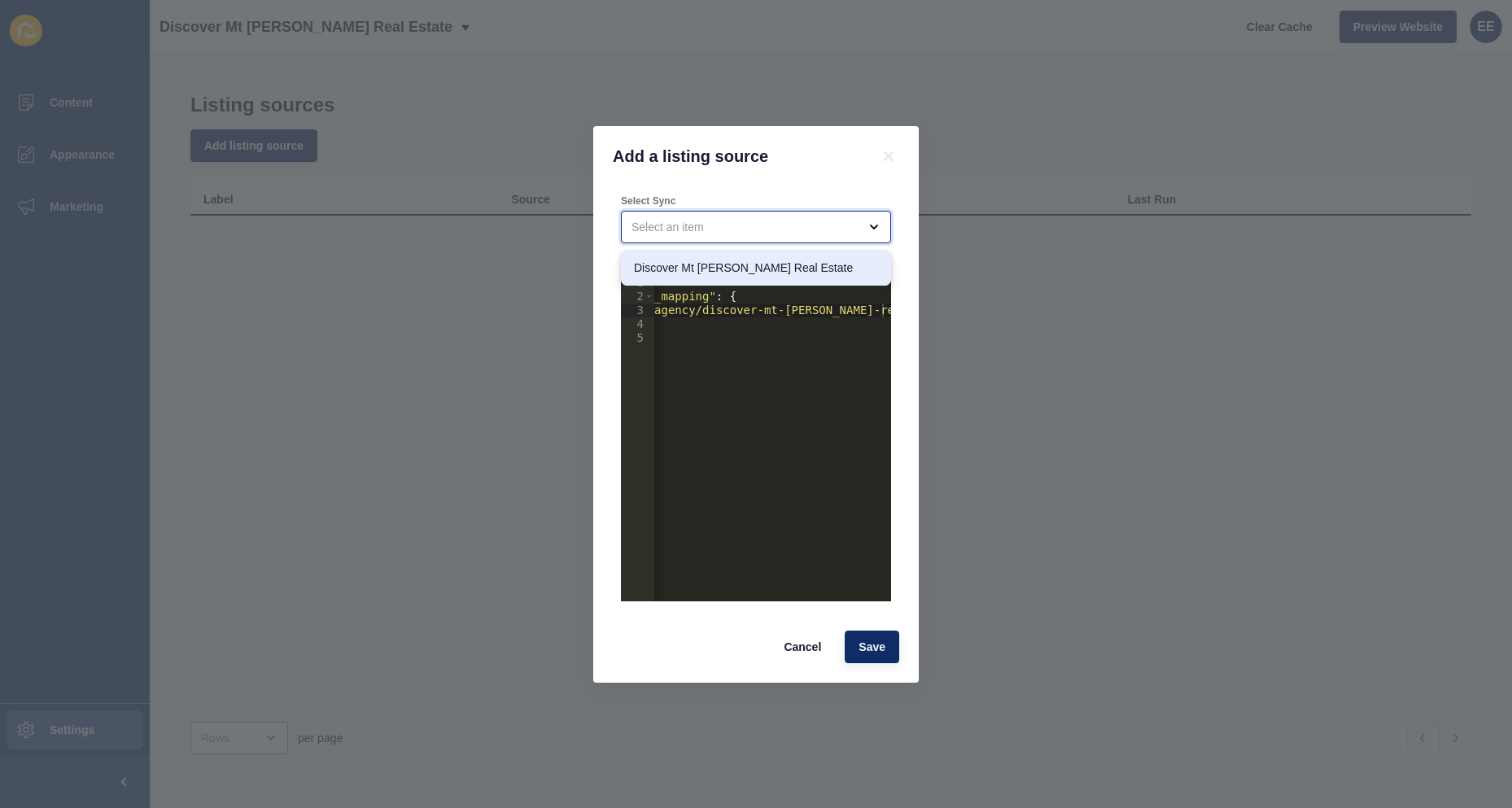
click at [871, 225] on icon "close menu" at bounding box center [874, 227] width 7 height 3
click at [877, 224] on icon "open menu" at bounding box center [874, 227] width 13 height 13
click at [764, 265] on span "Discover Mt [PERSON_NAME] Real Estate" at bounding box center [756, 267] width 244 height 16
type input "Discover Mt [PERSON_NAME] Real Estate"
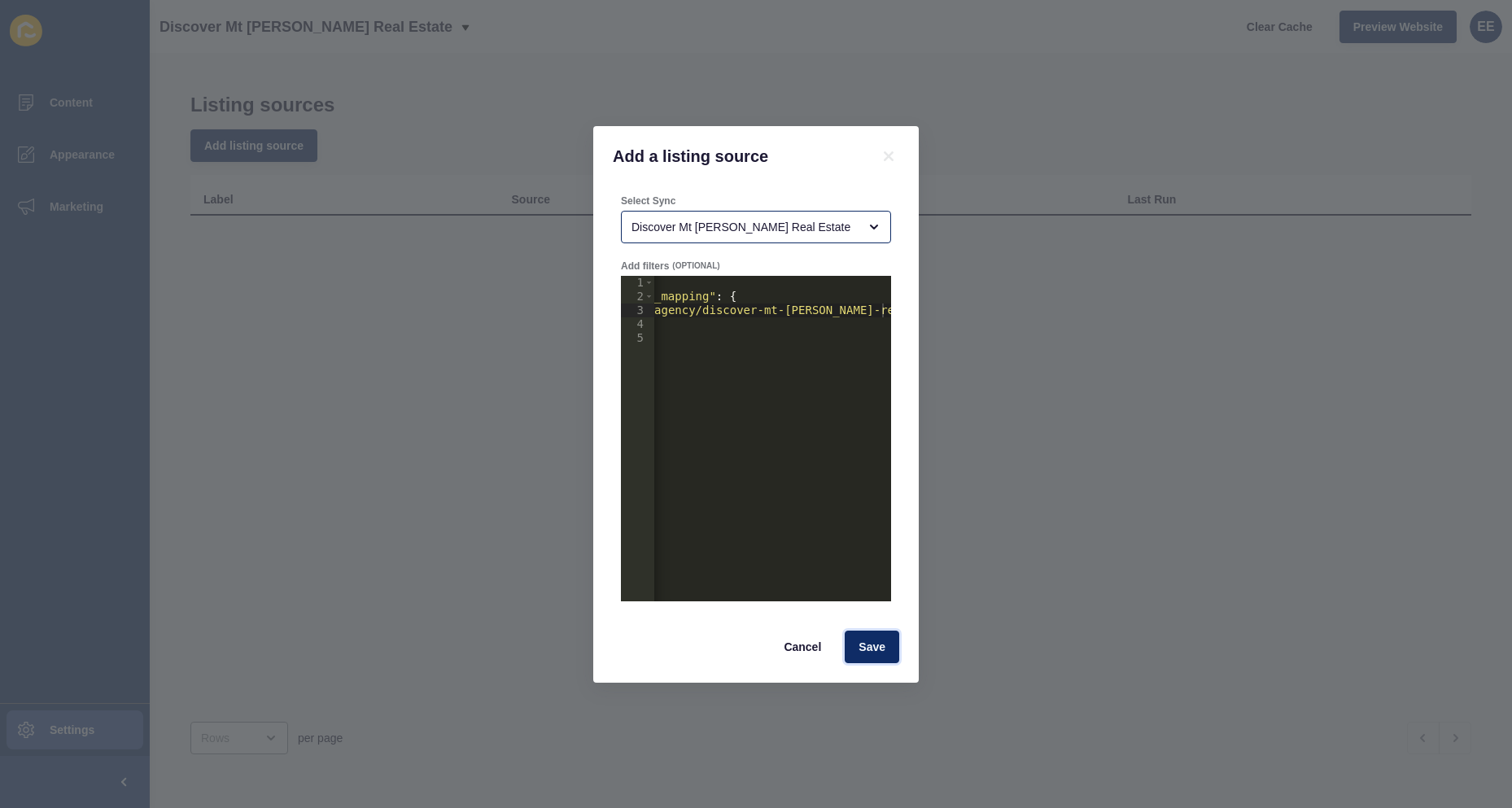
drag, startPoint x: 885, startPoint y: 647, endPoint x: 949, endPoint y: 638, distance: 64.6
click at [887, 514] on button "Save" at bounding box center [872, 646] width 54 height 33
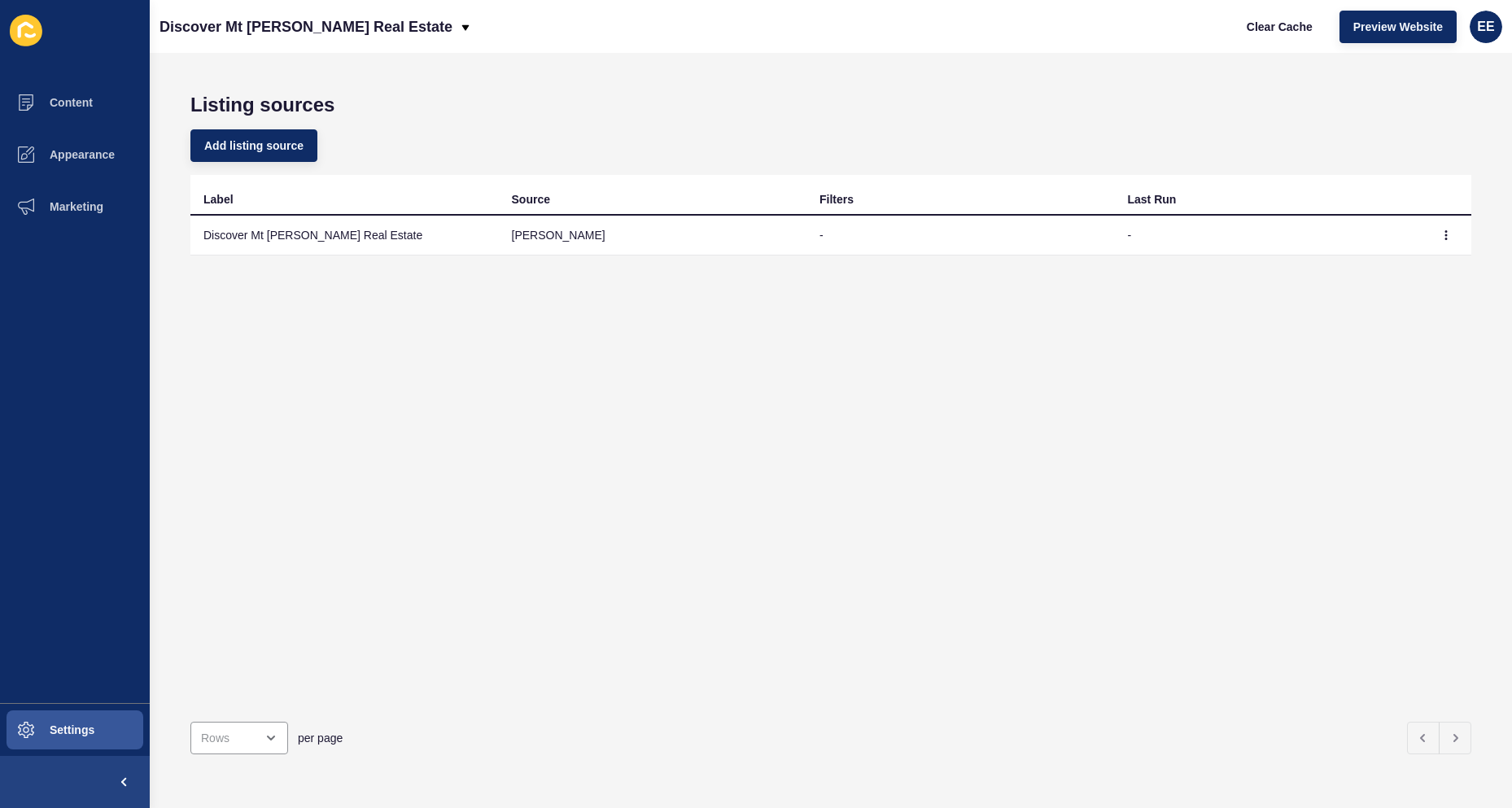
click at [459, 492] on div "Label Source Filters Last Run Discover Mt [PERSON_NAME] Real Estate [PERSON_NAM…" at bounding box center [831, 442] width 1281 height 534
click at [459, 23] on icon at bounding box center [465, 28] width 13 height 13
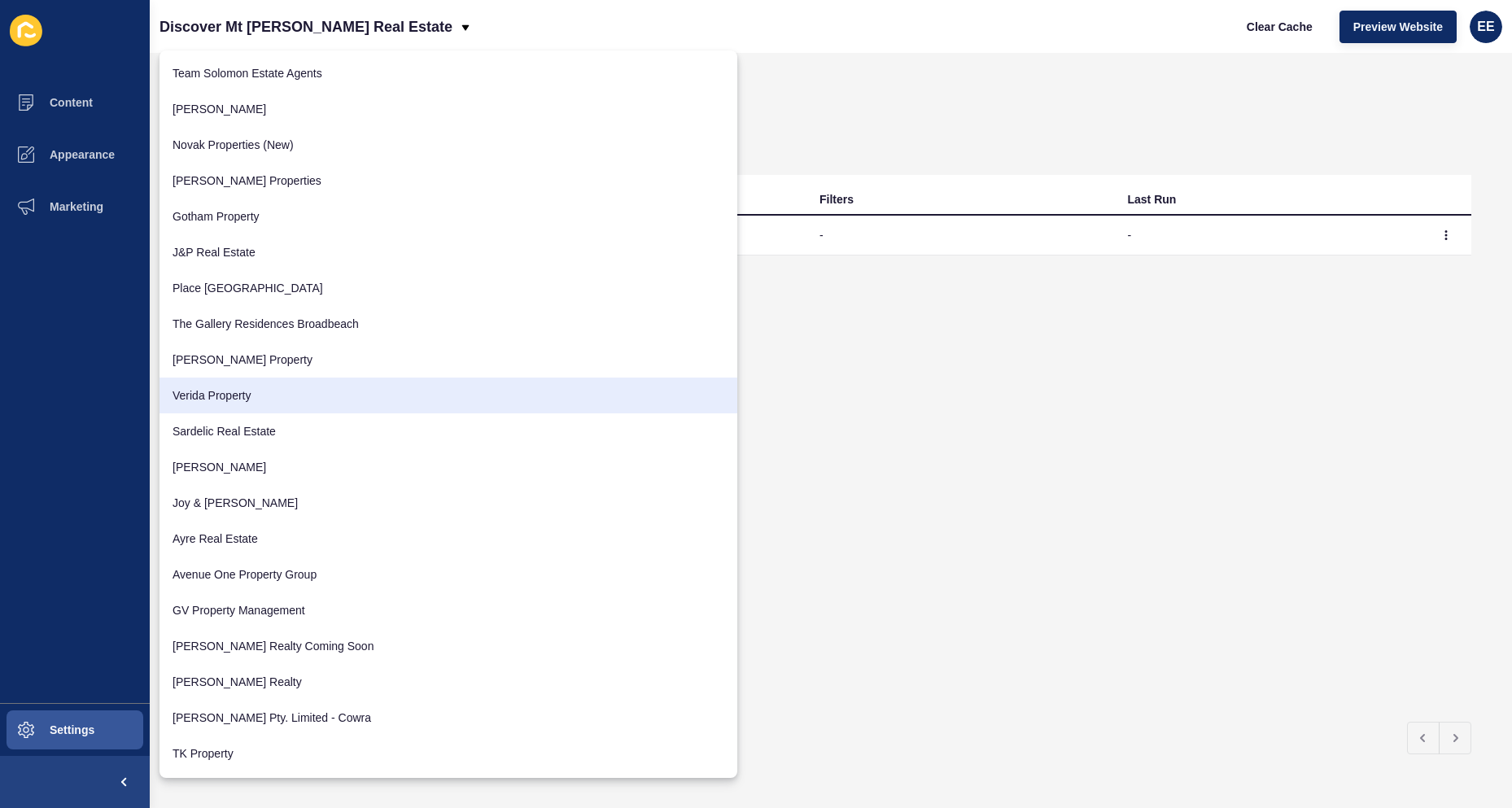
scroll to position [1792, 0]
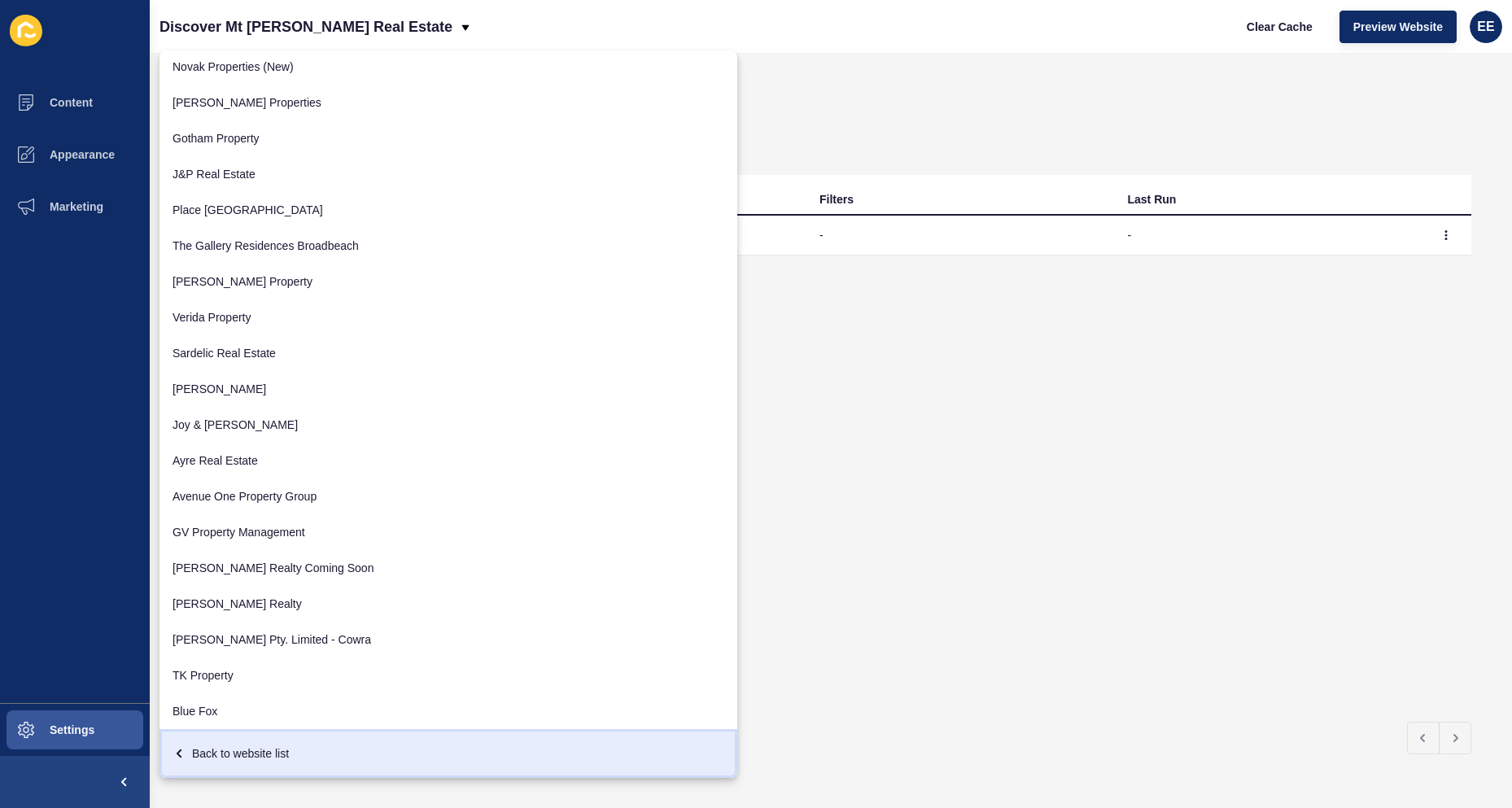
click at [234, 514] on div "Back to website list" at bounding box center [448, 754] width 552 height 29
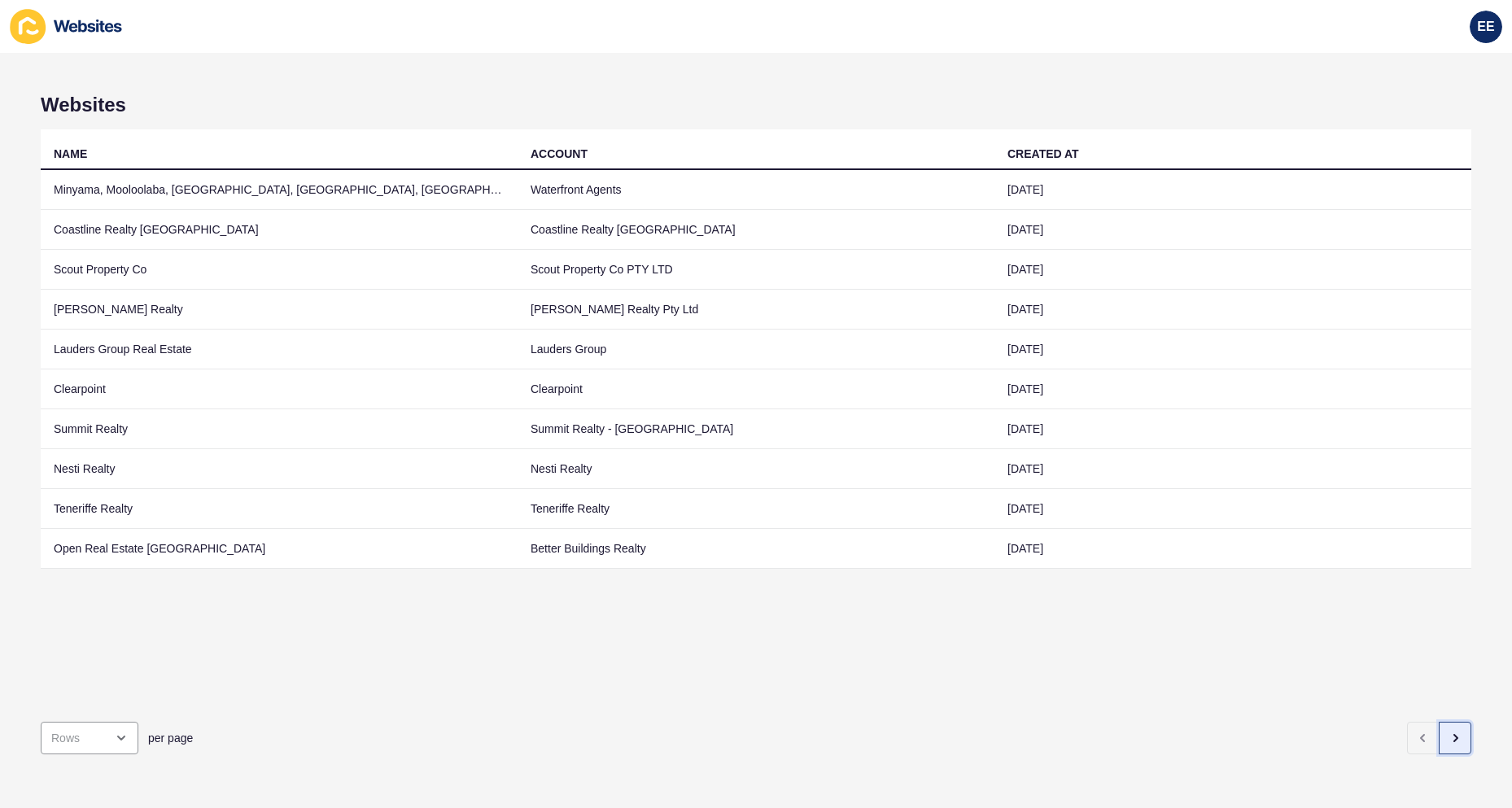
click at [990, 514] on button "button" at bounding box center [1454, 738] width 33 height 33
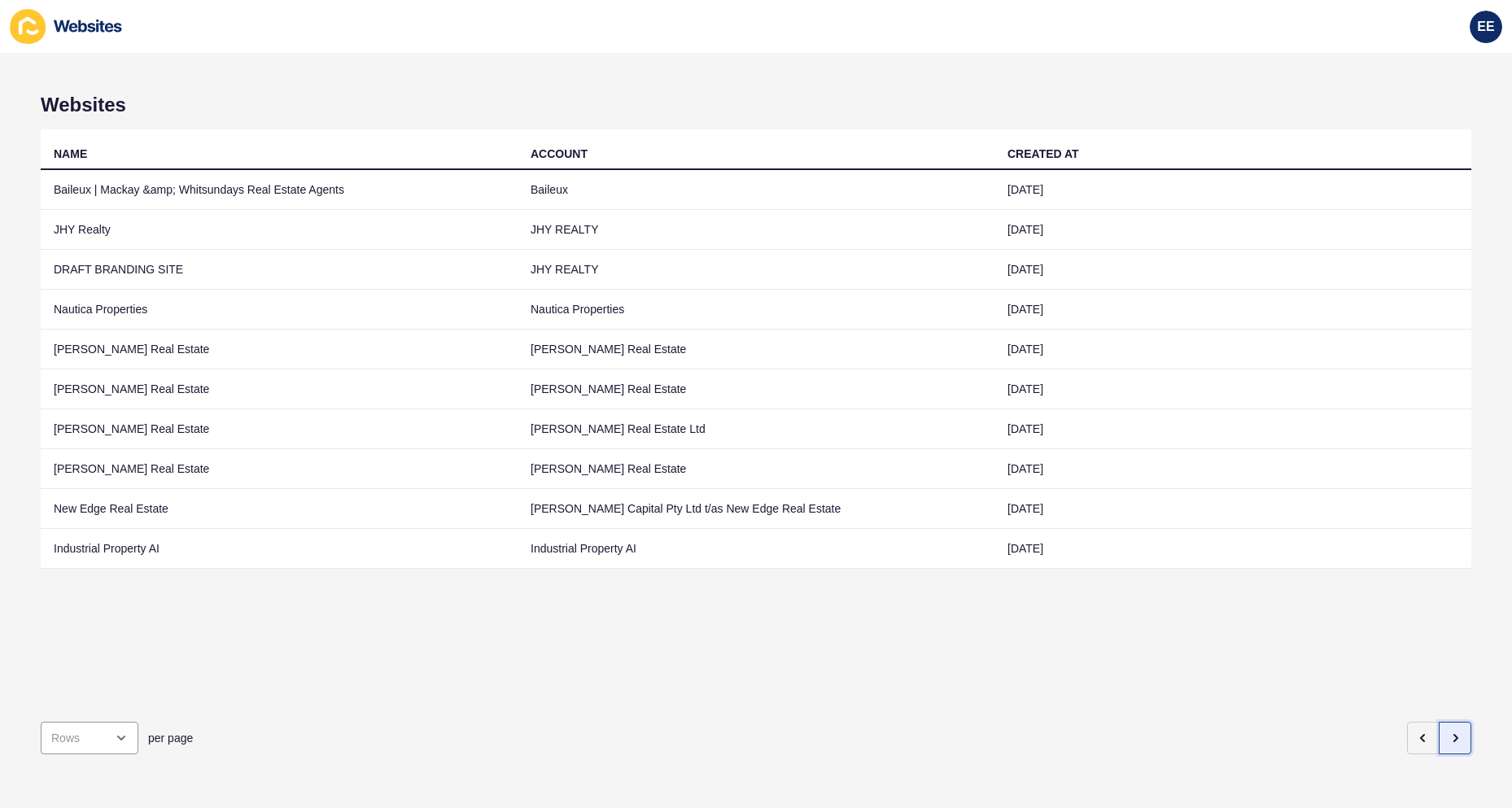
click at [990, 514] on button "button" at bounding box center [1454, 738] width 33 height 33
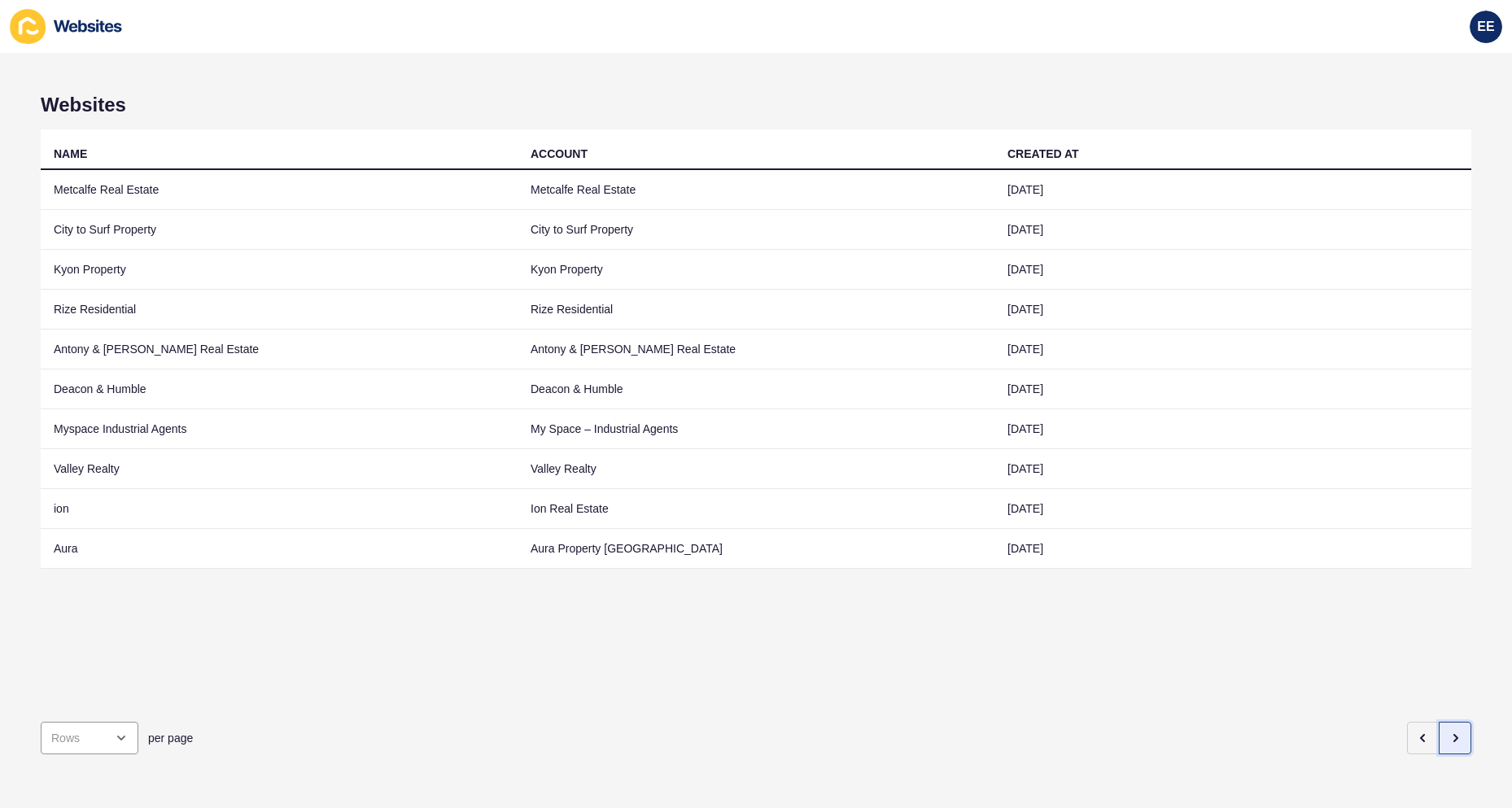
click at [990, 514] on button "button" at bounding box center [1454, 738] width 33 height 33
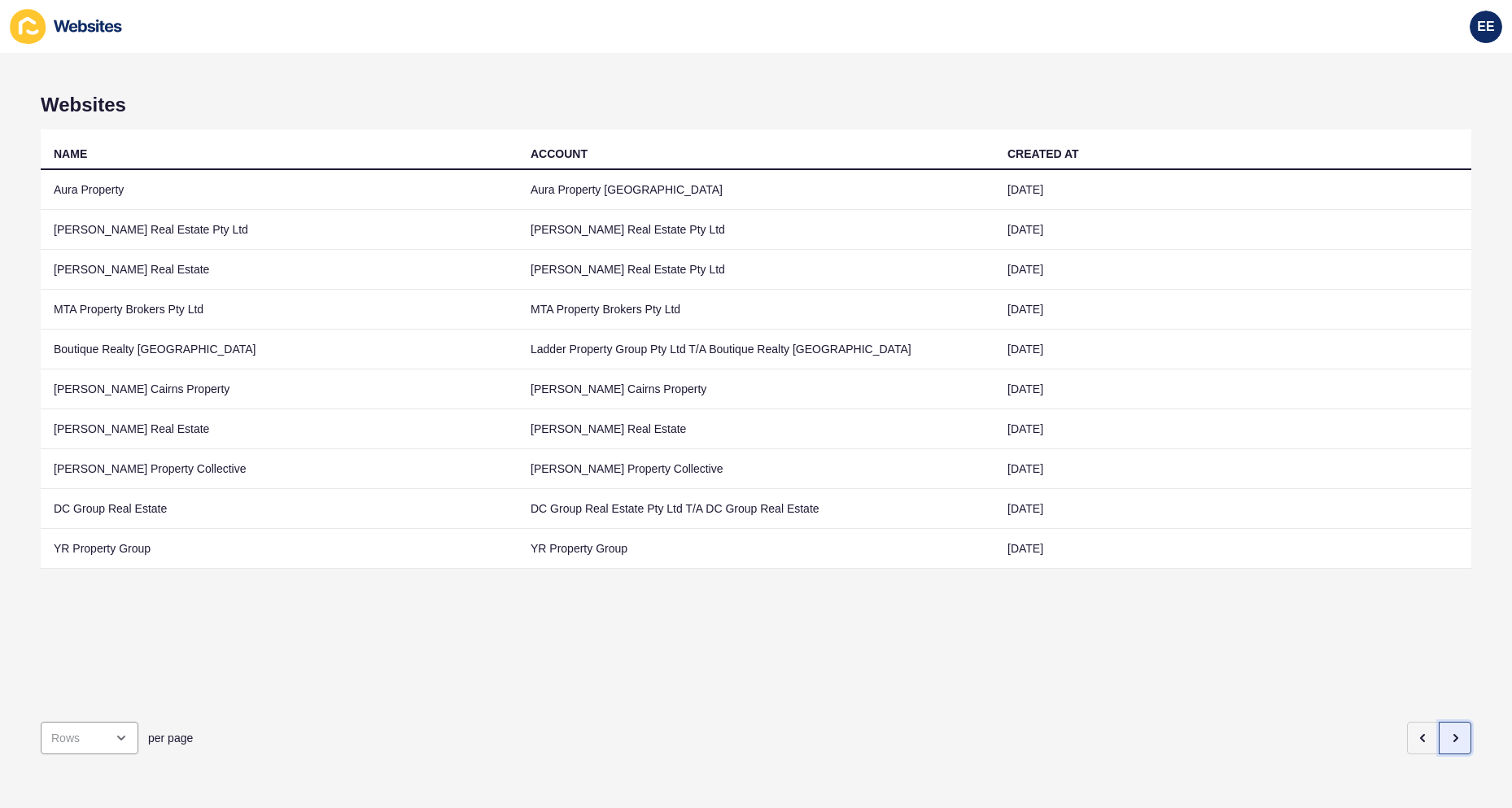
click at [990, 514] on button "button" at bounding box center [1454, 738] width 33 height 33
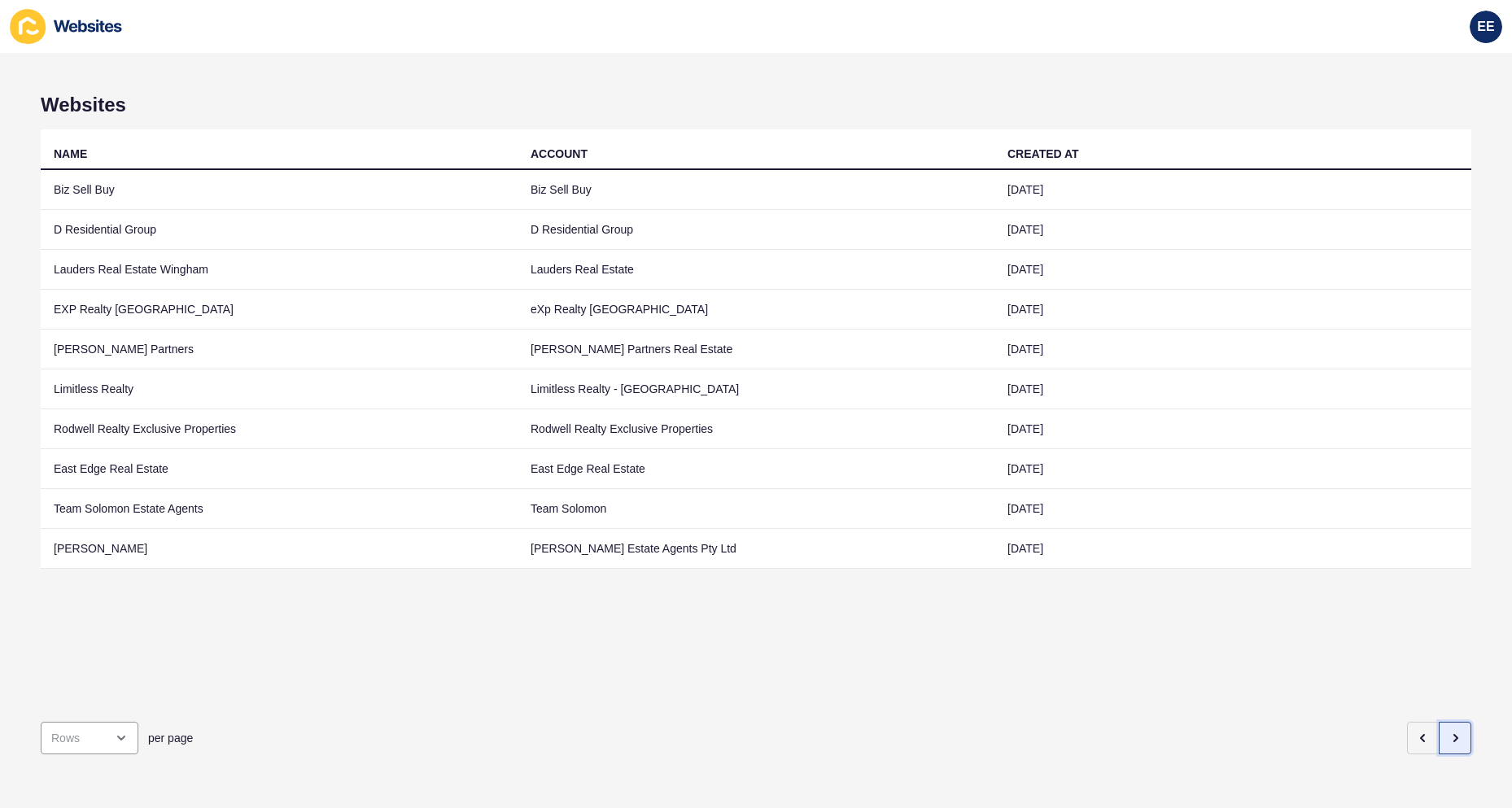
click at [990, 514] on button "button" at bounding box center [1454, 738] width 33 height 33
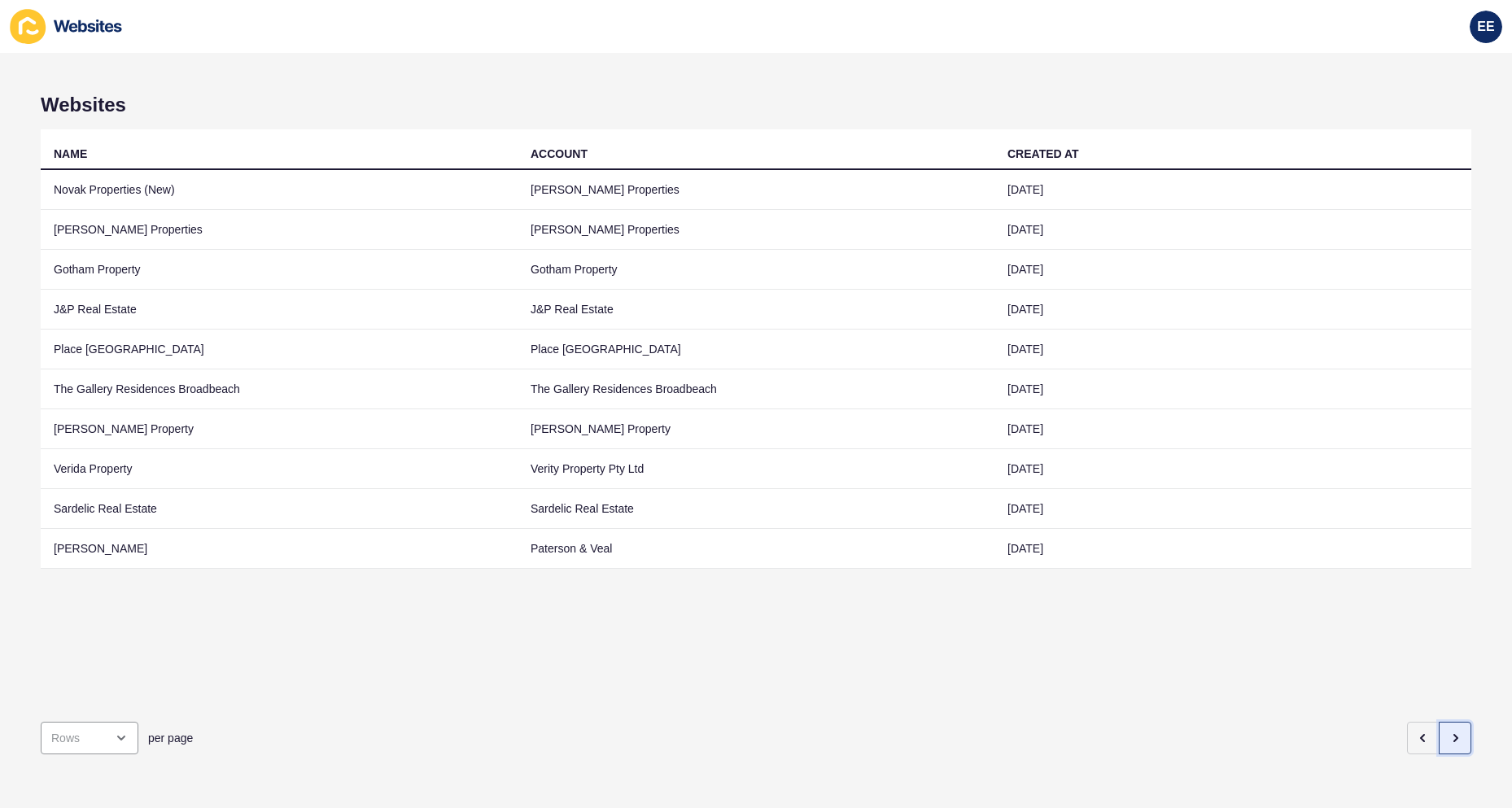
click at [990, 514] on button "button" at bounding box center [1454, 738] width 33 height 33
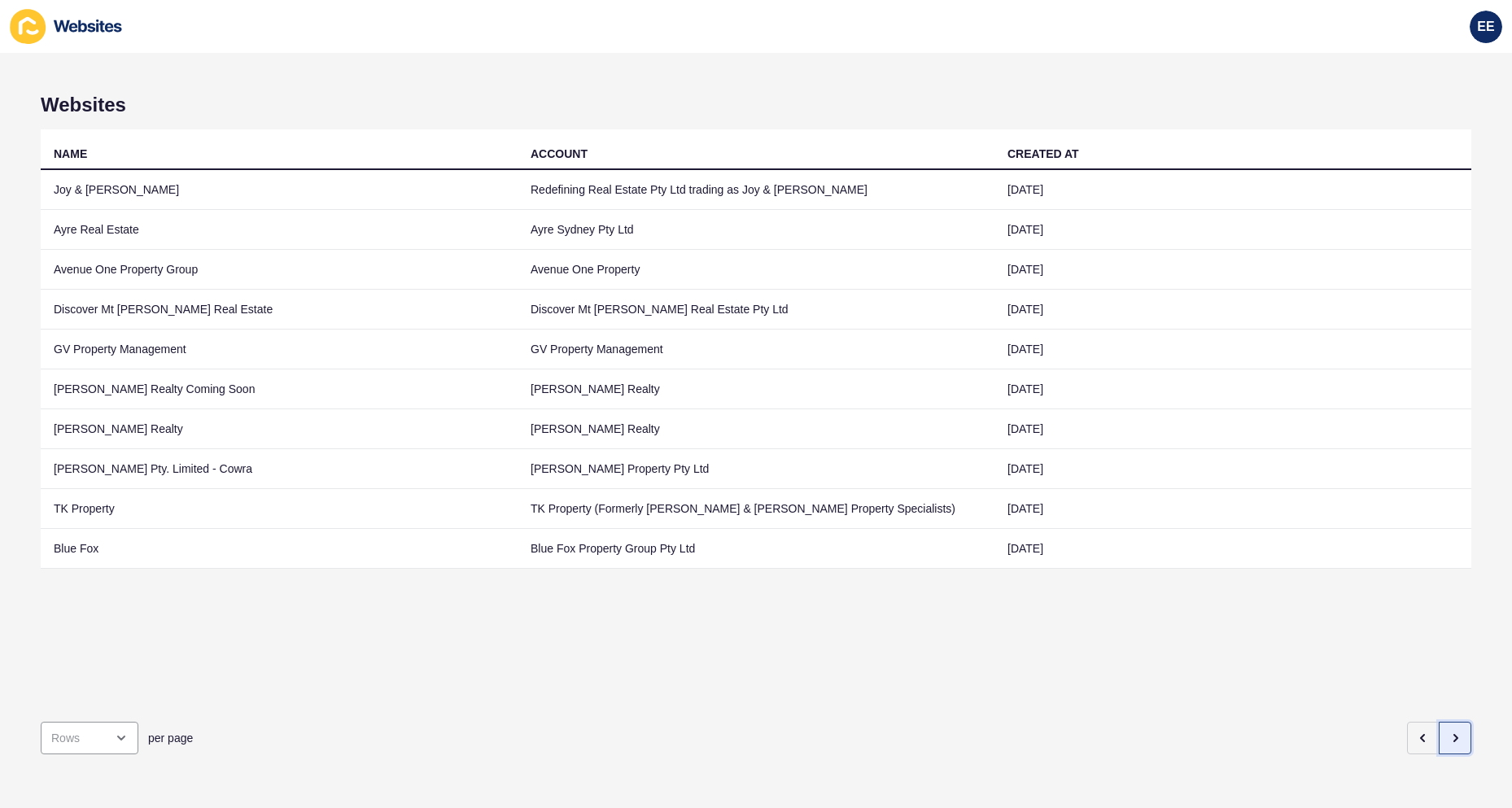
click at [990, 514] on button "button" at bounding box center [1454, 738] width 33 height 33
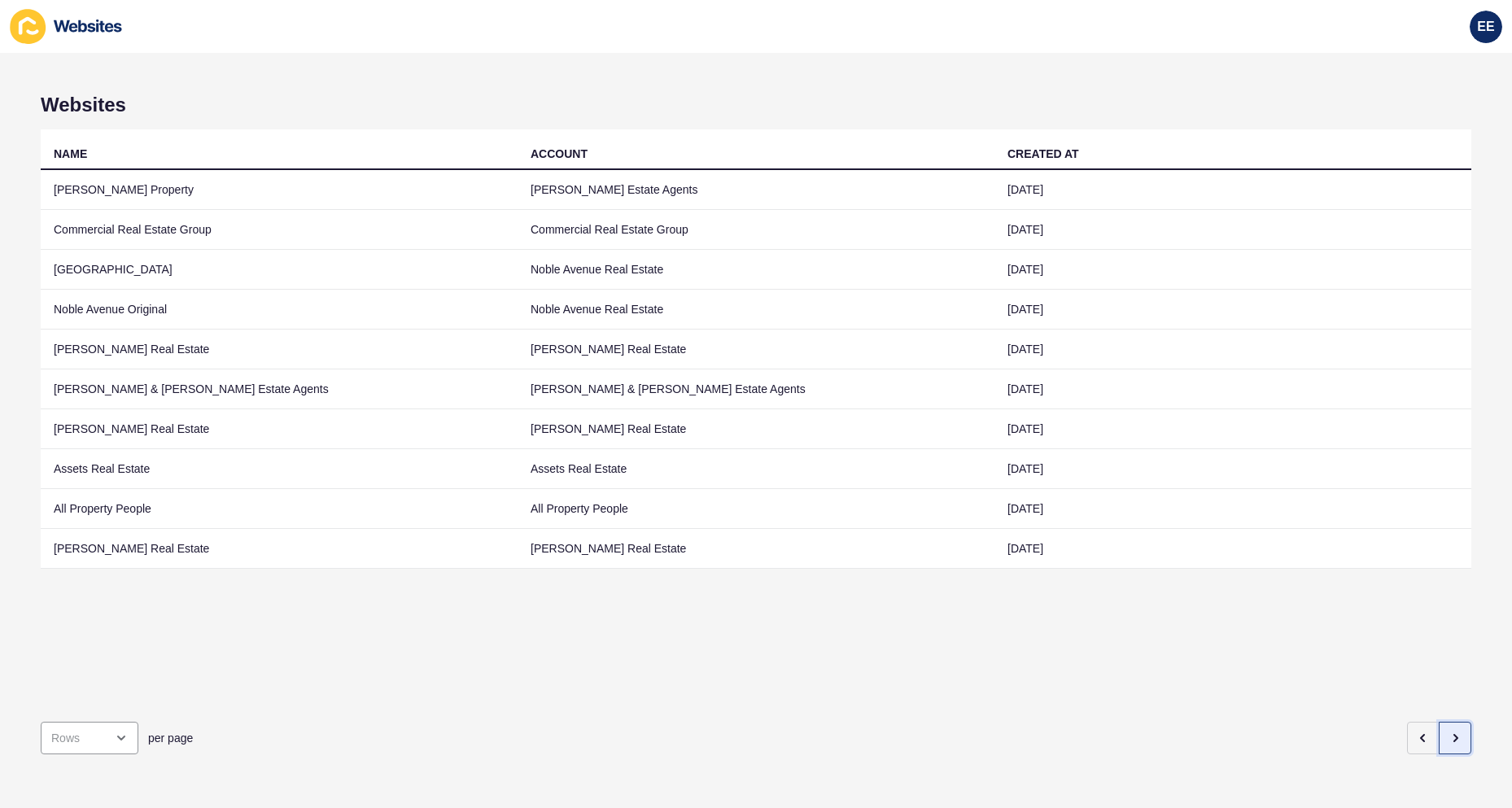
click at [990, 514] on icon "button" at bounding box center [1455, 739] width 13 height 13
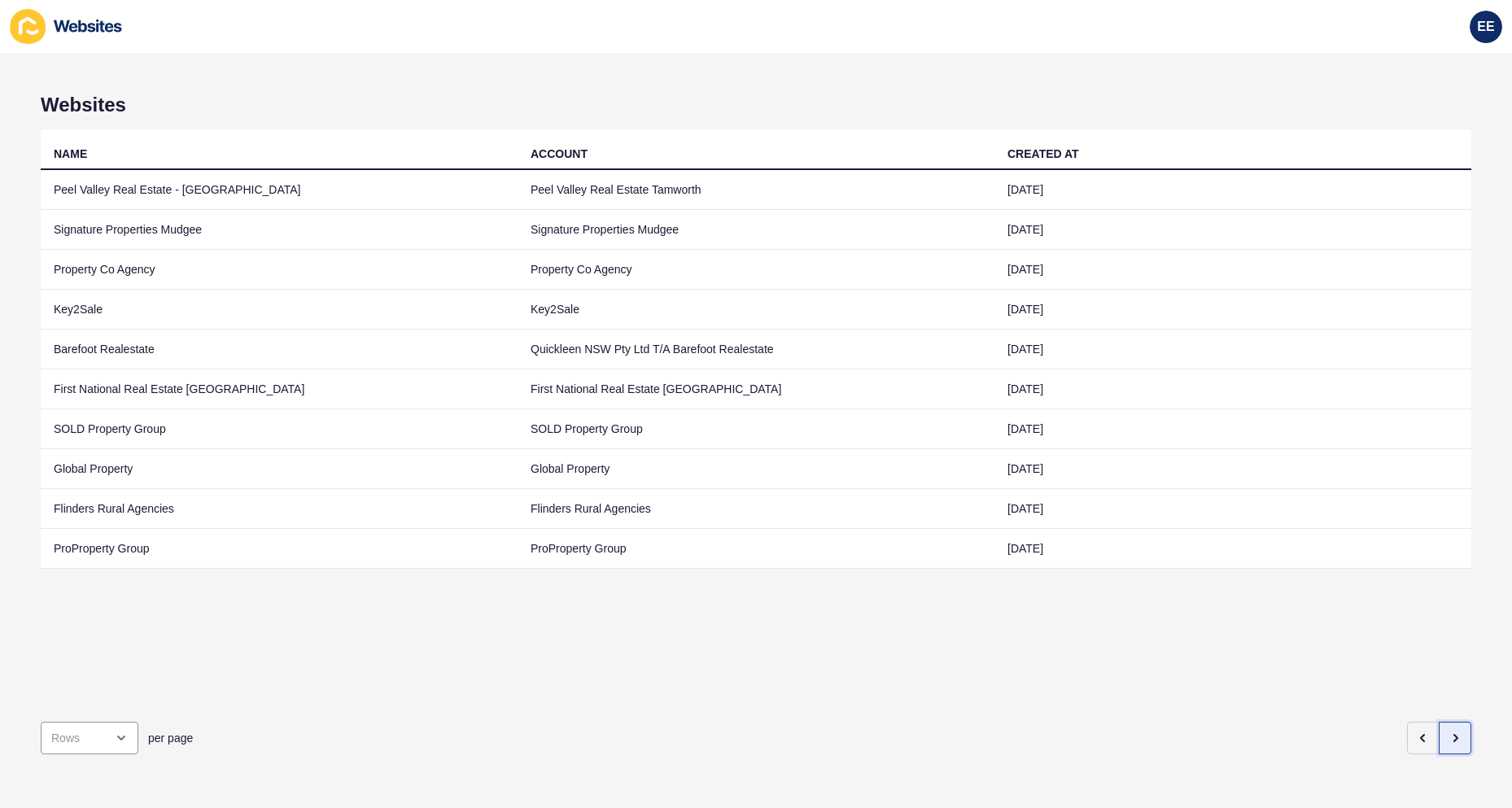
click at [990, 514] on icon "button" at bounding box center [1455, 739] width 13 height 13
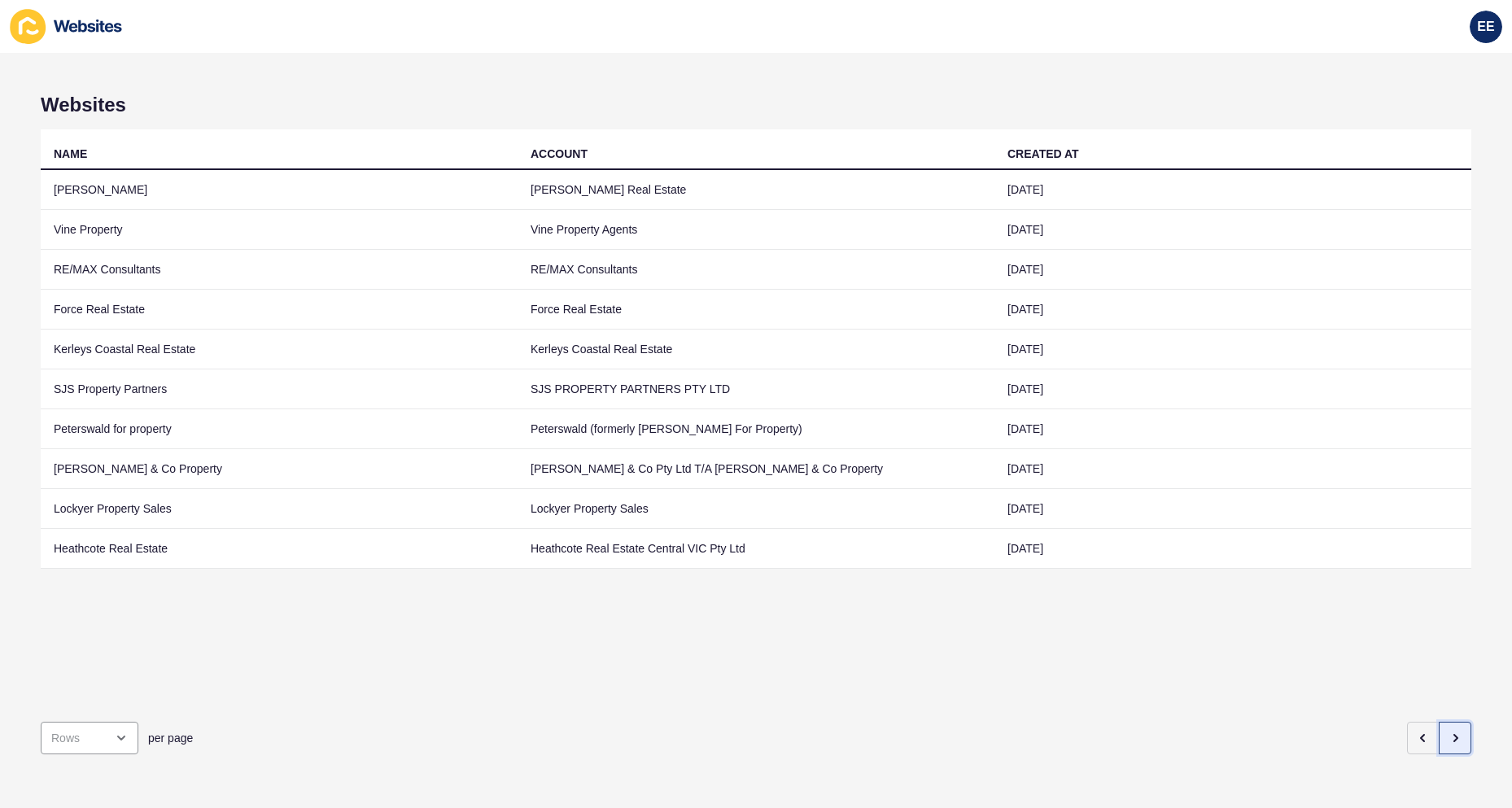
click at [990, 514] on button "button" at bounding box center [1454, 738] width 33 height 33
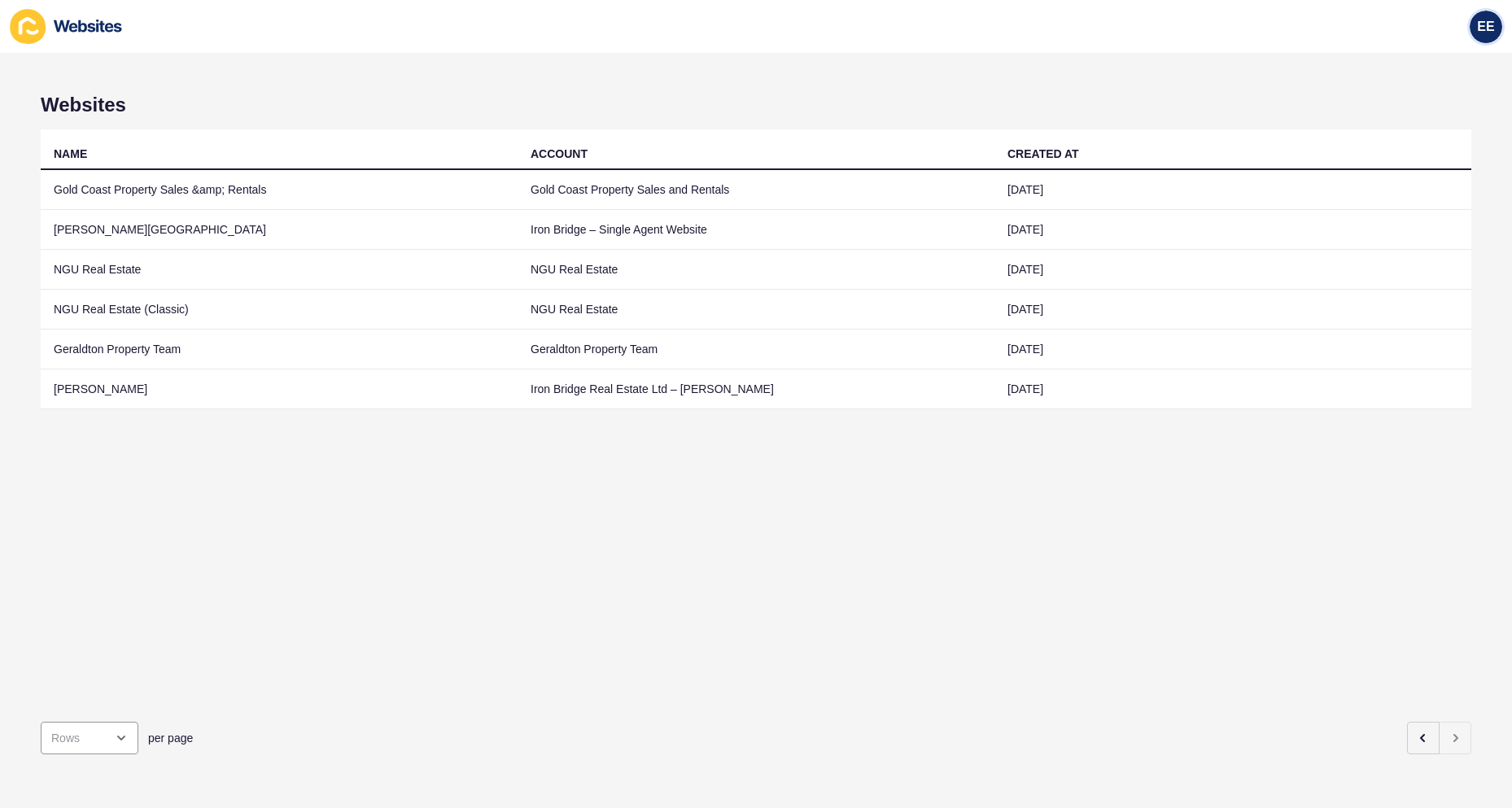
click at [990, 27] on div "EE" at bounding box center [1485, 27] width 33 height 33
click at [990, 130] on link "Logout" at bounding box center [1445, 136] width 120 height 36
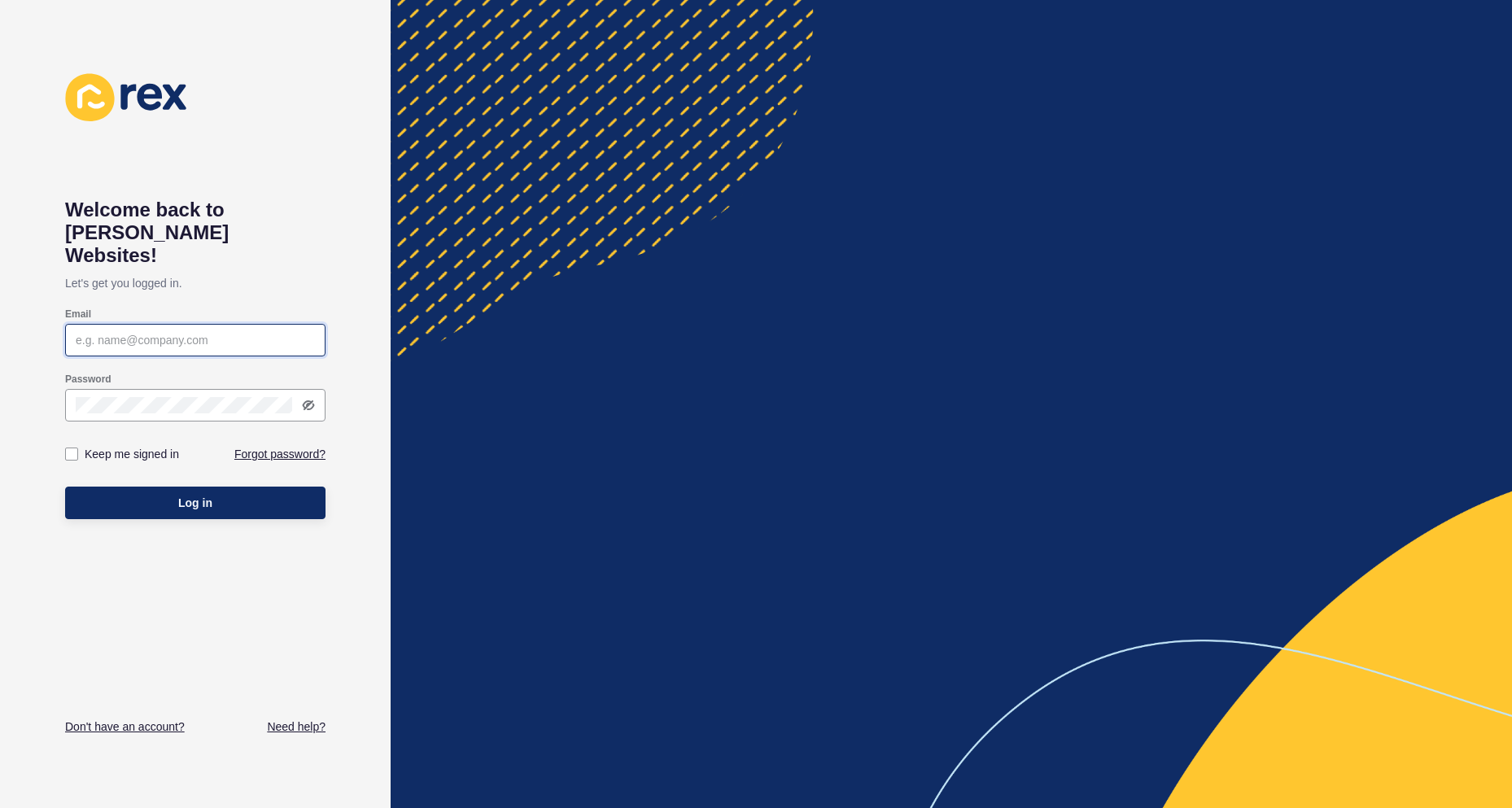
type input "[PERSON_NAME][EMAIL_ADDRESS][PERSON_NAME][DOMAIN_NAME]"
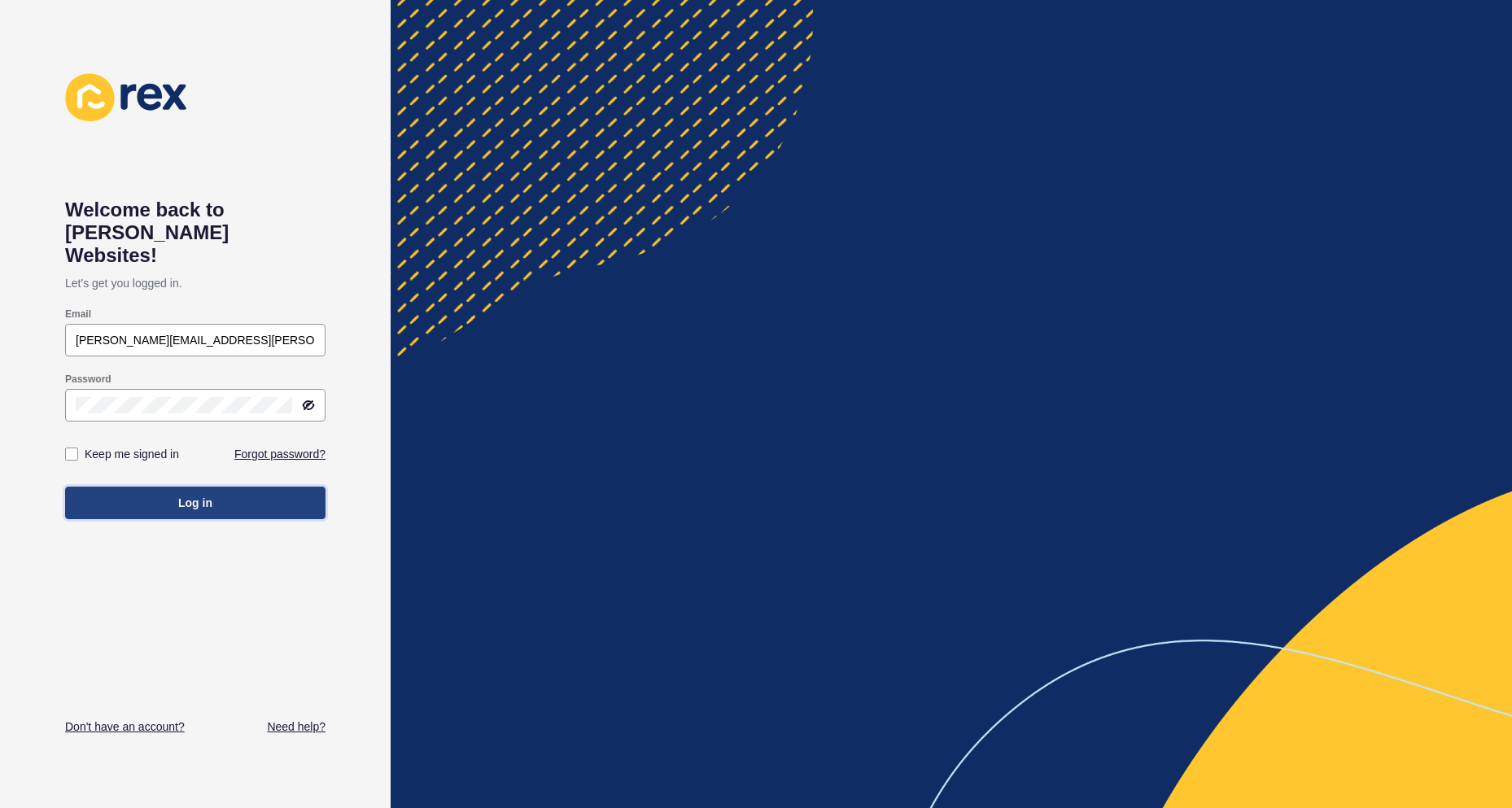
click at [216, 486] on button "Log in" at bounding box center [195, 502] width 260 height 33
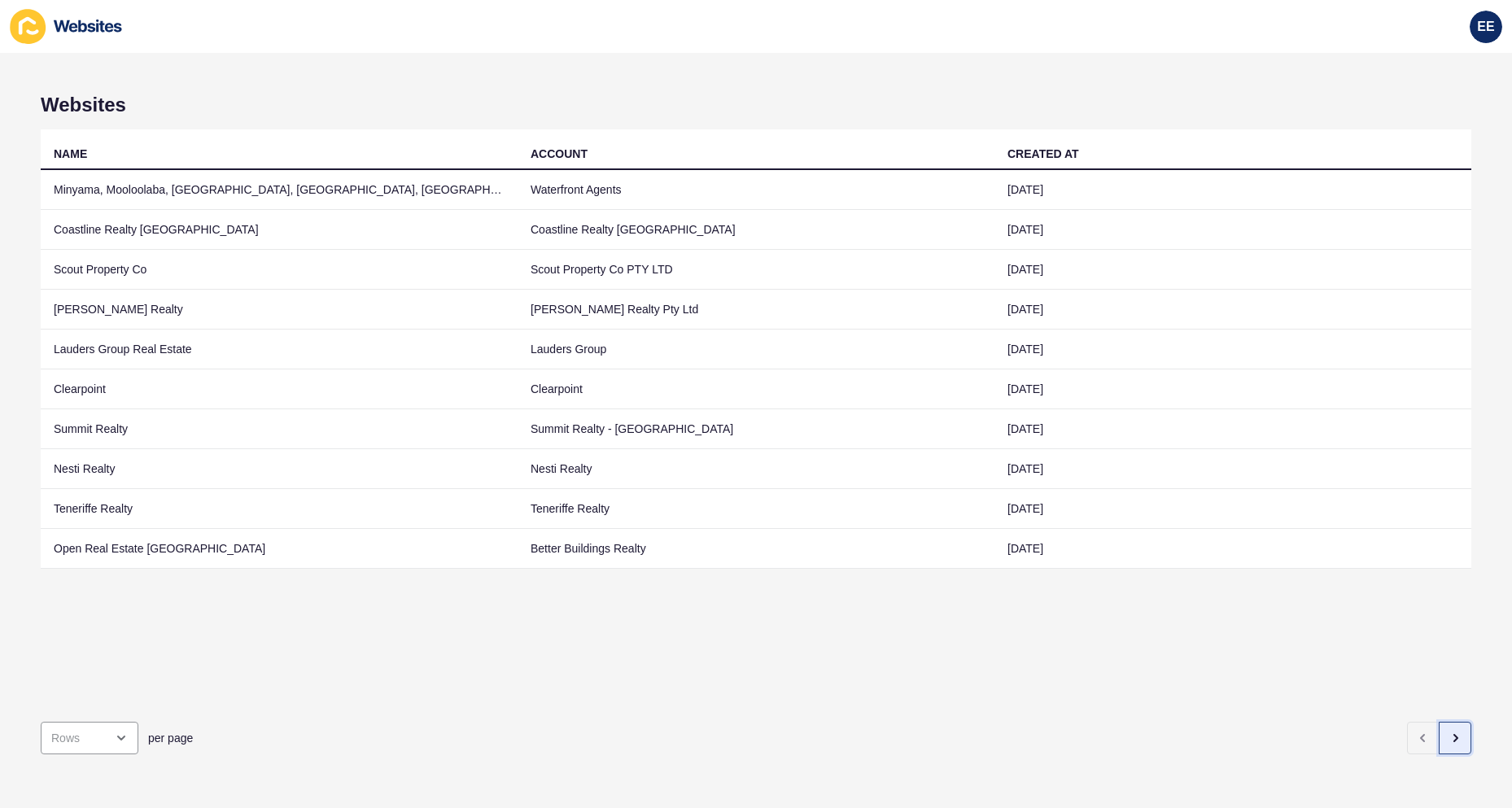
click at [990, 514] on icon "button" at bounding box center [1455, 739] width 13 height 13
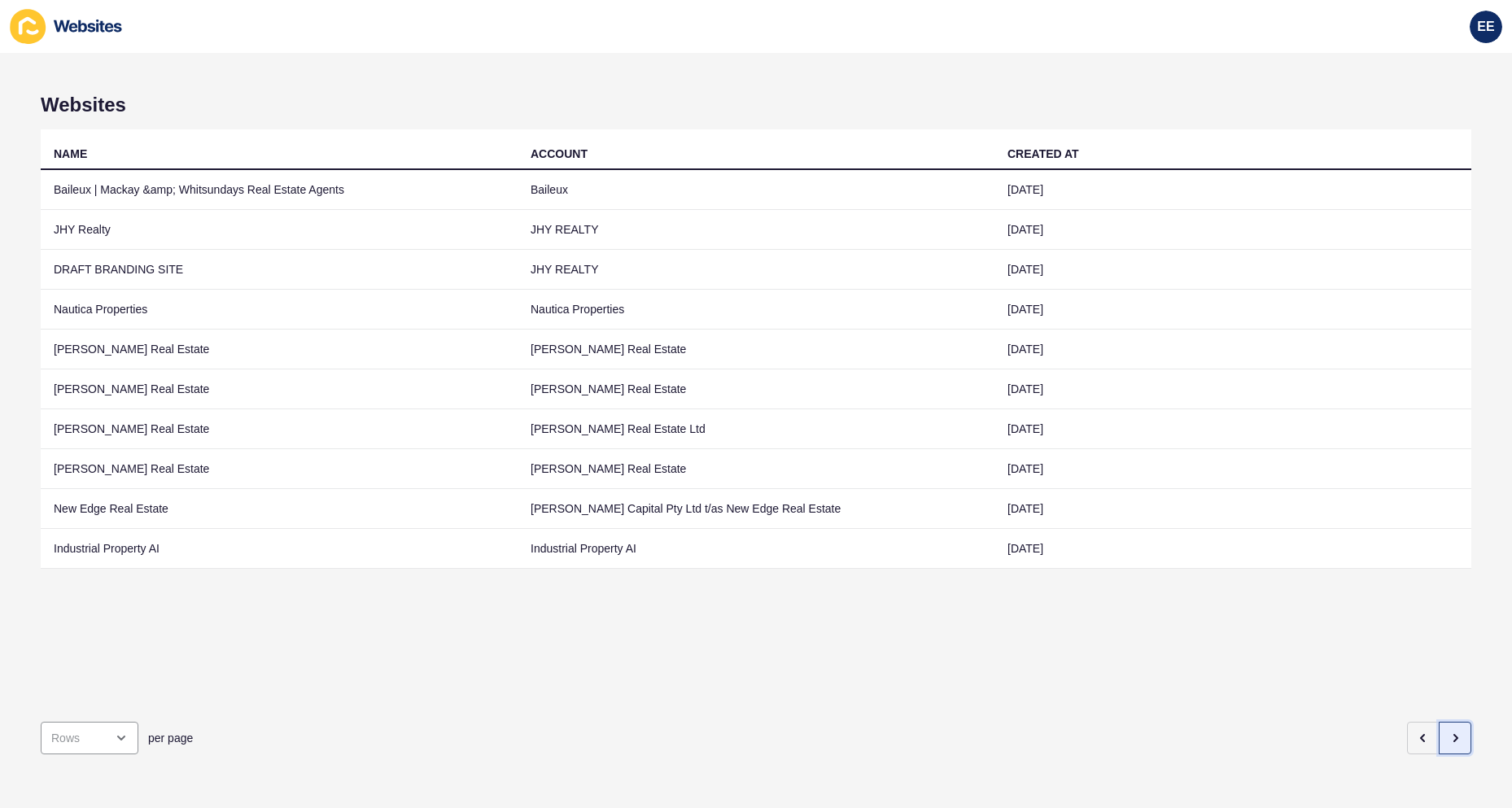
click at [990, 514] on icon "button" at bounding box center [1455, 739] width 13 height 13
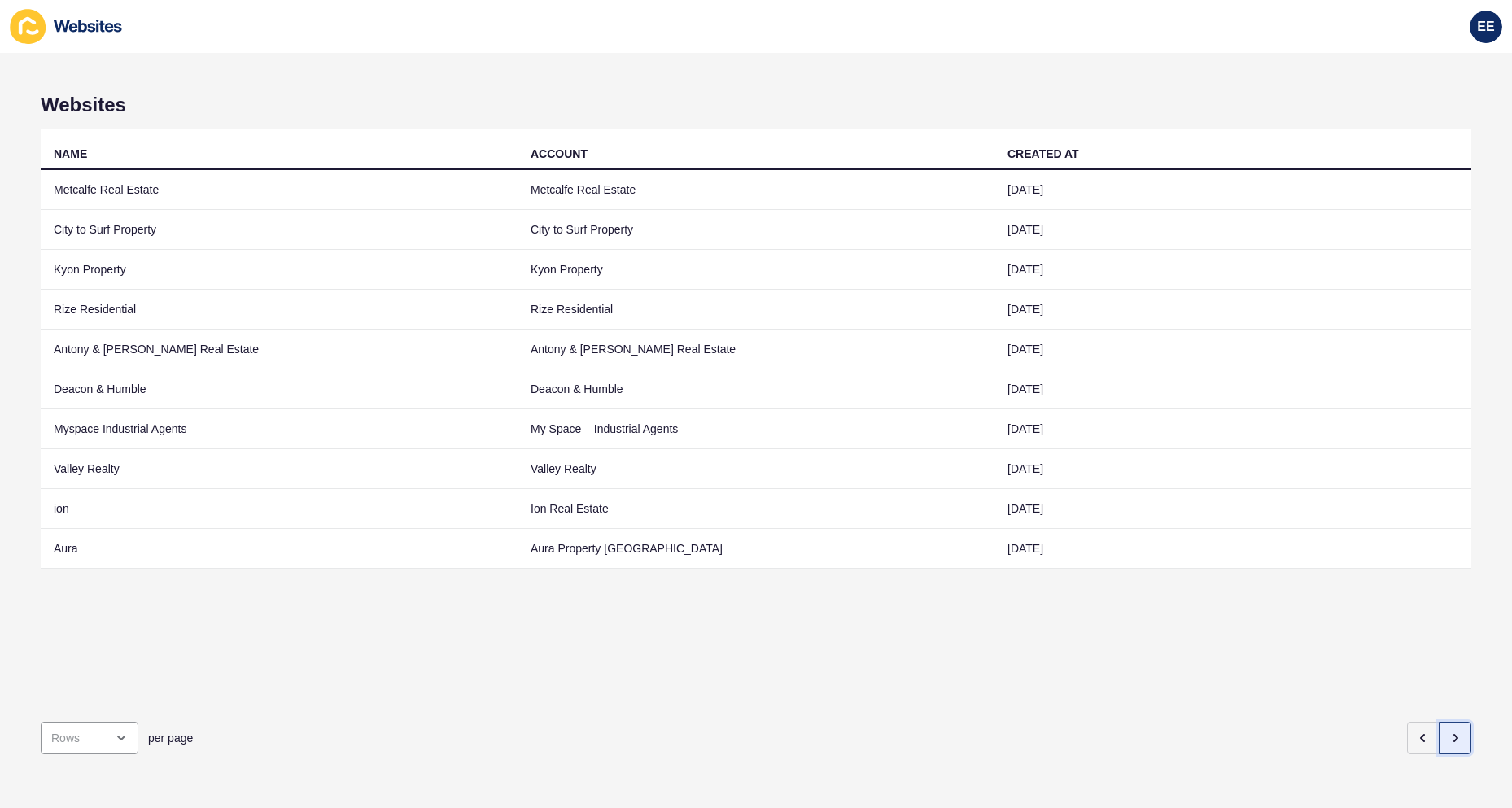
click at [990, 514] on icon "button" at bounding box center [1455, 739] width 13 height 13
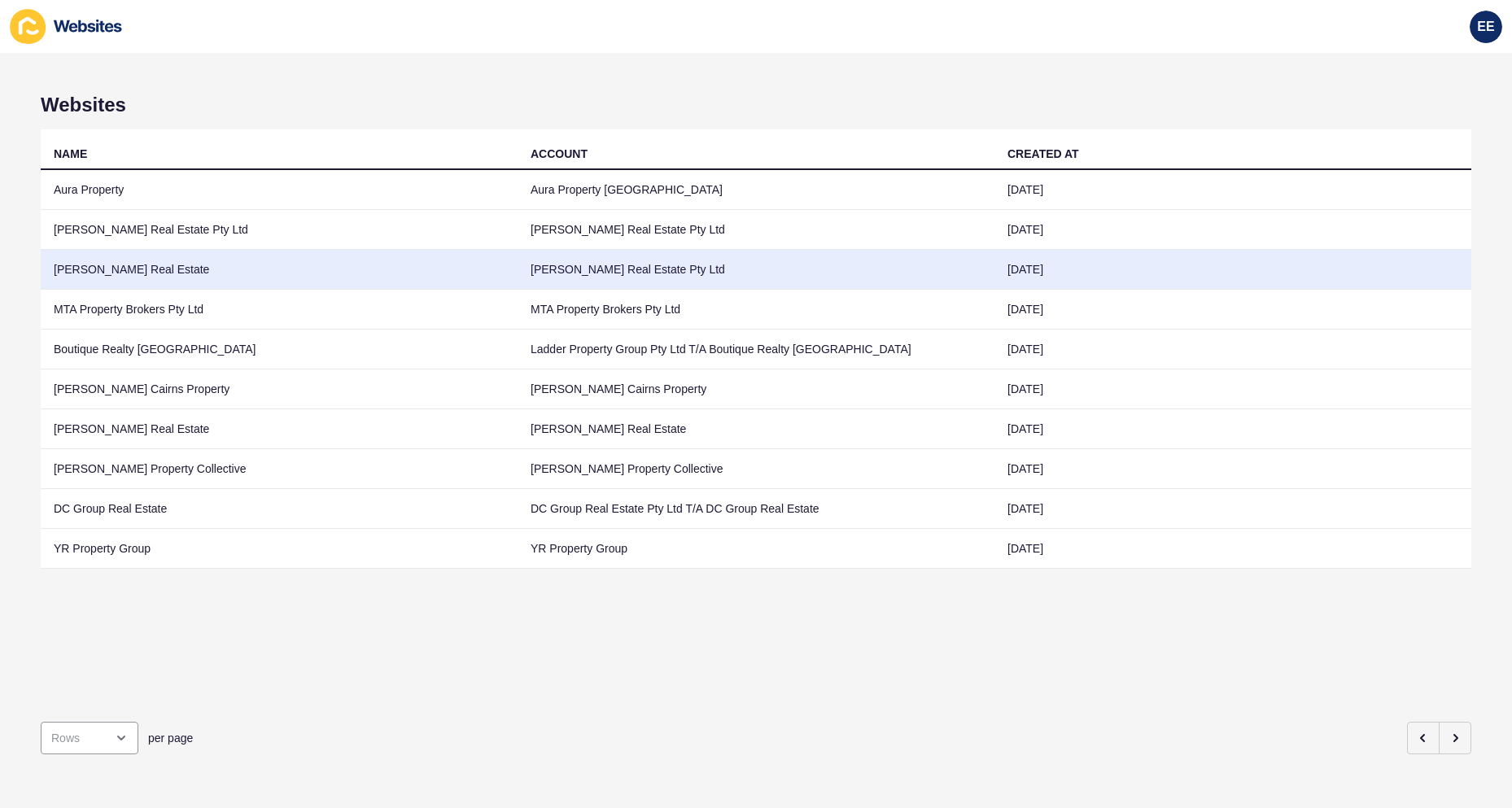
click at [76, 265] on td "[PERSON_NAME] Real Estate" at bounding box center [280, 270] width 477 height 40
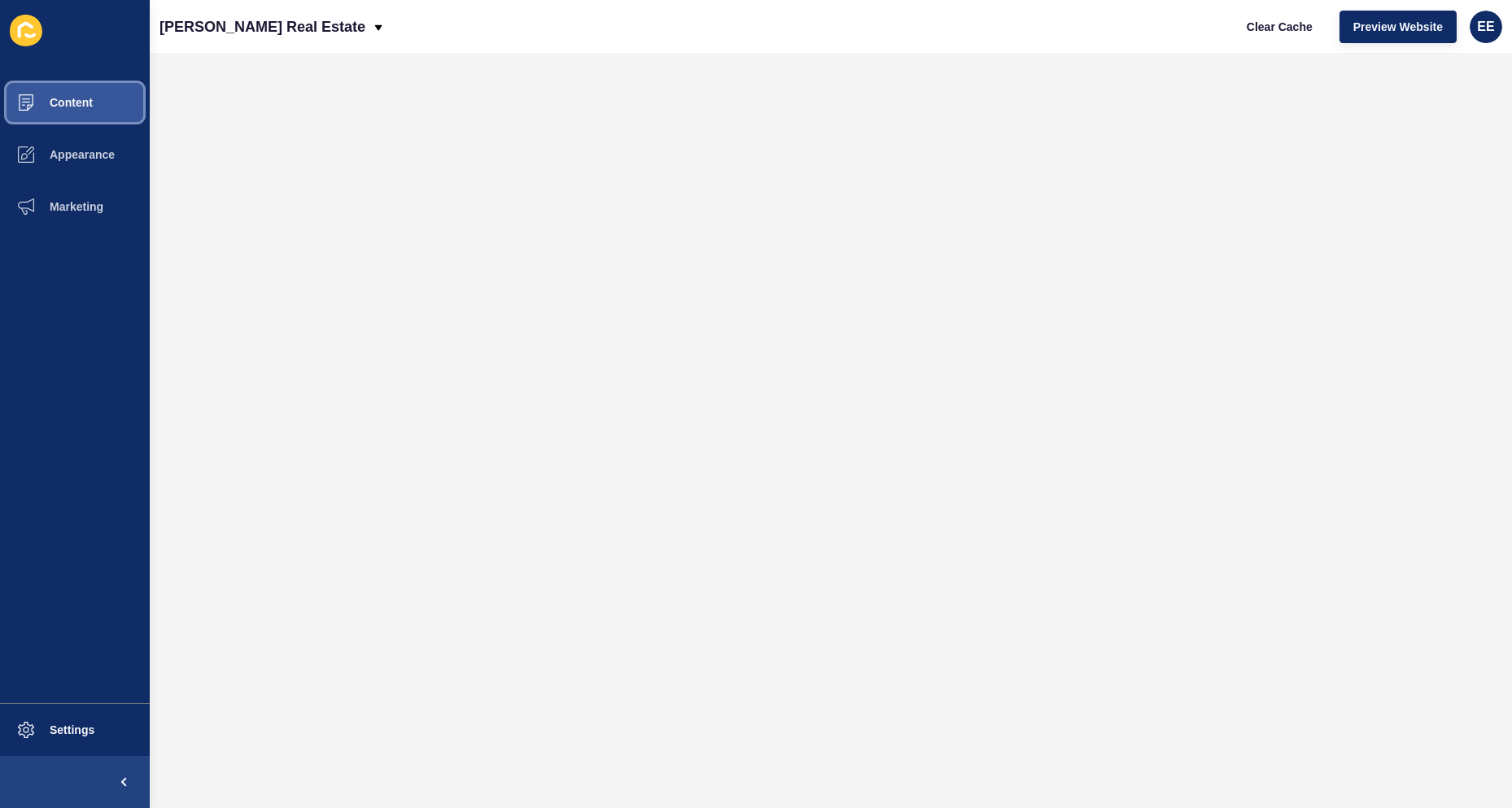
click at [82, 93] on button "Content" at bounding box center [75, 102] width 150 height 52
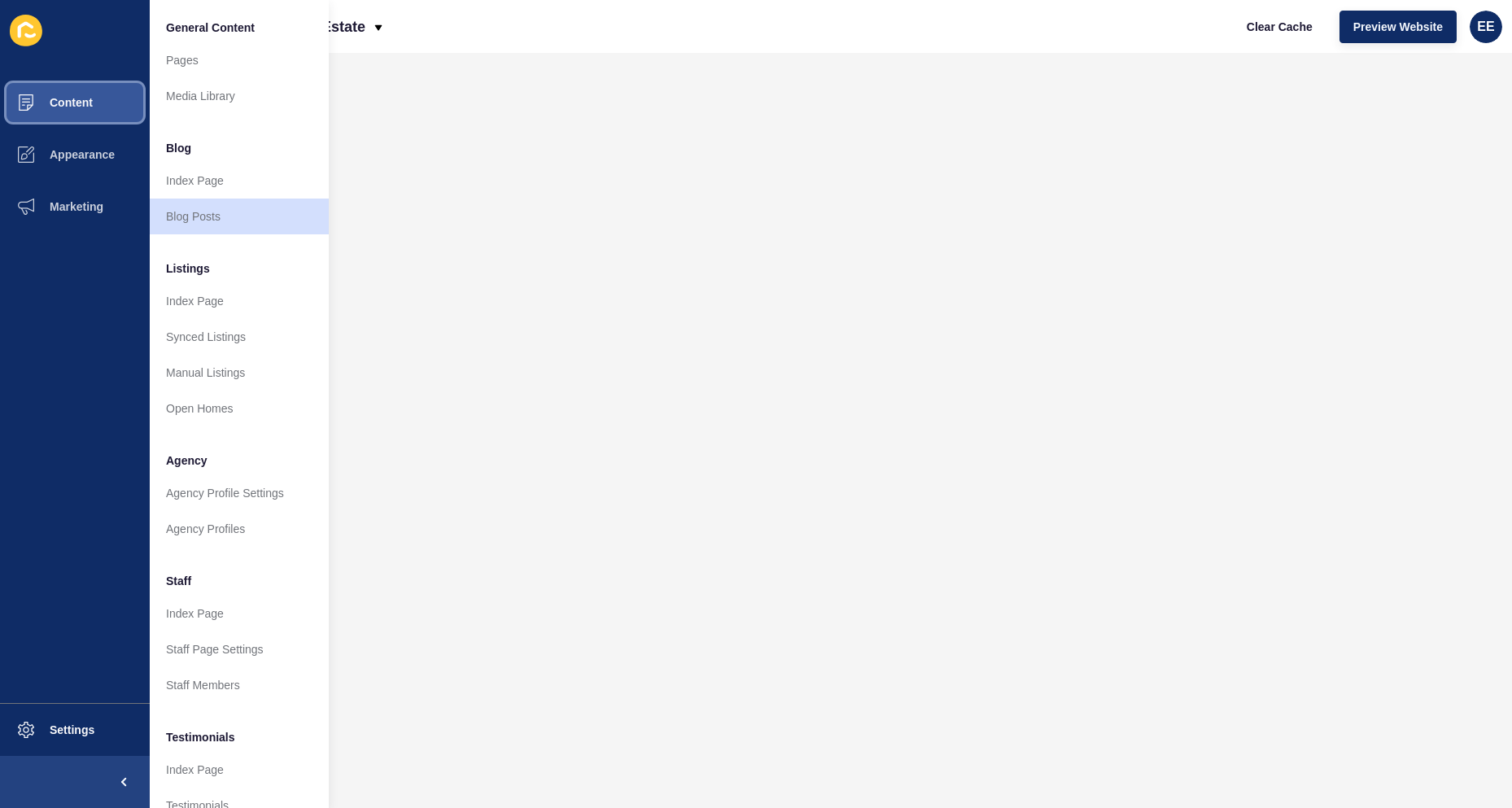
click at [77, 104] on span "Content" at bounding box center [45, 103] width 95 height 13
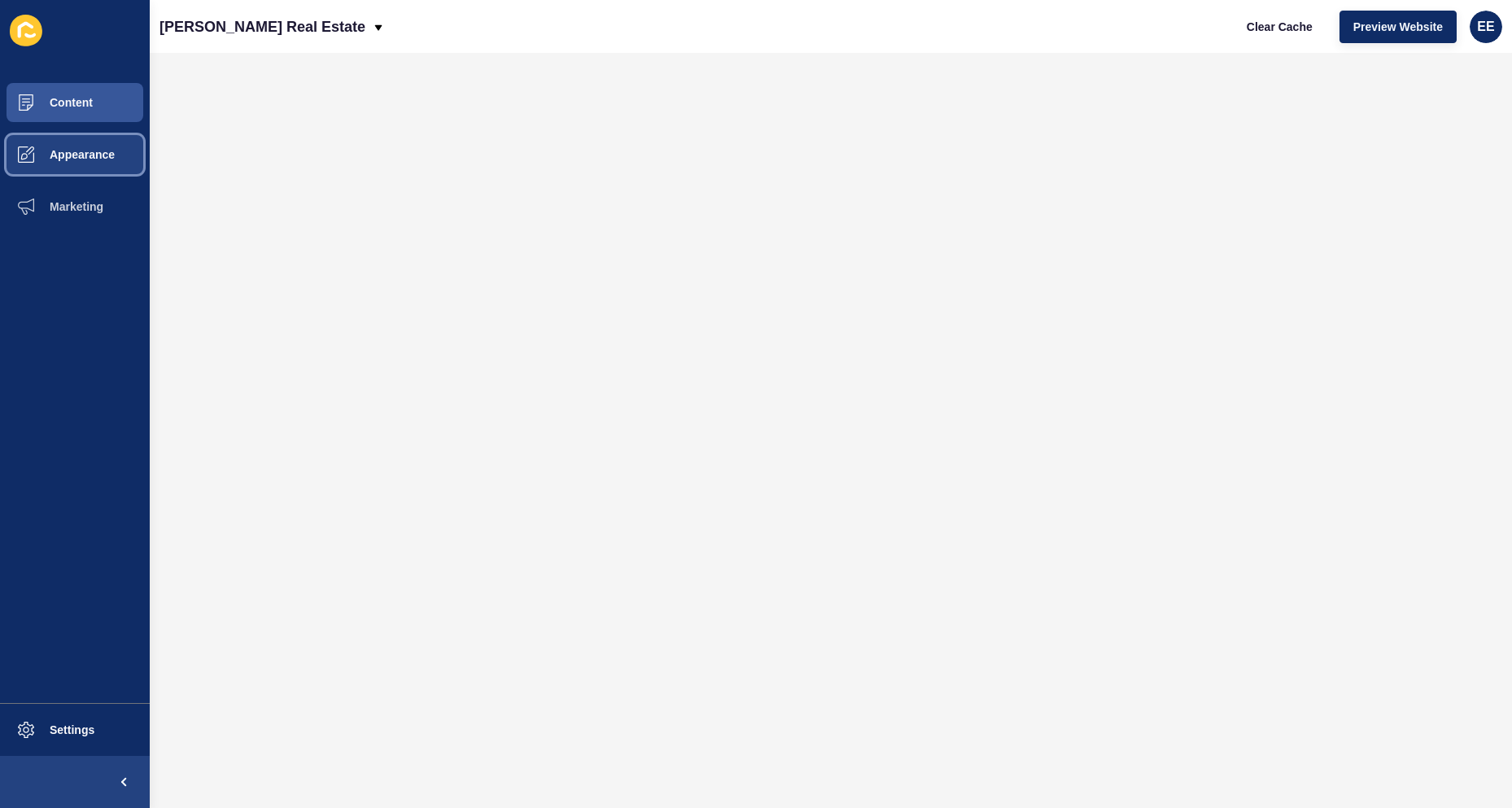
click at [77, 147] on button "Appearance" at bounding box center [75, 155] width 150 height 52
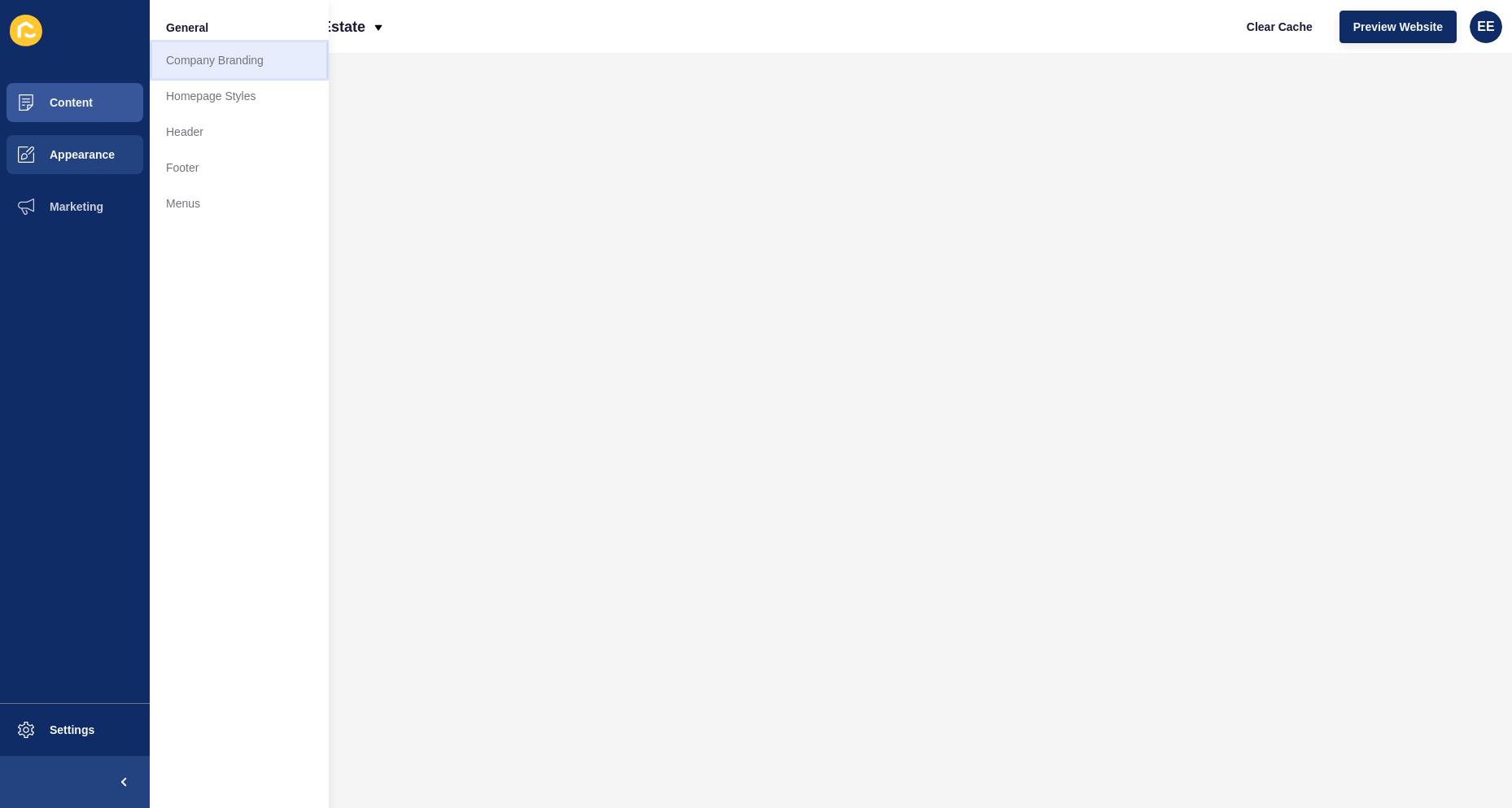
click at [198, 54] on link "Company Branding" at bounding box center [239, 60] width 179 height 36
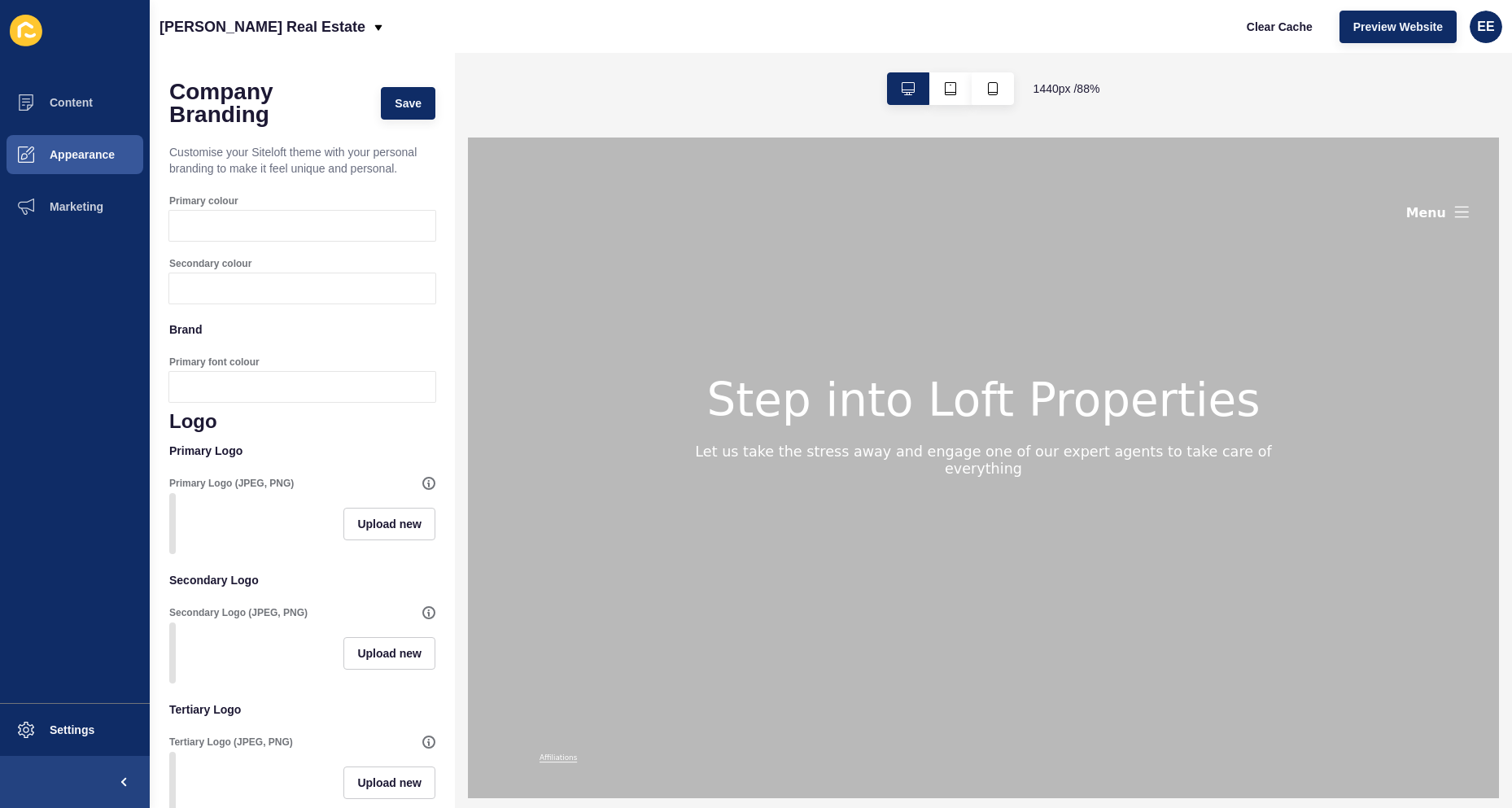
click at [255, 240] on div at bounding box center [317, 226] width 236 height 30
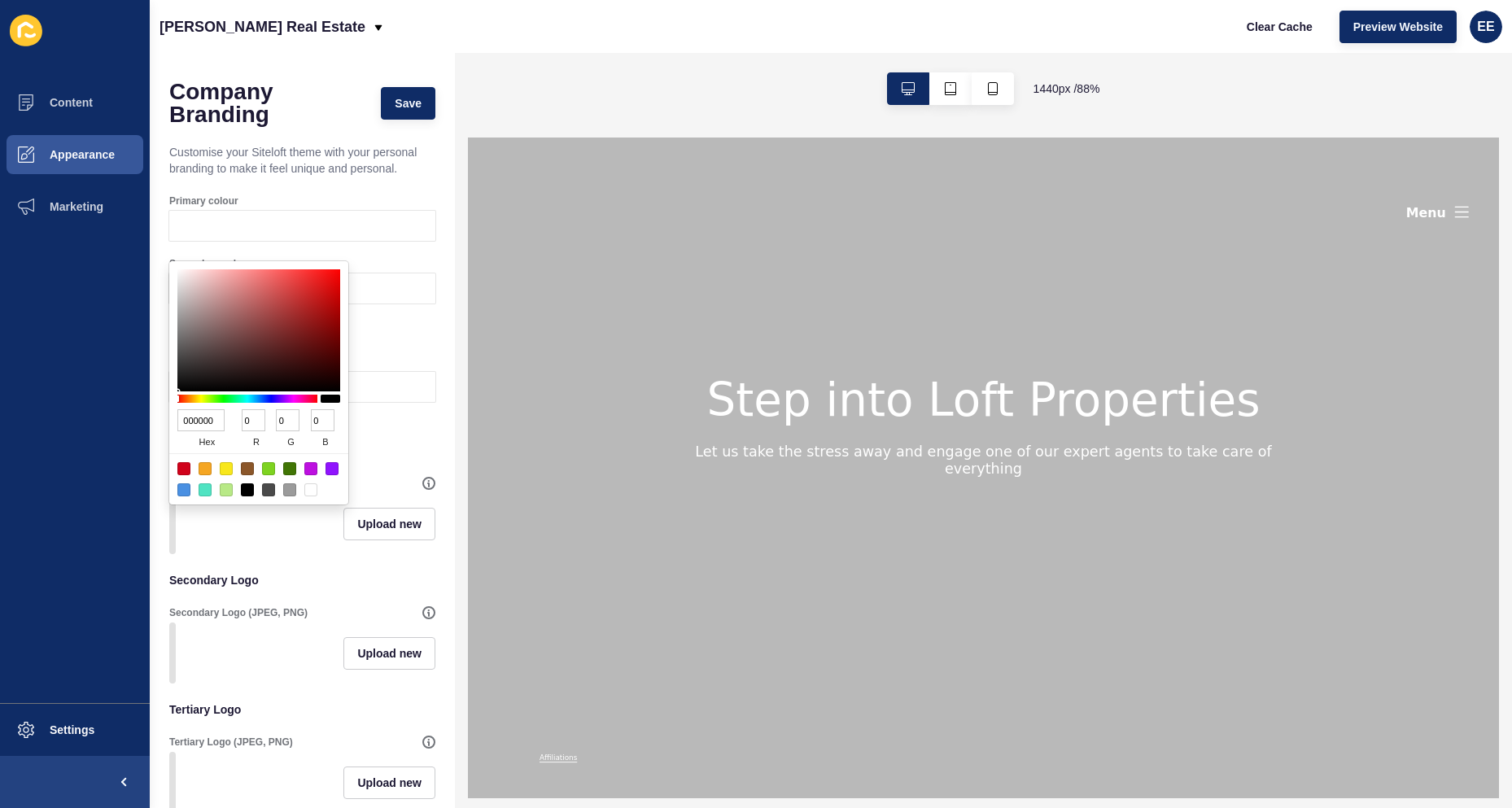
click at [201, 424] on input "000000" at bounding box center [201, 420] width 47 height 22
paste input "#8c9091"
type input "#8c9091"
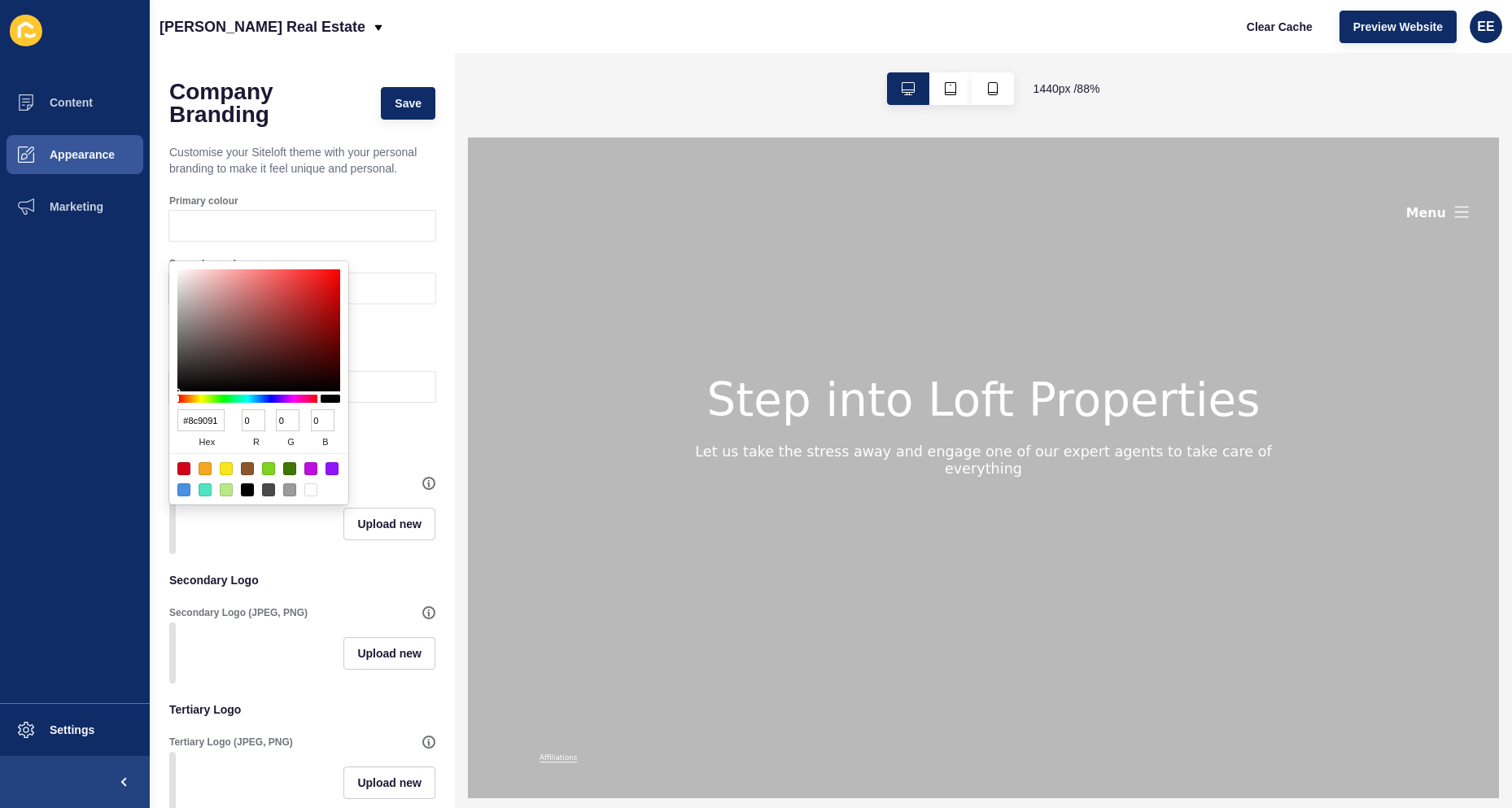
click at [413, 270] on div "Secondary colour" at bounding box center [302, 264] width 266 height 13
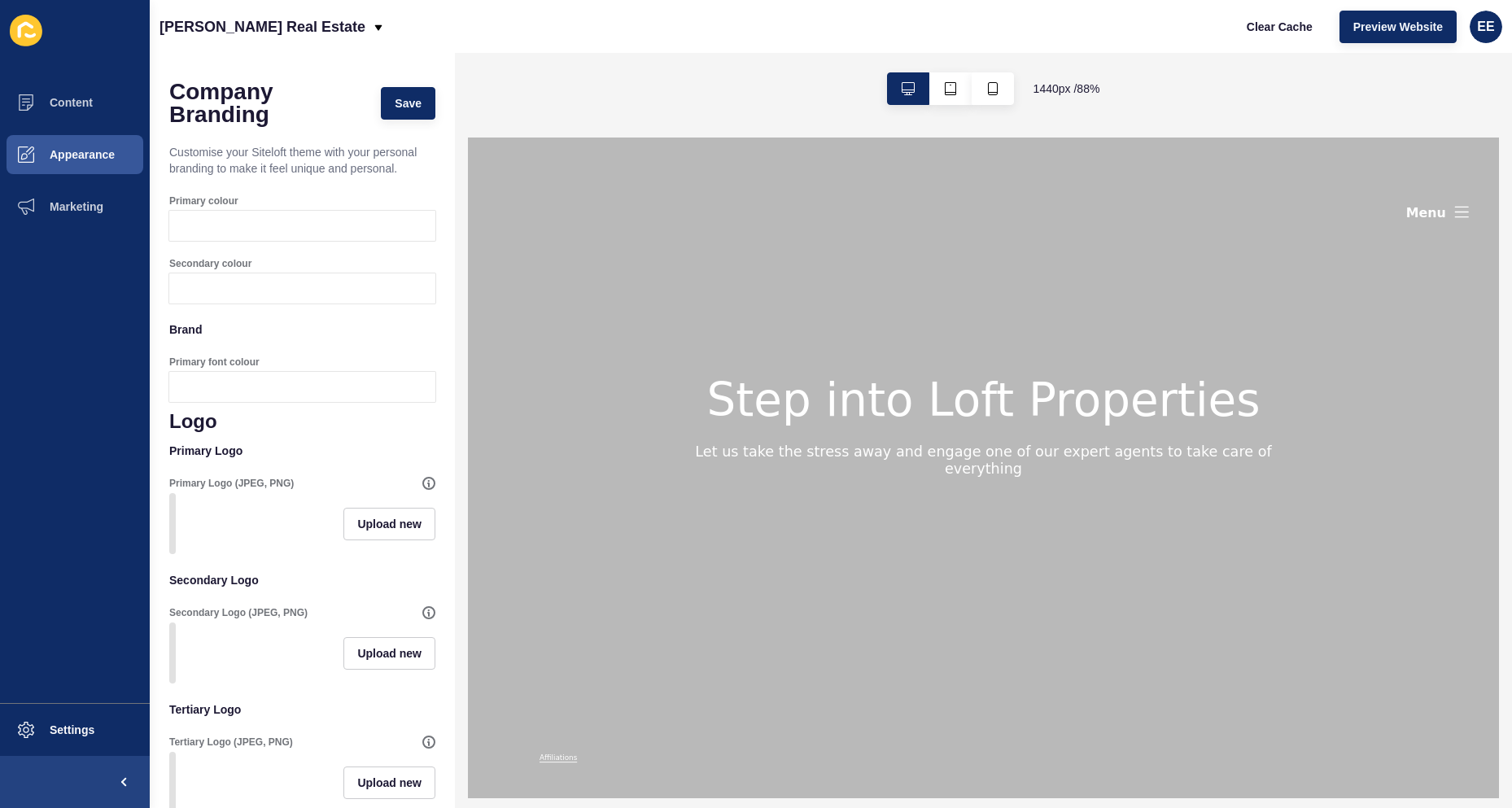
click at [225, 241] on div at bounding box center [317, 226] width 236 height 30
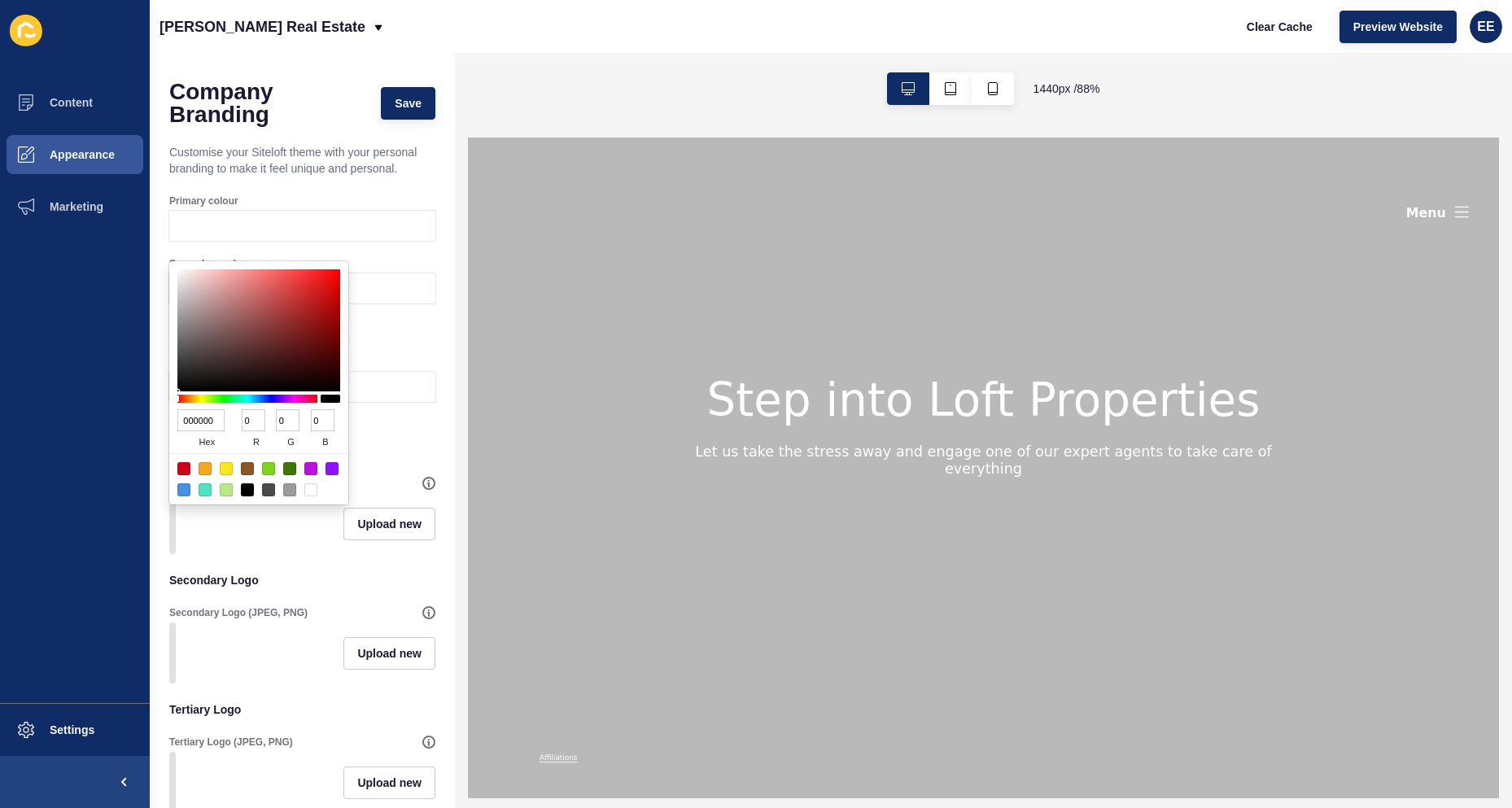
click at [198, 415] on input "000000" at bounding box center [201, 420] width 47 height 22
paste input "#8c9091"
drag, startPoint x: 188, startPoint y: 414, endPoint x: 176, endPoint y: 414, distance: 12.0
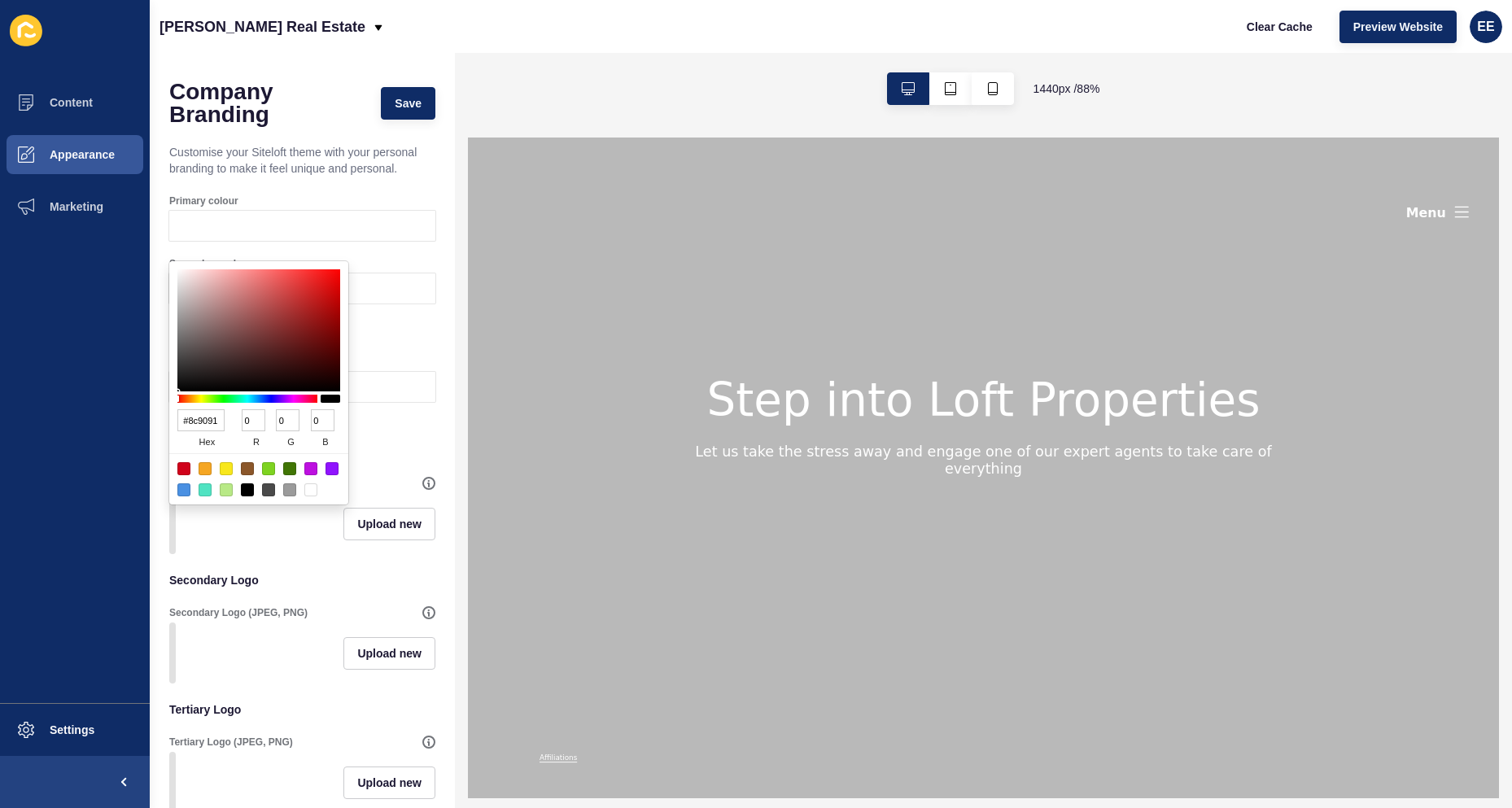
click at [176, 414] on div "#8c9091 hex 0 r 0 g 0 b 100 a" at bounding box center [259, 383] width 179 height 244
type input "8c9091"
type input "140"
type input "144"
type input "145"
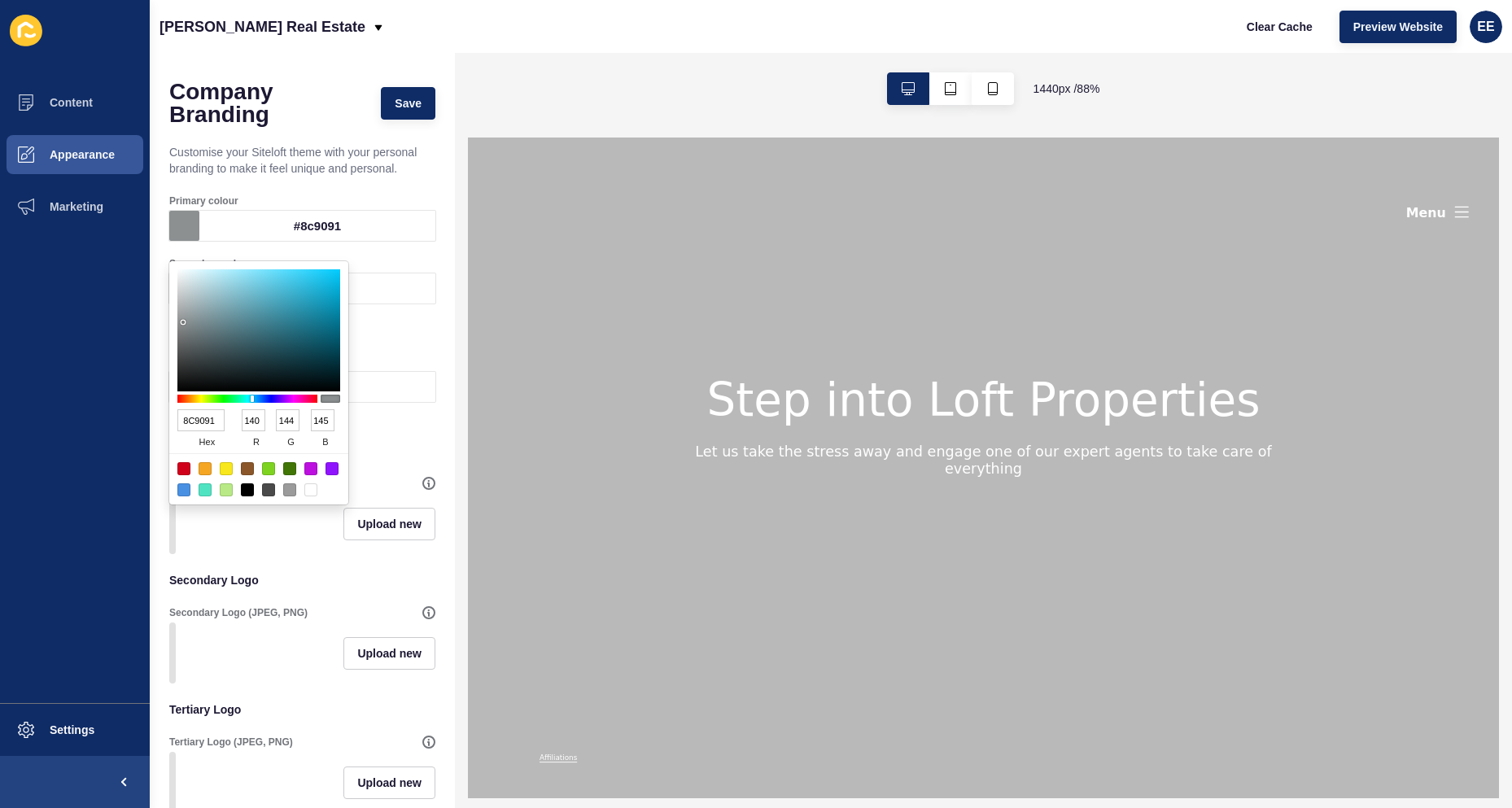
click at [373, 187] on p "Customise your Siteloft theme with your personal branding to make it feel uniqu…" at bounding box center [302, 160] width 266 height 52
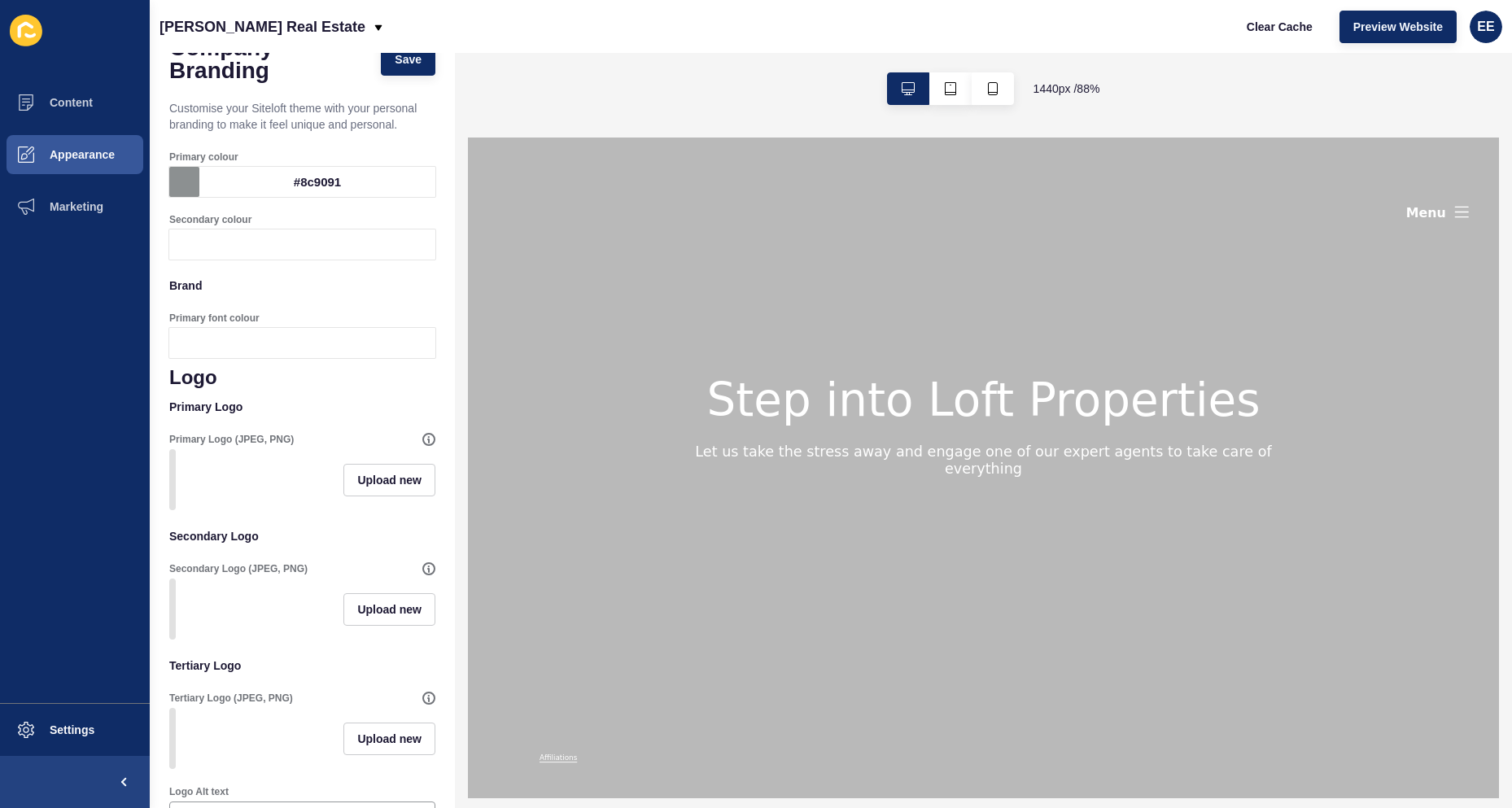
scroll to position [81, 0]
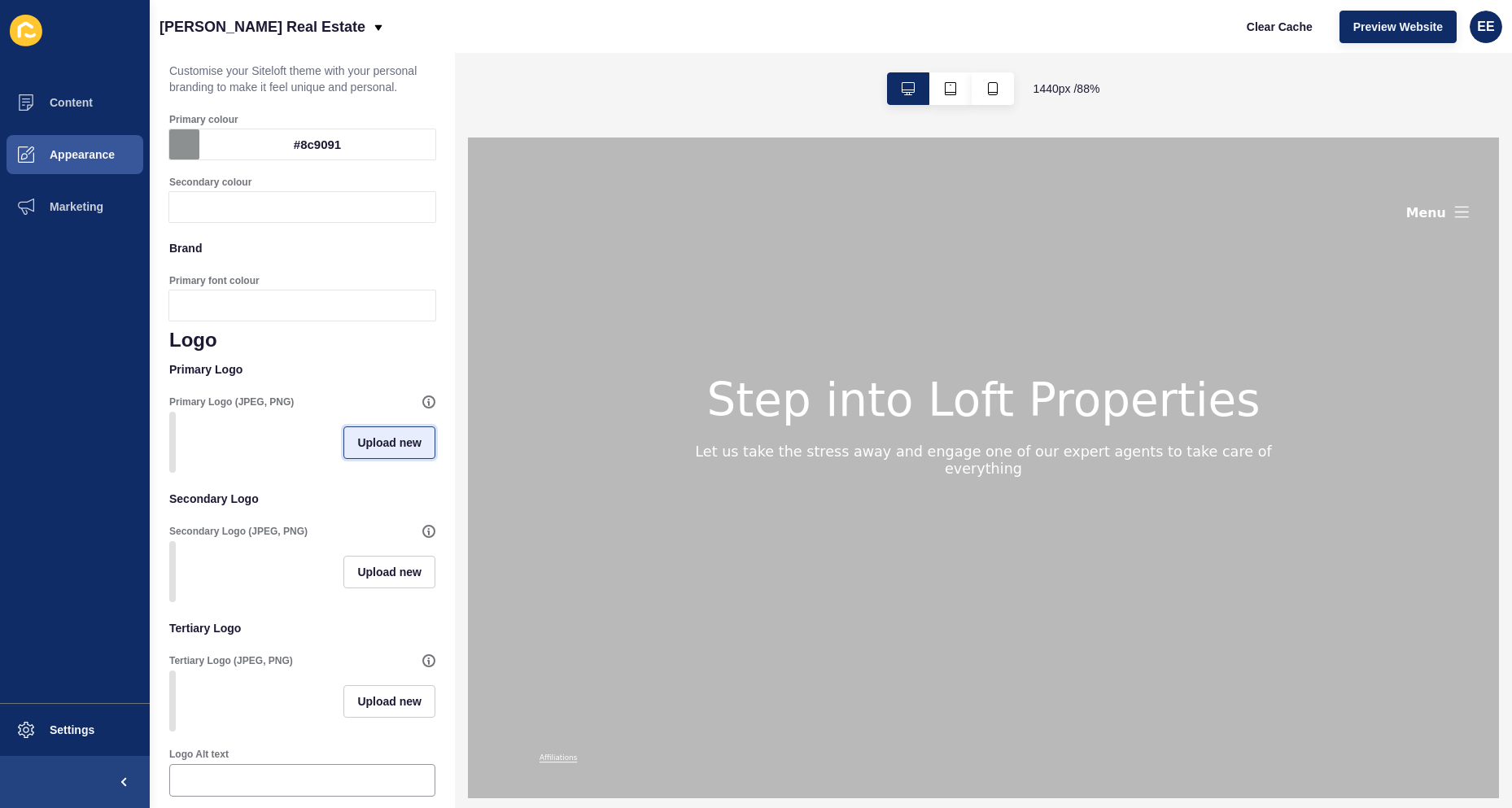
click at [353, 459] on button "Upload new" at bounding box center [389, 442] width 92 height 33
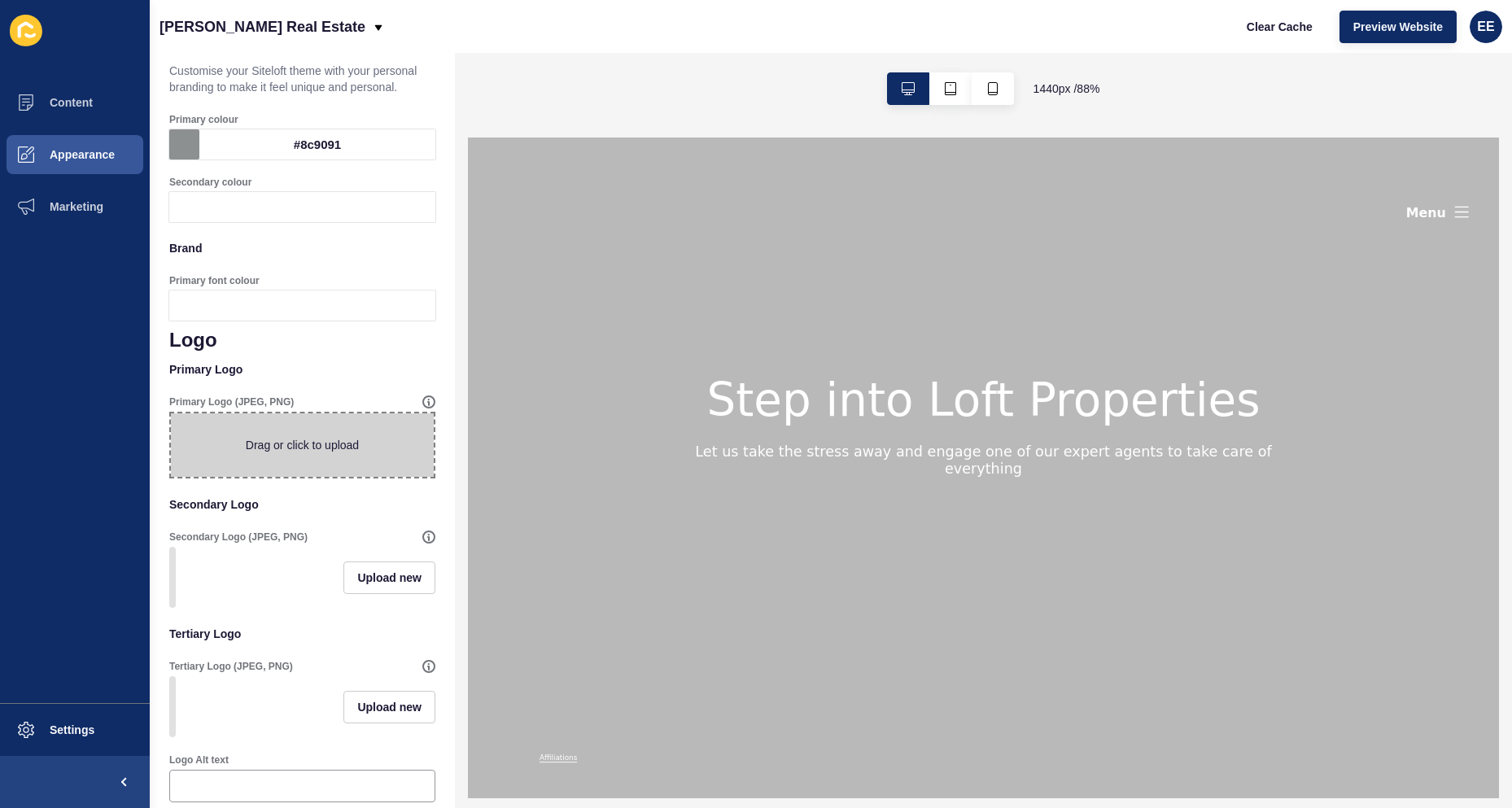
click at [277, 445] on span at bounding box center [302, 445] width 263 height 64
click at [171, 414] on input "Drag or click to upload" at bounding box center [171, 414] width 0 height 0
type input "C:\fakepath\SC_Logo_hor_colour.png"
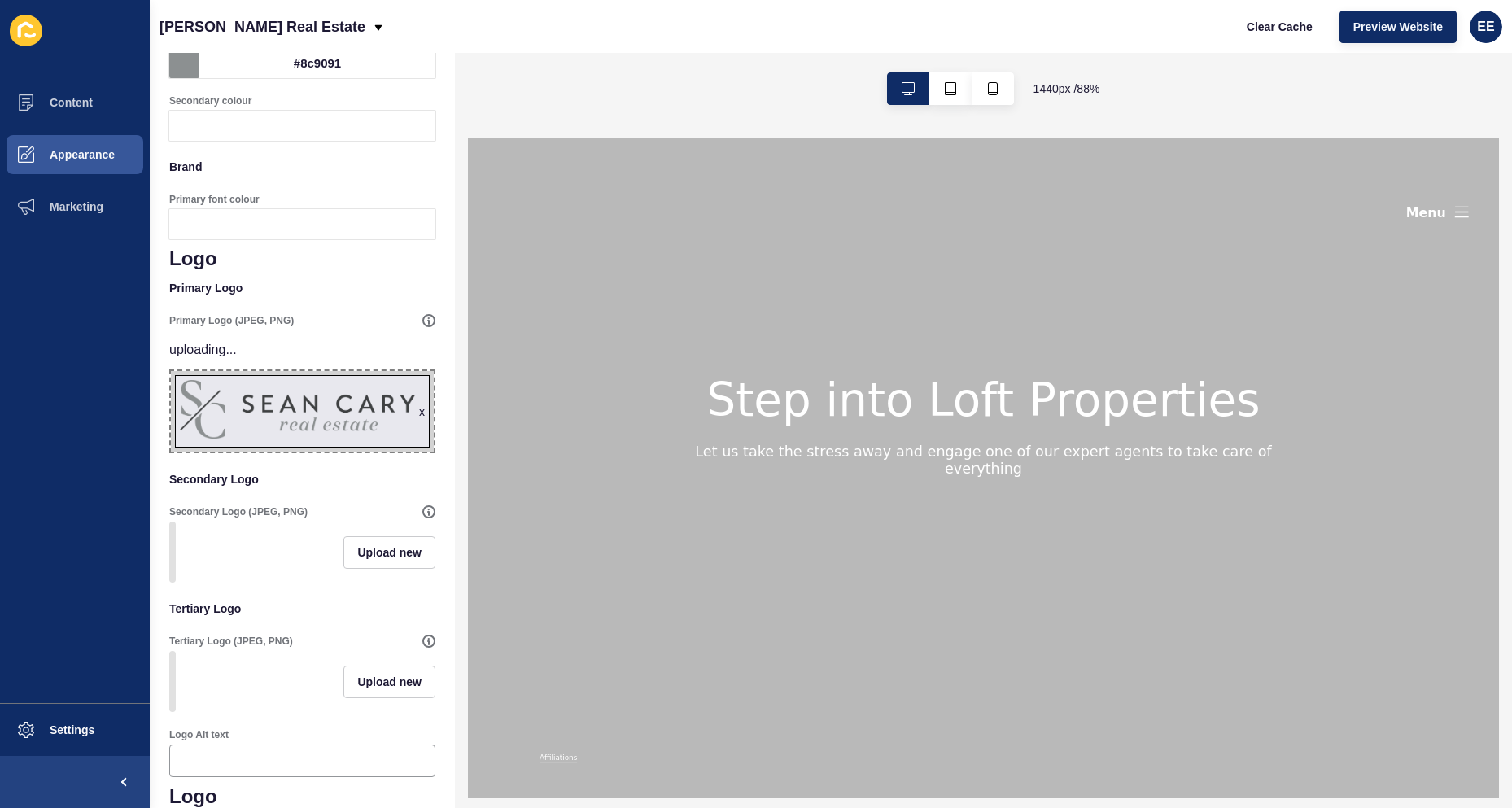
scroll to position [0, 0]
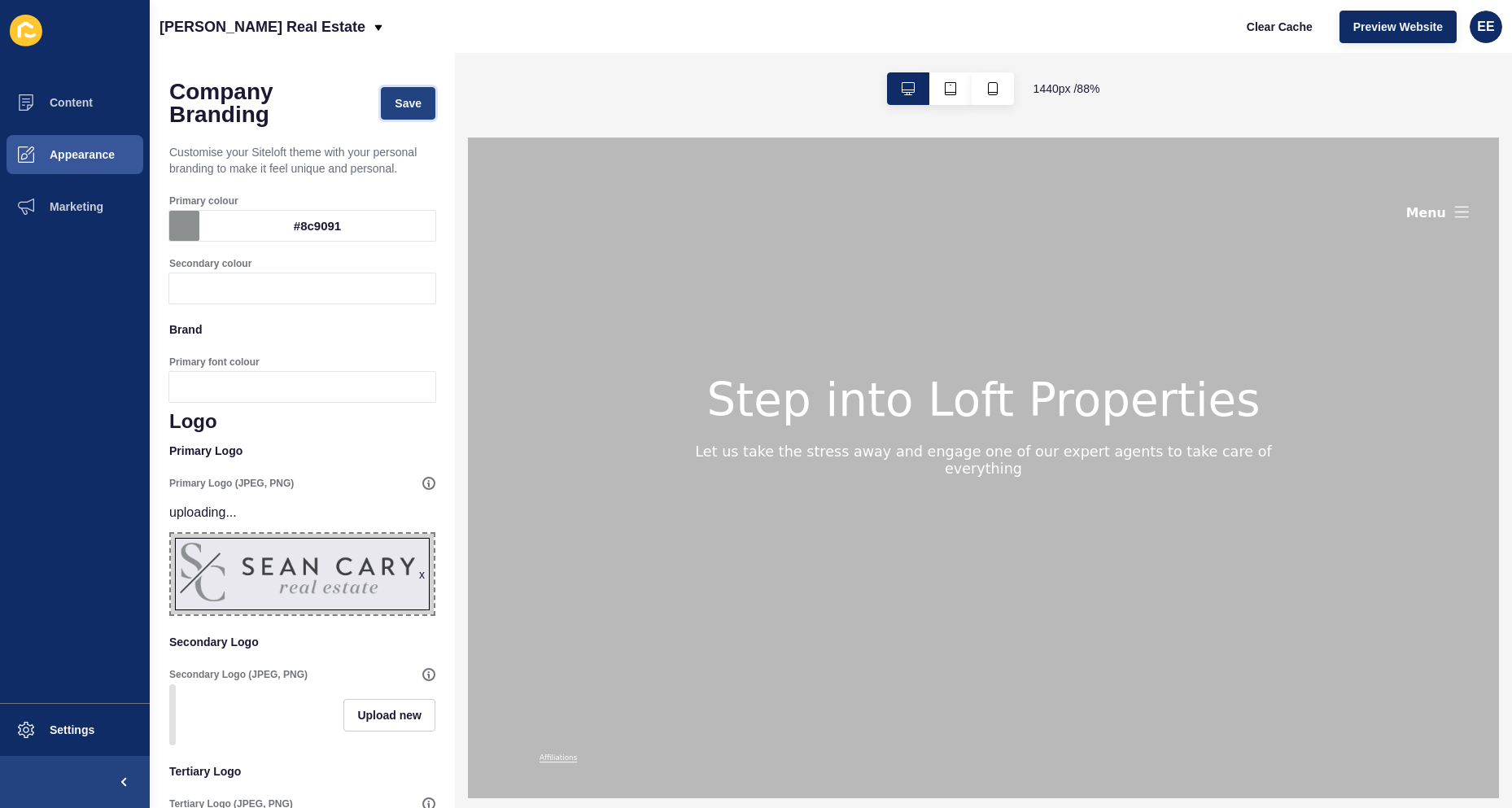
click at [410, 101] on button "Save" at bounding box center [408, 103] width 54 height 33
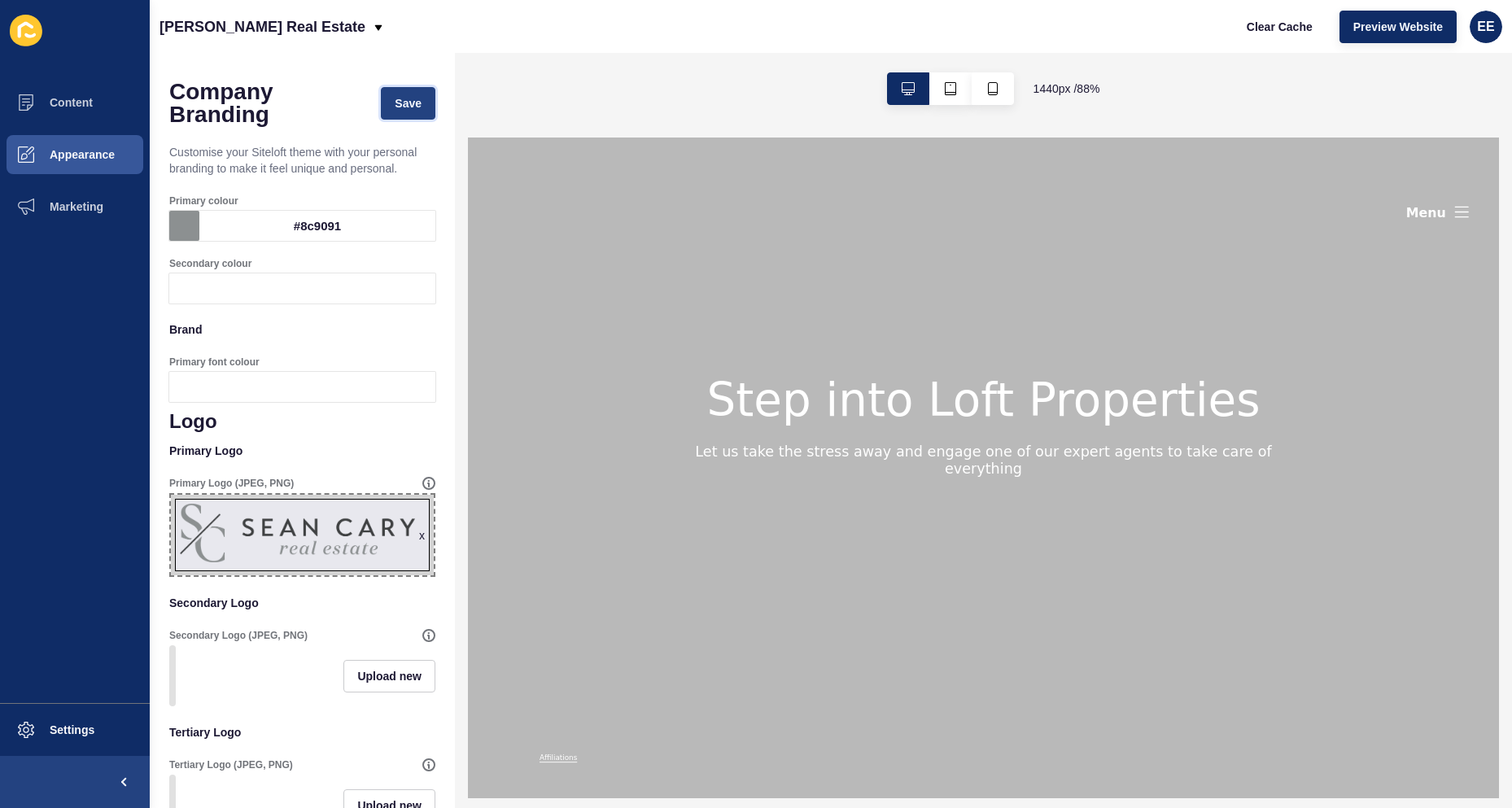
click at [408, 105] on span "Save" at bounding box center [408, 103] width 27 height 16
